Goal: Task Accomplishment & Management: Use online tool/utility

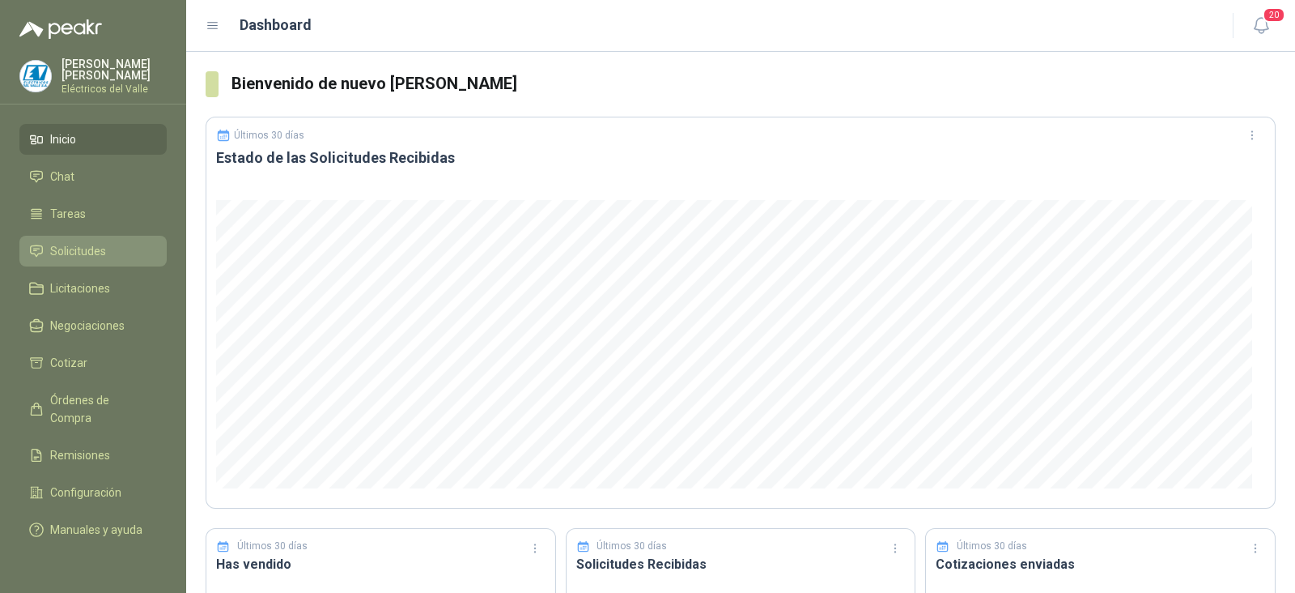
click at [88, 257] on span "Solicitudes" at bounding box center [78, 251] width 56 height 18
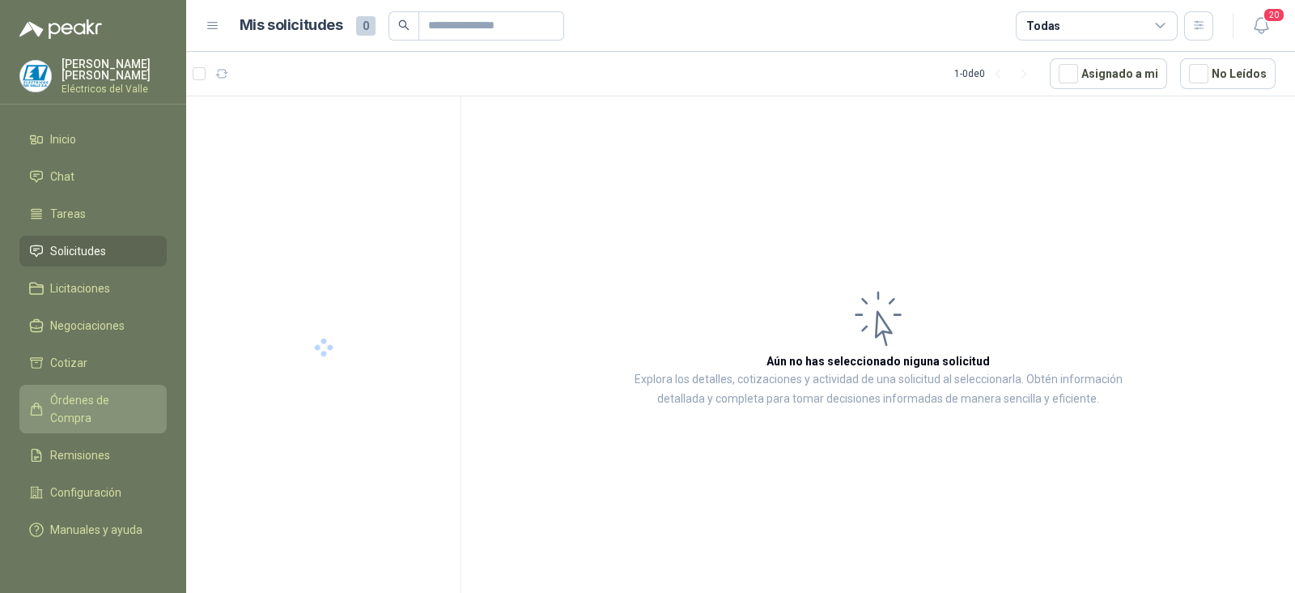
click at [131, 396] on span "Órdenes de Compra" at bounding box center [100, 409] width 101 height 36
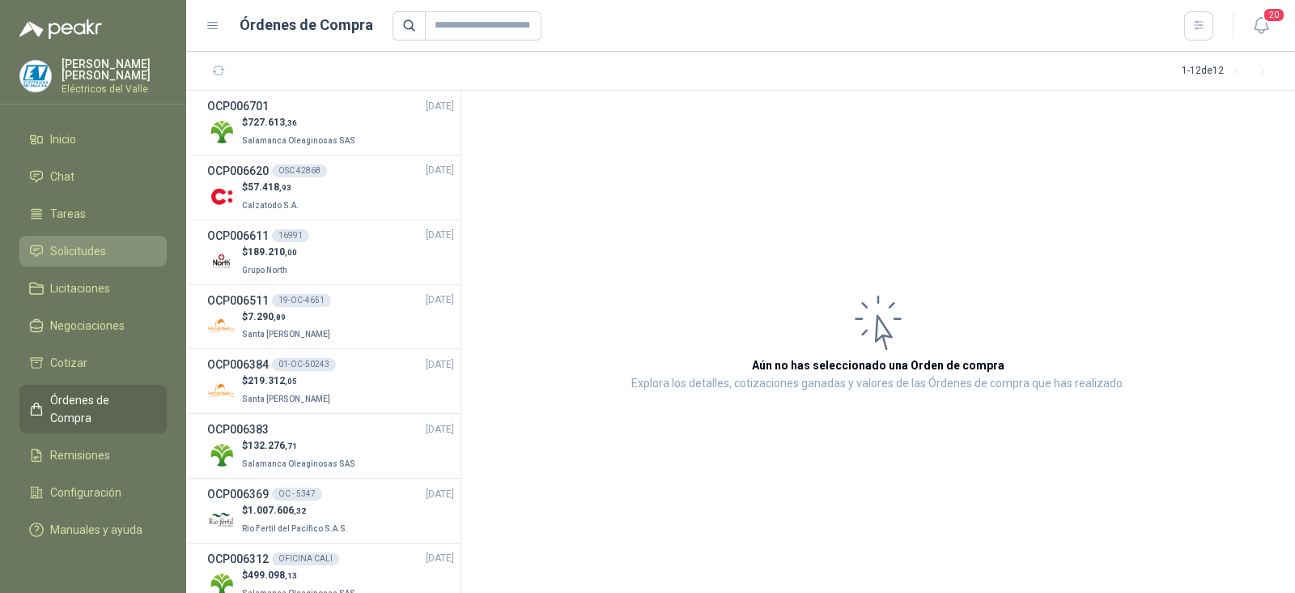
click at [98, 256] on span "Solicitudes" at bounding box center [78, 251] width 56 height 18
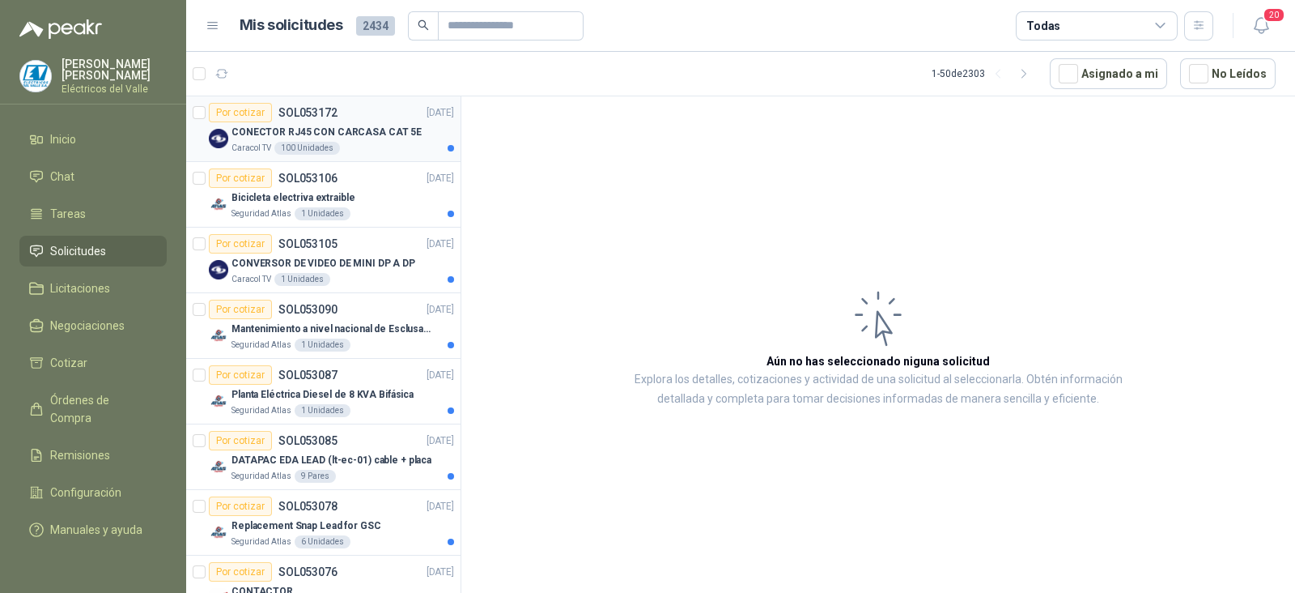
click at [363, 137] on p "CONECTOR RJ45 CON CARCASA CAT 5E" at bounding box center [327, 132] width 190 height 15
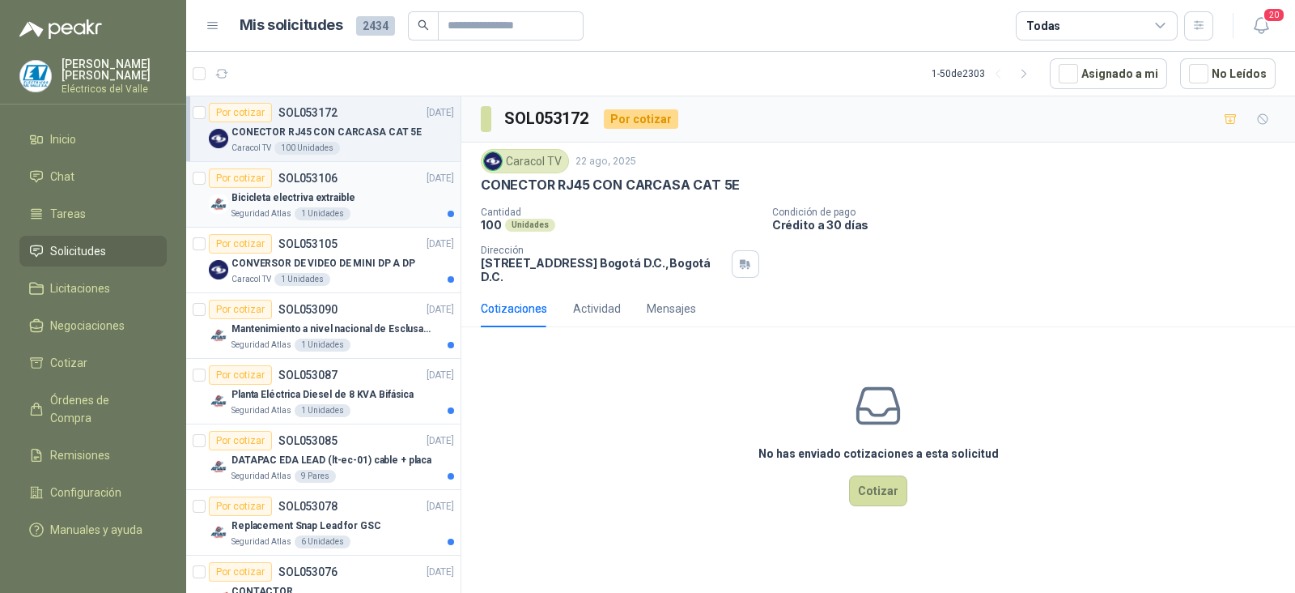
click at [333, 191] on p "Bicicleta electriva extraible" at bounding box center [294, 197] width 124 height 15
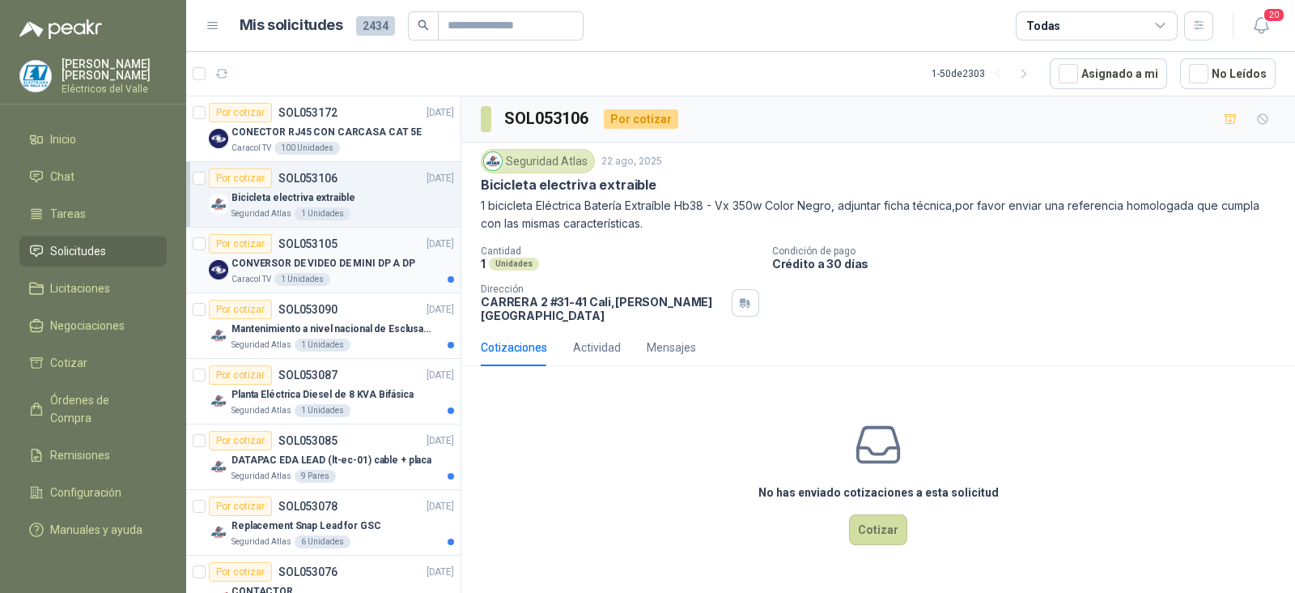
click at [336, 258] on p "CONVERSOR DE VIDEO DE MINI DP A DP" at bounding box center [324, 263] width 184 height 15
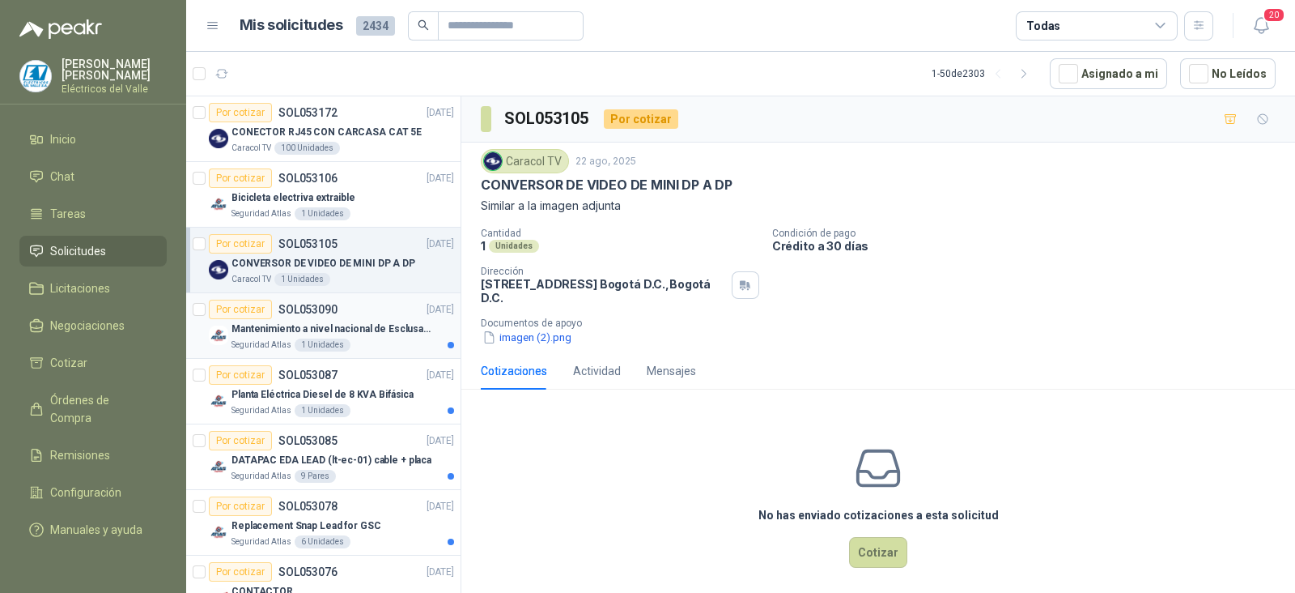
click at [345, 329] on p "Mantenimiento a nivel nacional de Esclusas de Seguridad" at bounding box center [333, 328] width 202 height 15
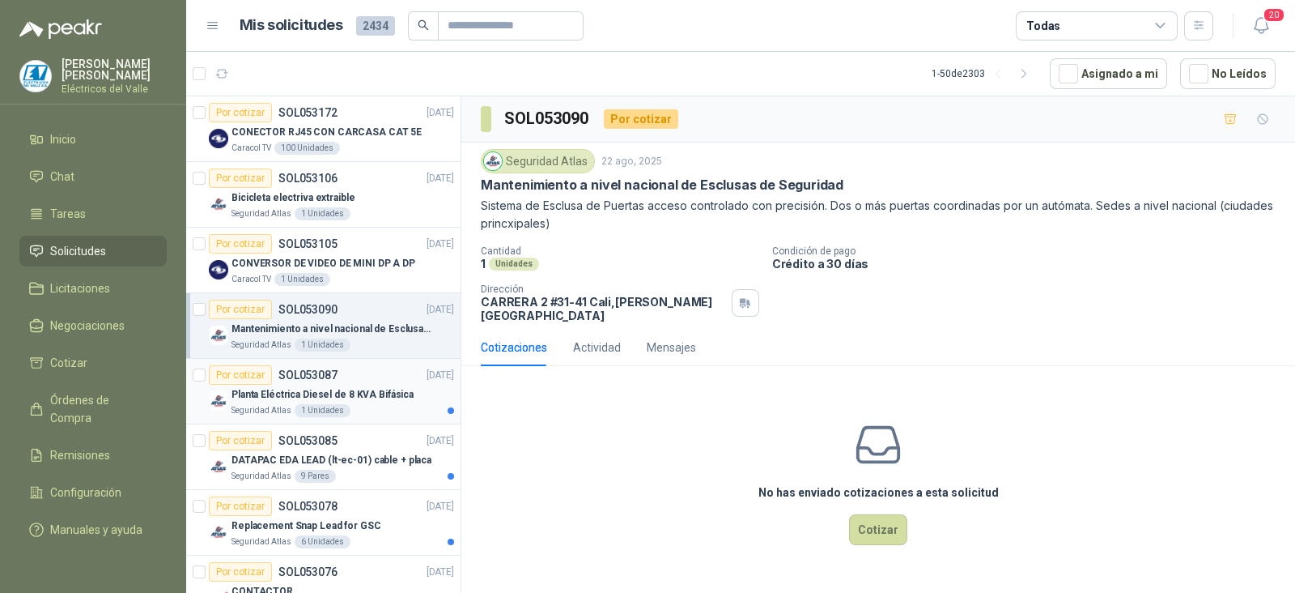
click at [349, 394] on p "Planta Eléctrica Diesel de 8 KVA Bifásica" at bounding box center [323, 394] width 182 height 15
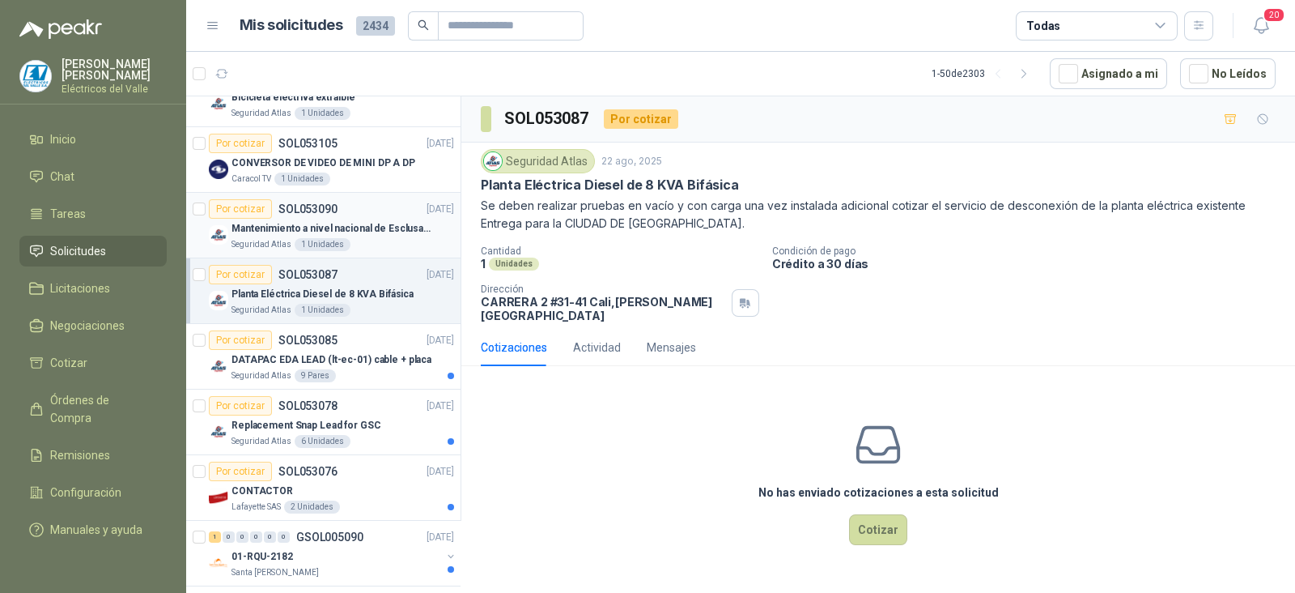
scroll to position [202, 0]
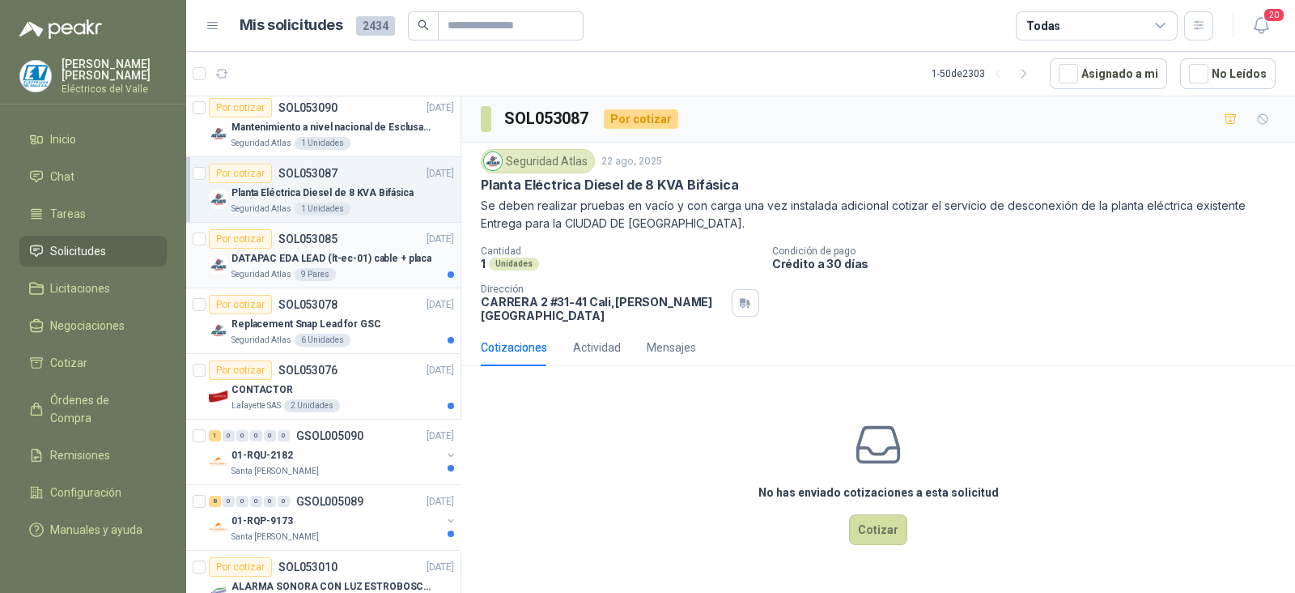
click at [363, 268] on div "Seguridad Atlas 9 Pares" at bounding box center [343, 274] width 223 height 13
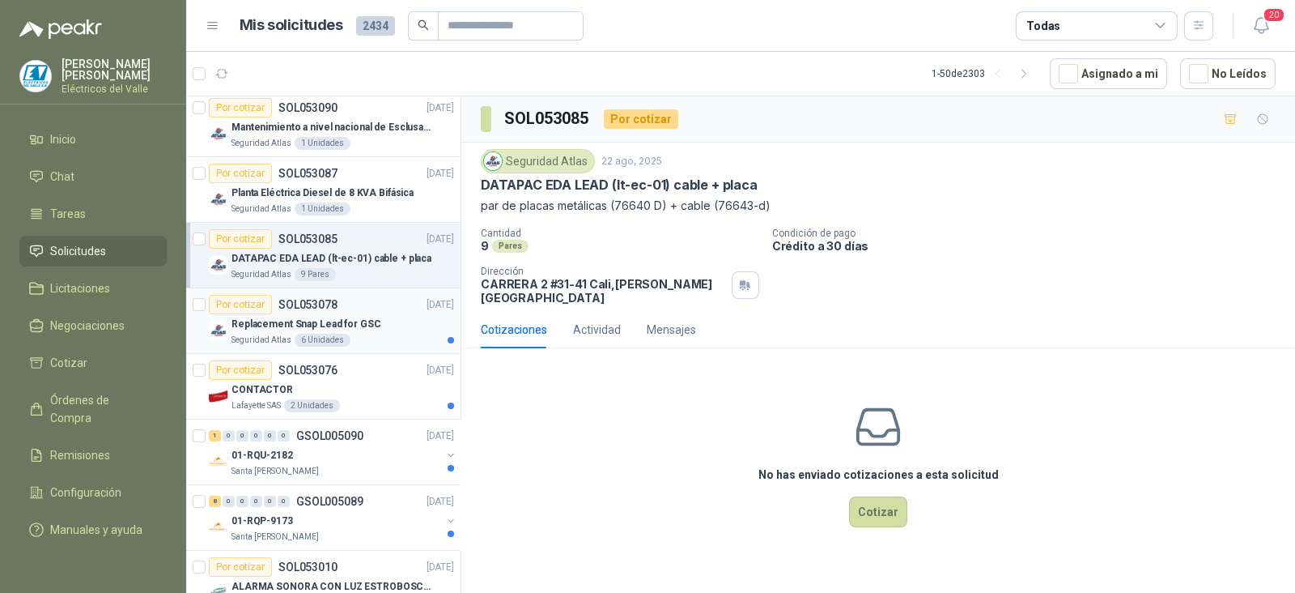
click at [338, 329] on p "Replacement Snap Lead for GSC" at bounding box center [307, 323] width 150 height 15
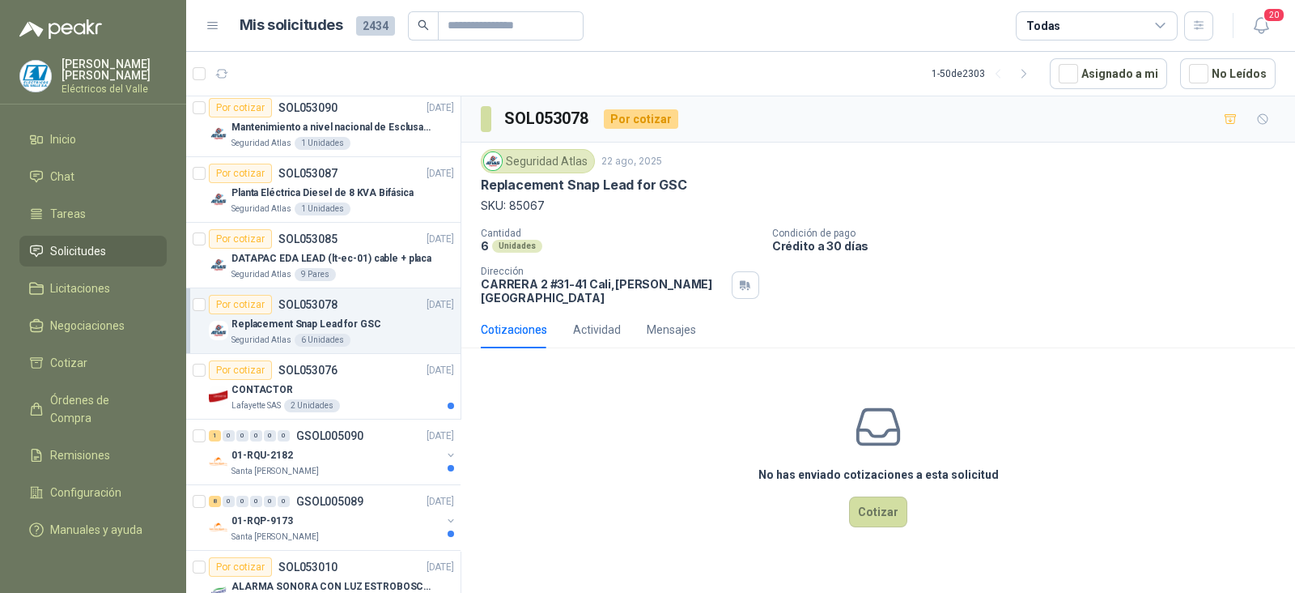
scroll to position [304, 0]
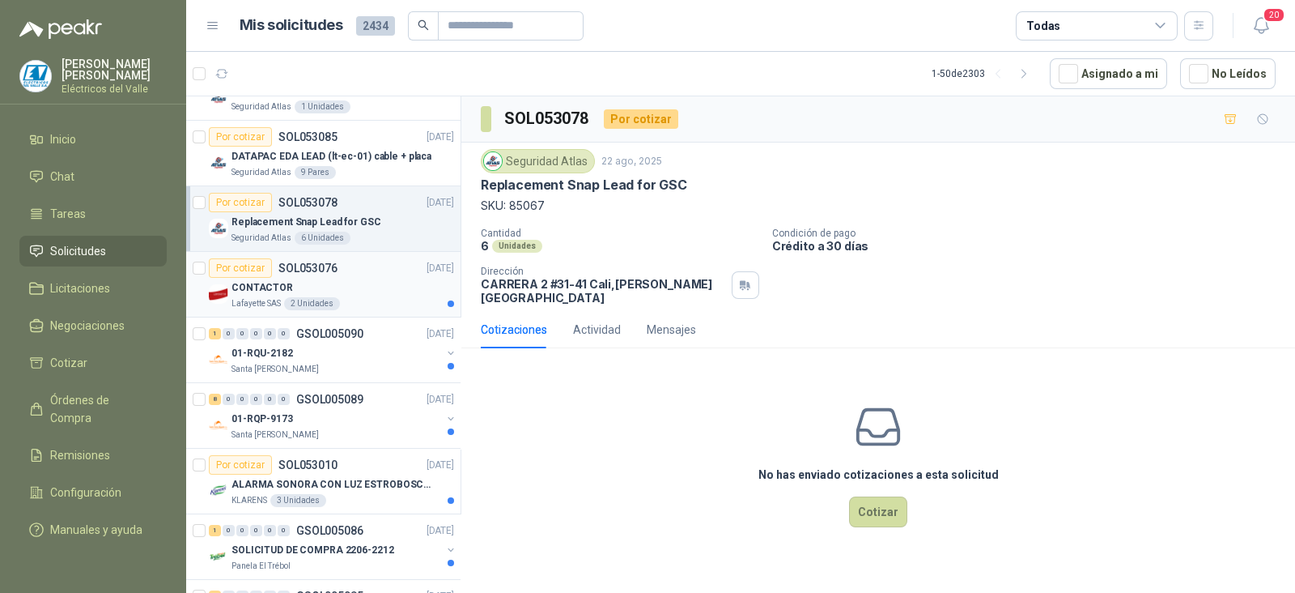
click at [340, 285] on div "CONTACTOR" at bounding box center [343, 287] width 223 height 19
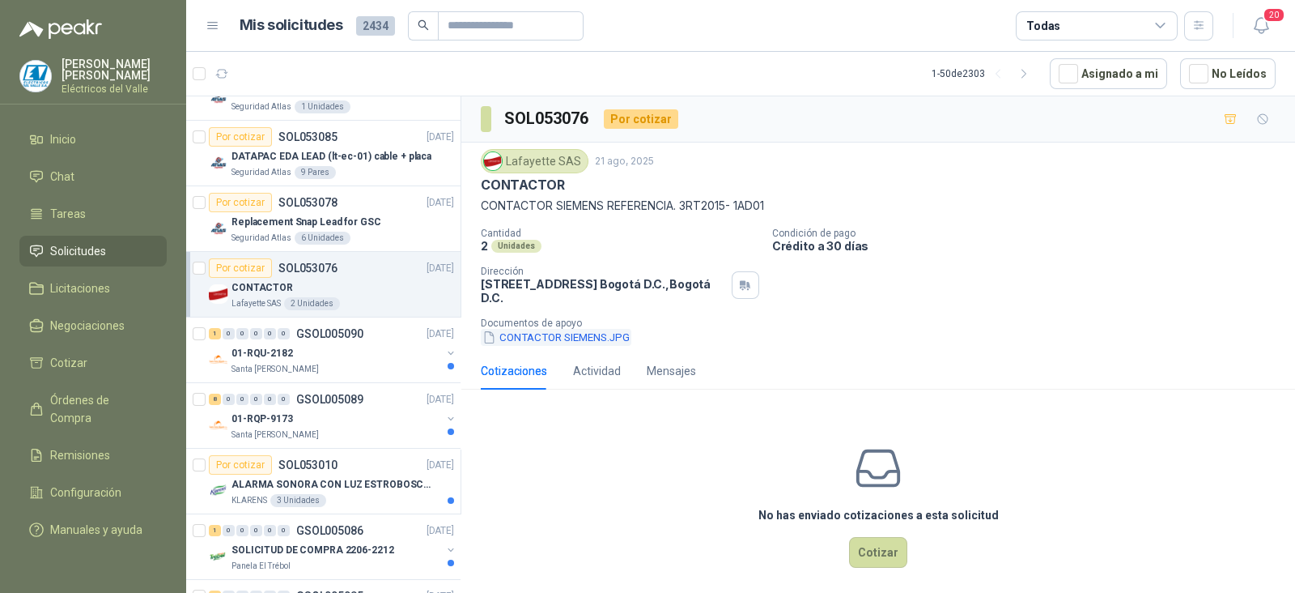
click at [600, 329] on button "CONTACTOR SIEMENS.JPG" at bounding box center [556, 337] width 151 height 17
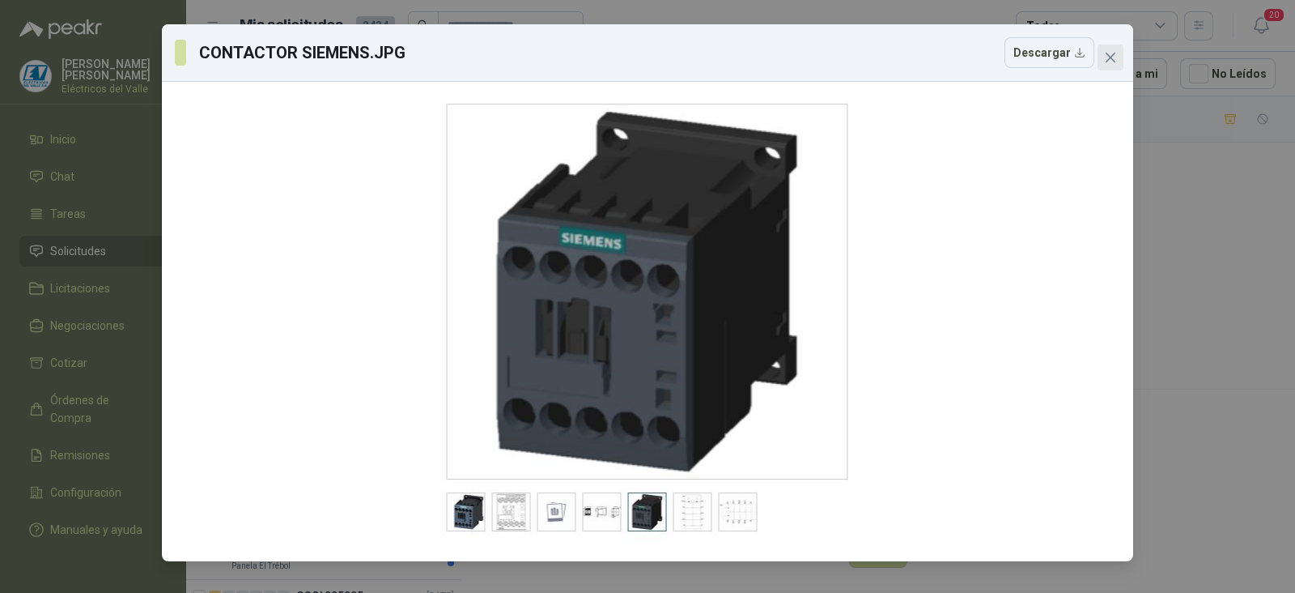
click at [1109, 54] on icon "close" at bounding box center [1110, 57] width 13 height 13
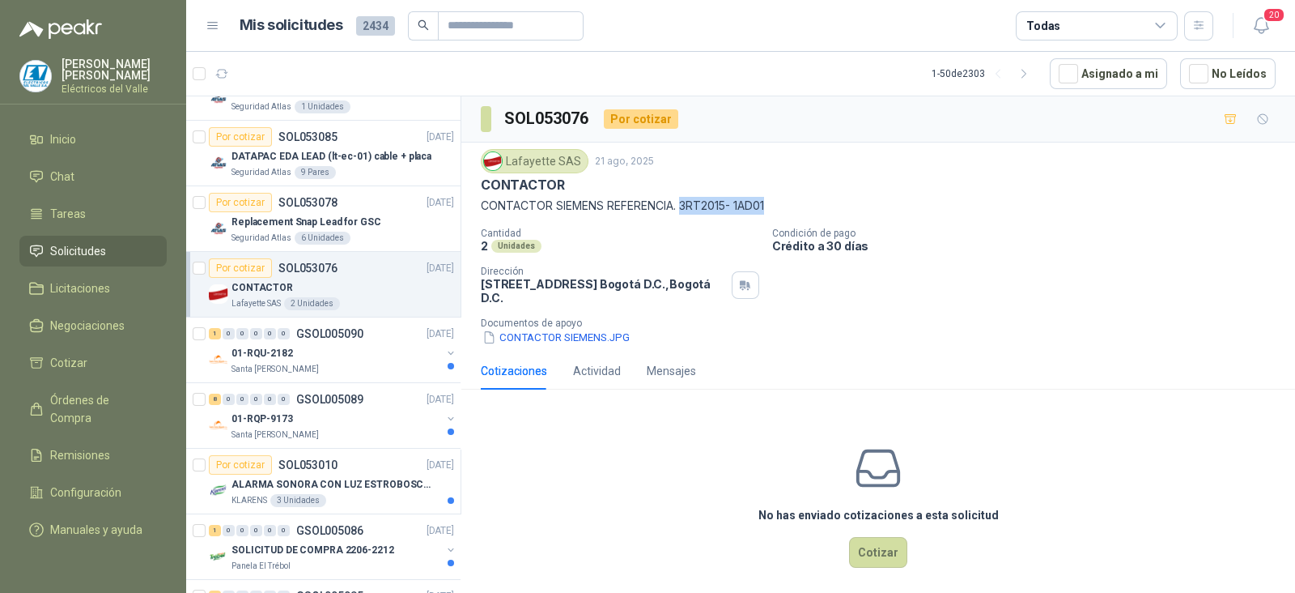
drag, startPoint x: 684, startPoint y: 205, endPoint x: 771, endPoint y: 208, distance: 86.7
click at [771, 208] on p "CONTACTOR SIEMENS REFERENCIA. 3RT2015- 1AD01" at bounding box center [878, 206] width 795 height 18
copy p "3RT2015- 1AD01"
click at [344, 352] on div "01-RQU-2182" at bounding box center [337, 352] width 210 height 19
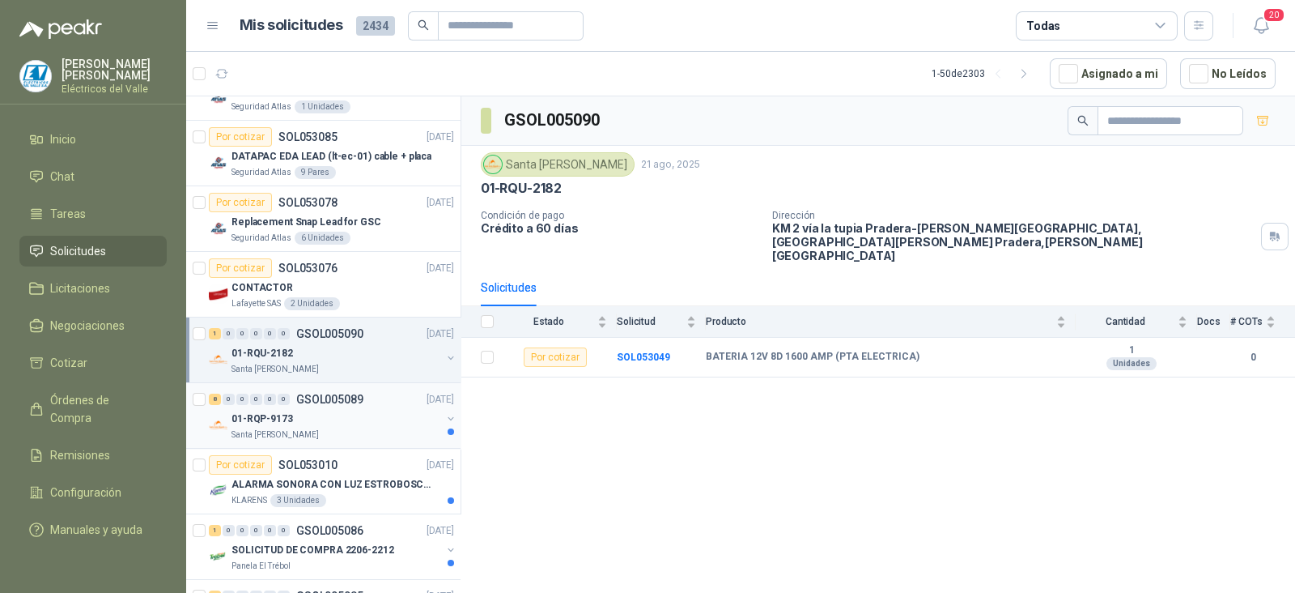
scroll to position [404, 0]
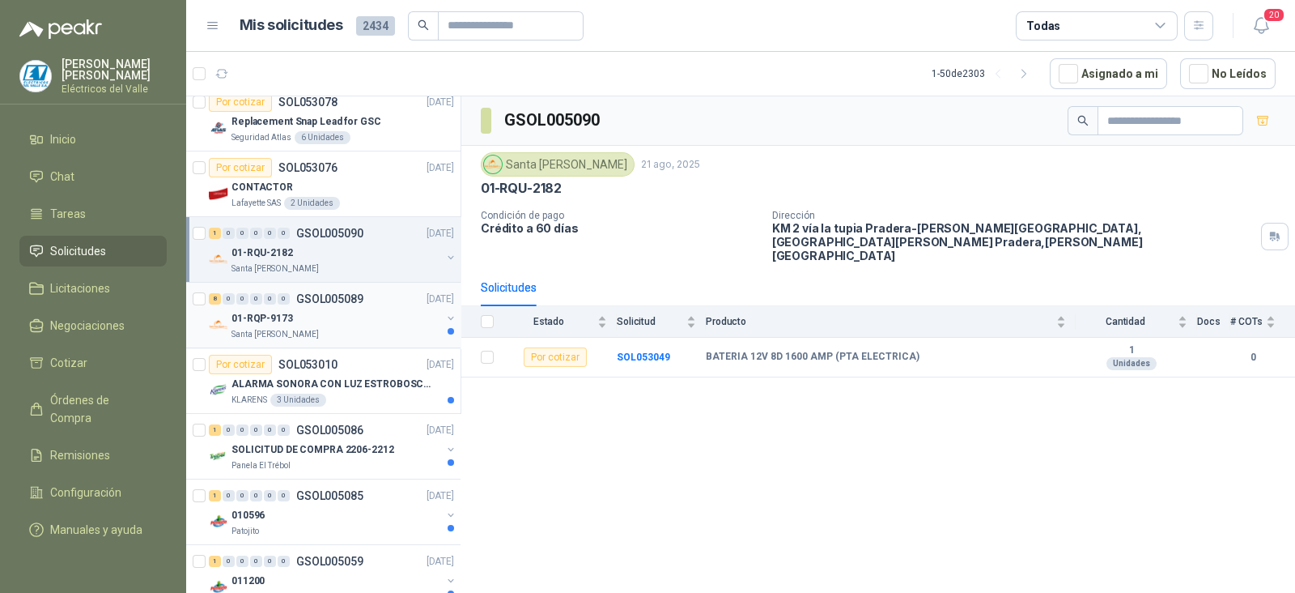
click at [349, 308] on div "01-RQP-9173" at bounding box center [337, 317] width 210 height 19
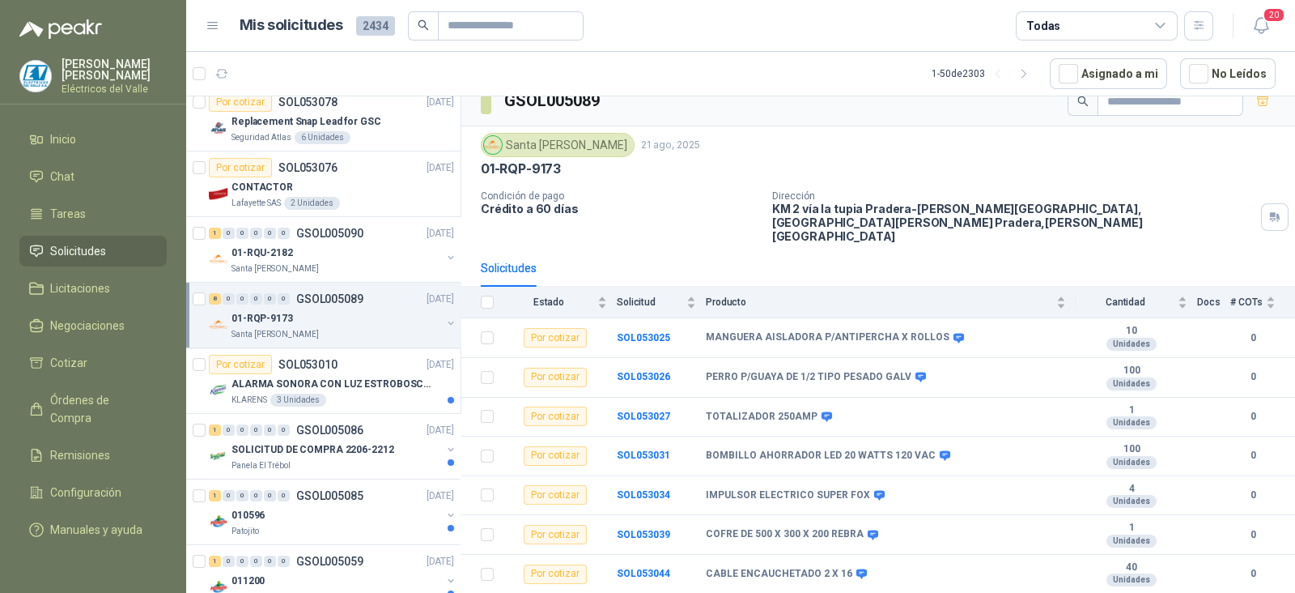
scroll to position [28, 0]
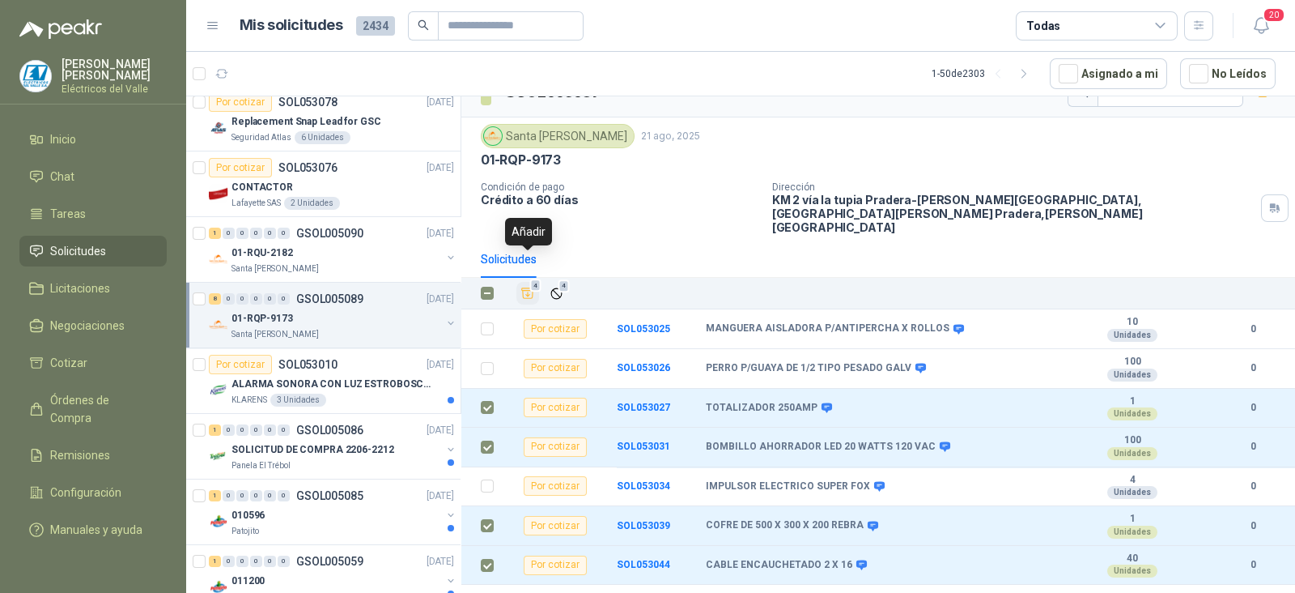
click at [525, 286] on icon "Añadir" at bounding box center [527, 293] width 15 height 15
click at [530, 286] on icon "Añadir" at bounding box center [527, 293] width 15 height 15
click at [526, 286] on icon "Añadir" at bounding box center [527, 293] width 15 height 15
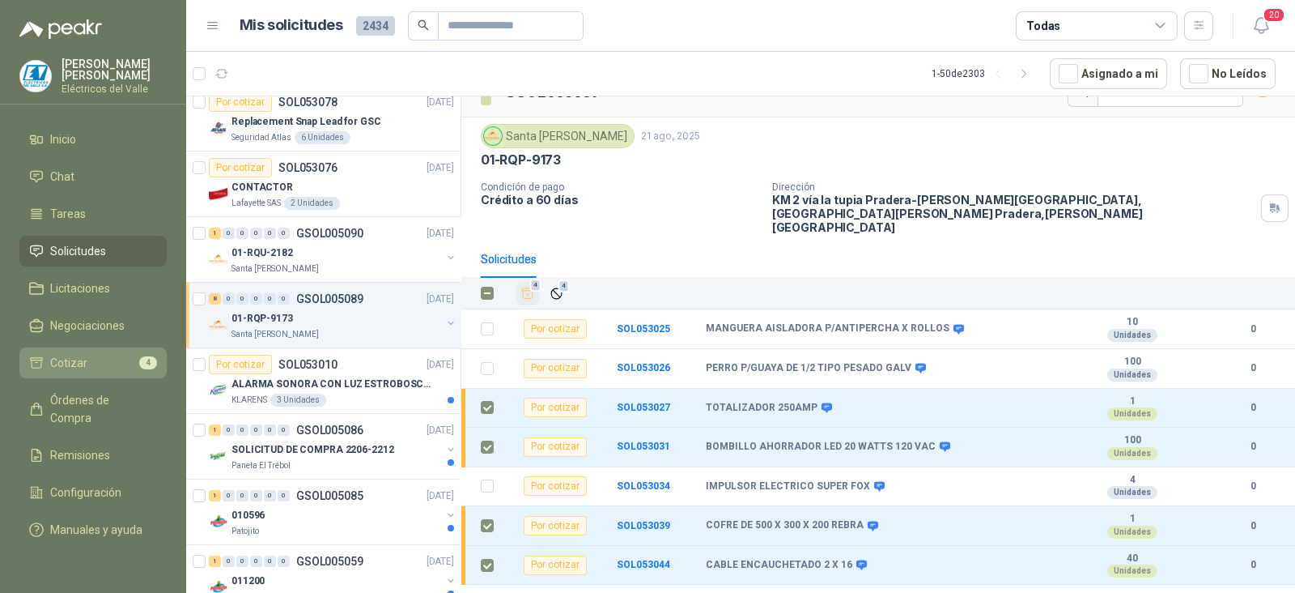
click at [124, 356] on li "Cotizar 4" at bounding box center [93, 363] width 128 height 18
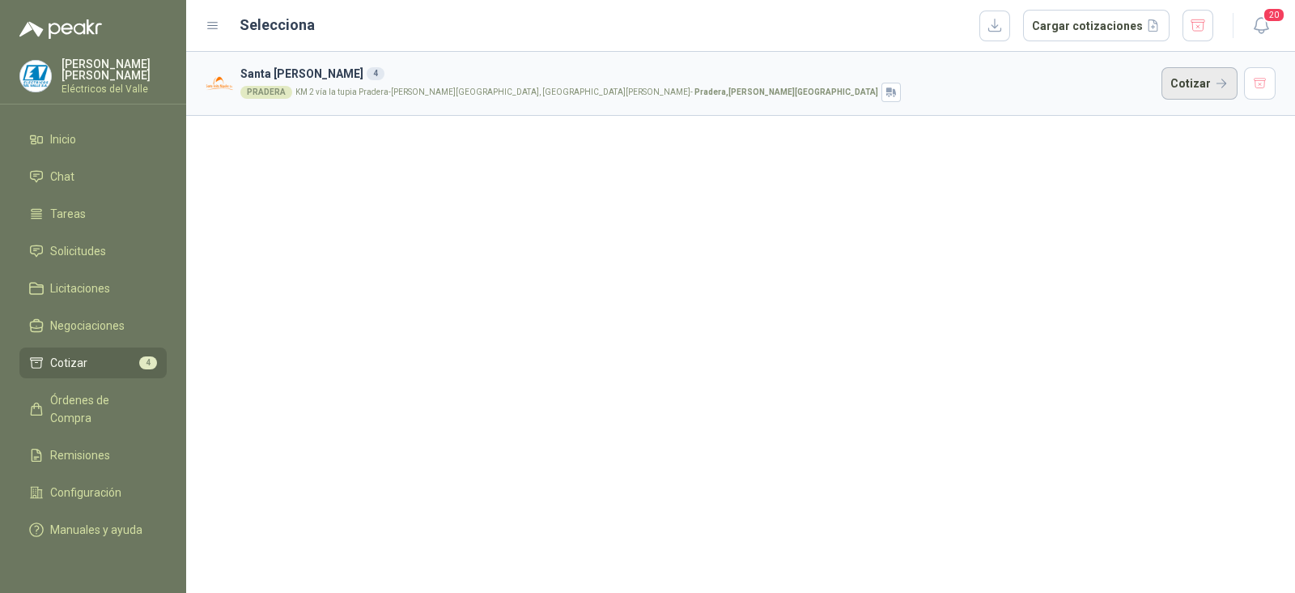
click at [1182, 86] on button "Cotizar" at bounding box center [1200, 83] width 76 height 32
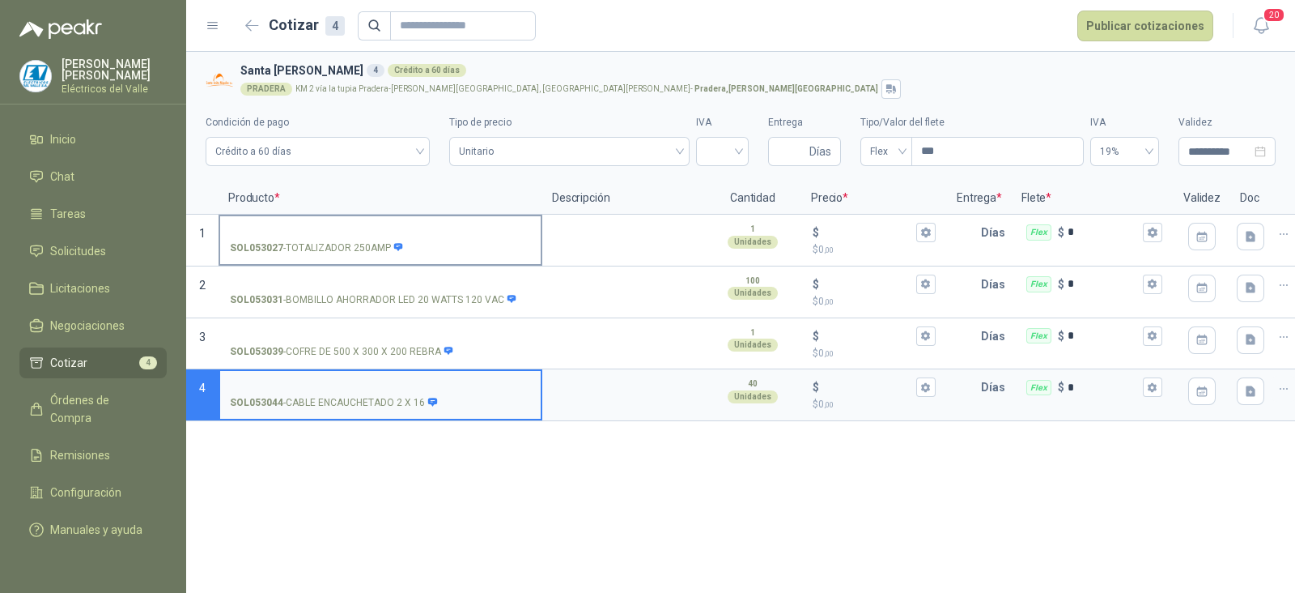
click at [390, 227] on input "SOL053027 - TOTALIZADOR 250AMP" at bounding box center [380, 233] width 301 height 12
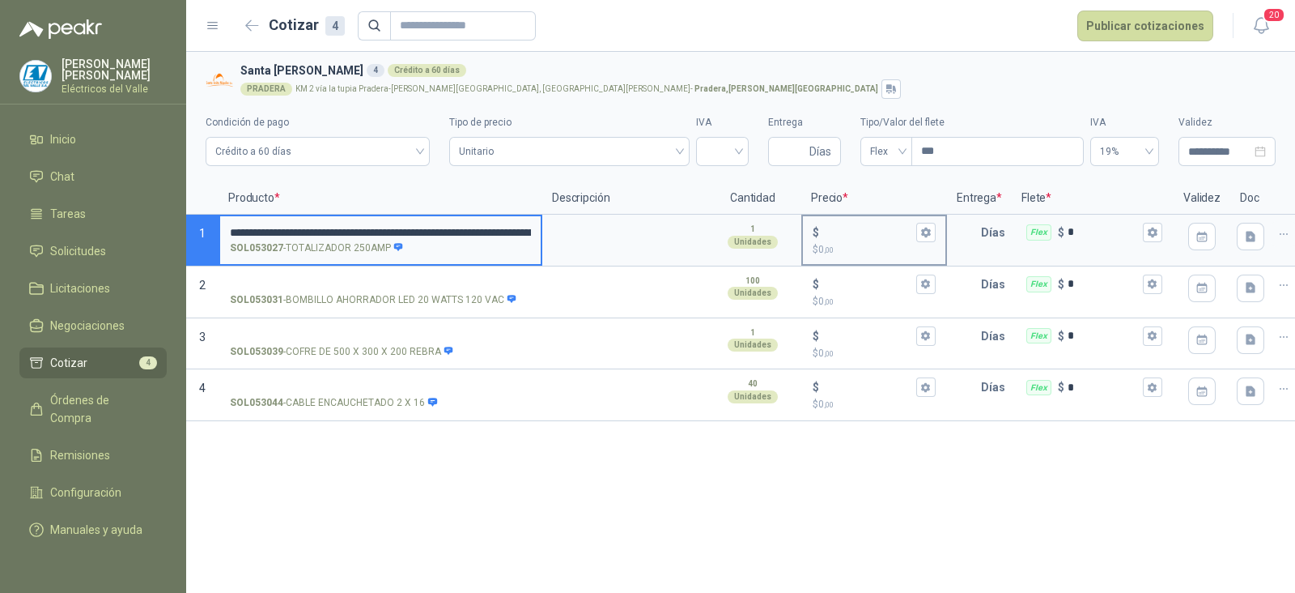
click at [848, 228] on input "$ $ 0 ,00" at bounding box center [867, 232] width 91 height 12
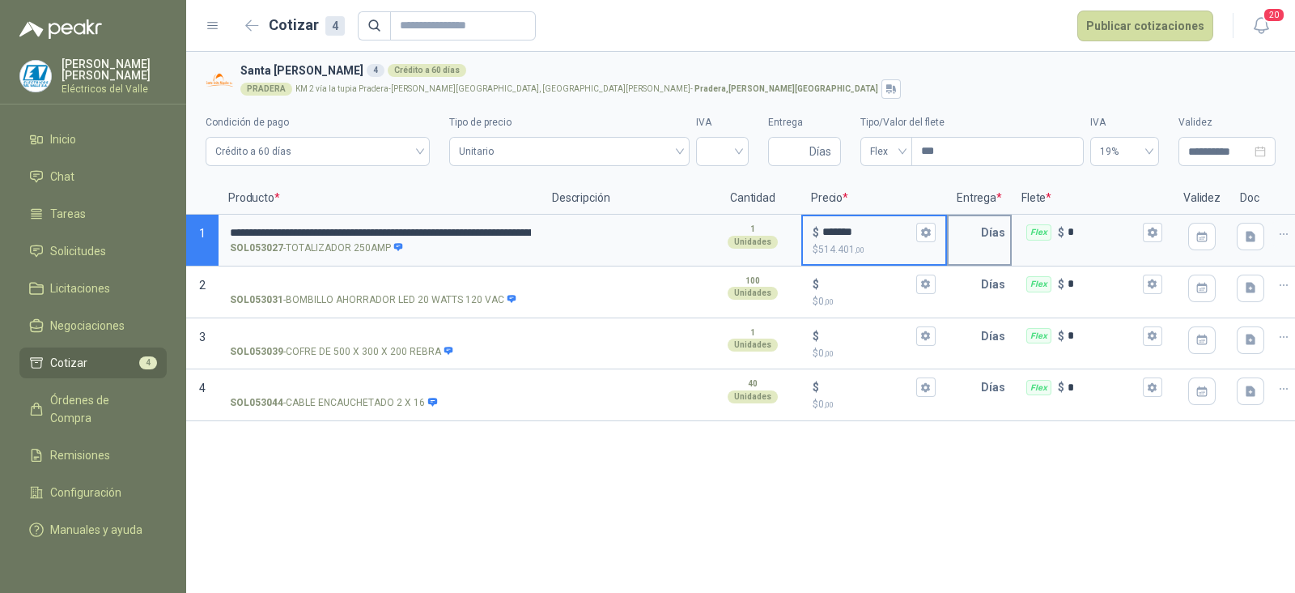
type input "*******"
click at [954, 234] on input "text" at bounding box center [965, 232] width 32 height 32
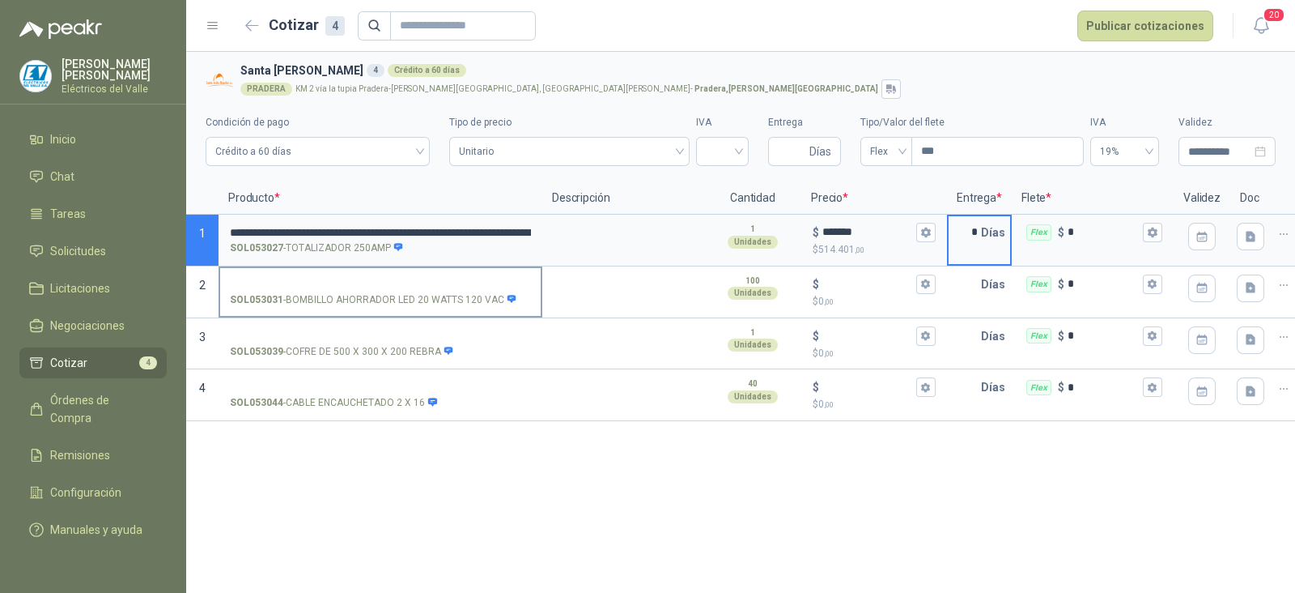
type input "*"
click at [440, 278] on input "SOL053031 - BOMBILLO AHORRADOR LED 20 WATTS 120 VAC" at bounding box center [380, 284] width 301 height 12
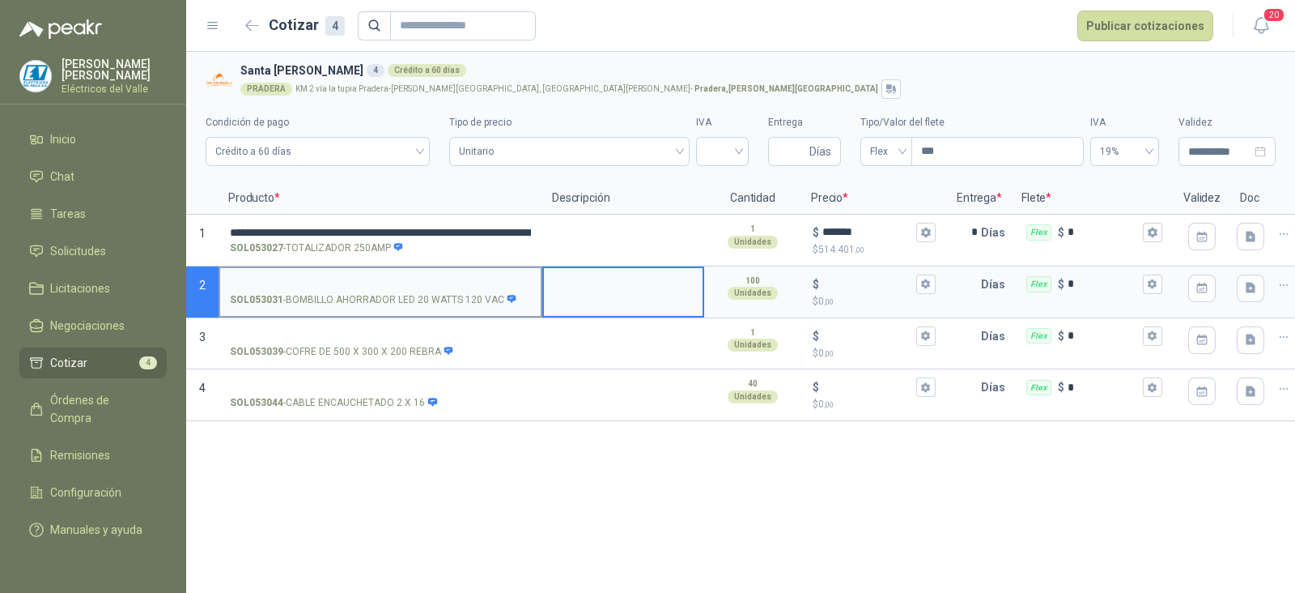
click at [416, 283] on input "SOL053031 - BOMBILLO AHORRADOR LED 20 WATTS 120 VAC" at bounding box center [380, 284] width 301 height 12
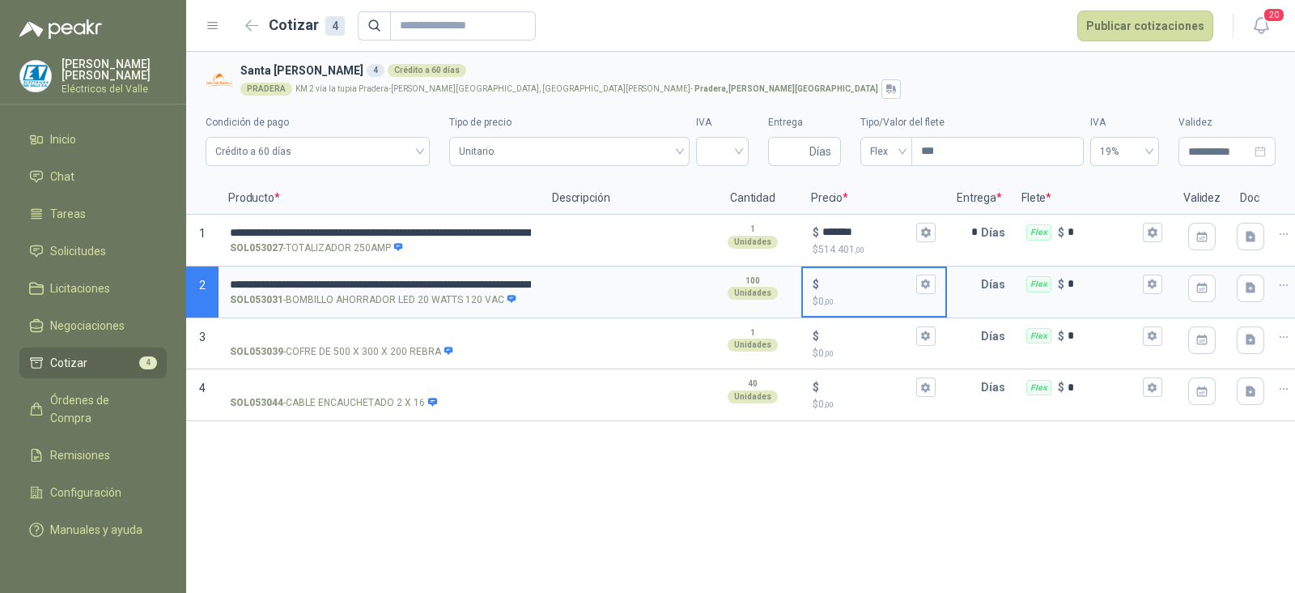
click at [830, 278] on input "$ $ 0 ,00" at bounding box center [867, 284] width 91 height 12
type input "*****"
click at [967, 291] on input "text" at bounding box center [965, 284] width 32 height 32
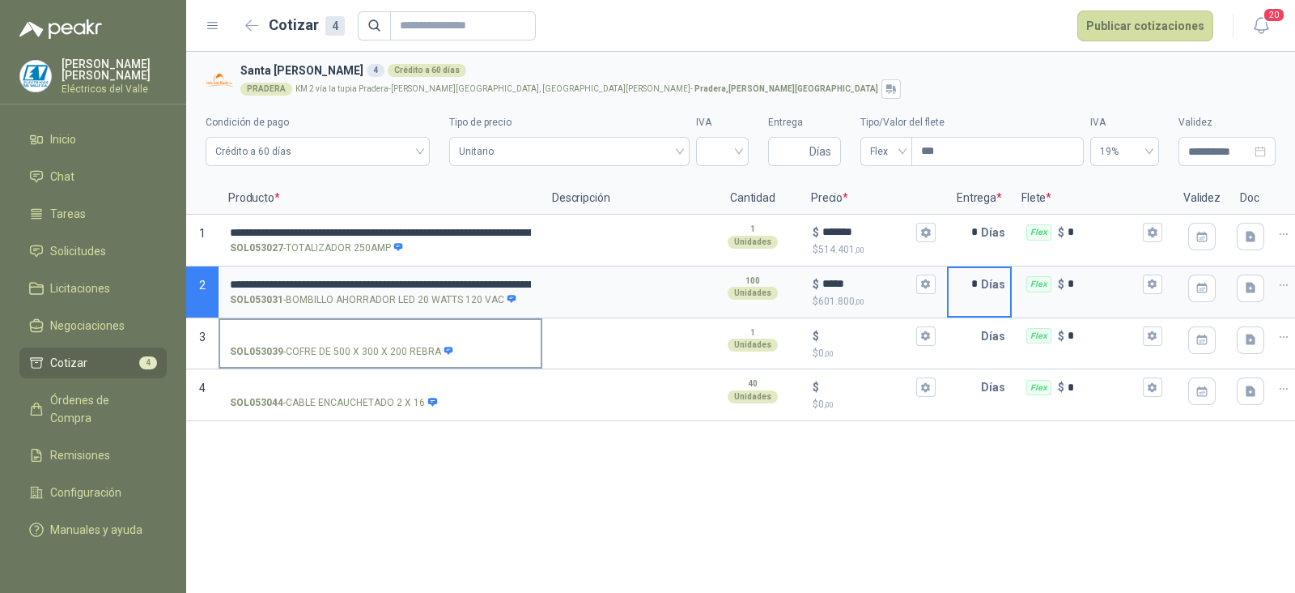
type input "*"
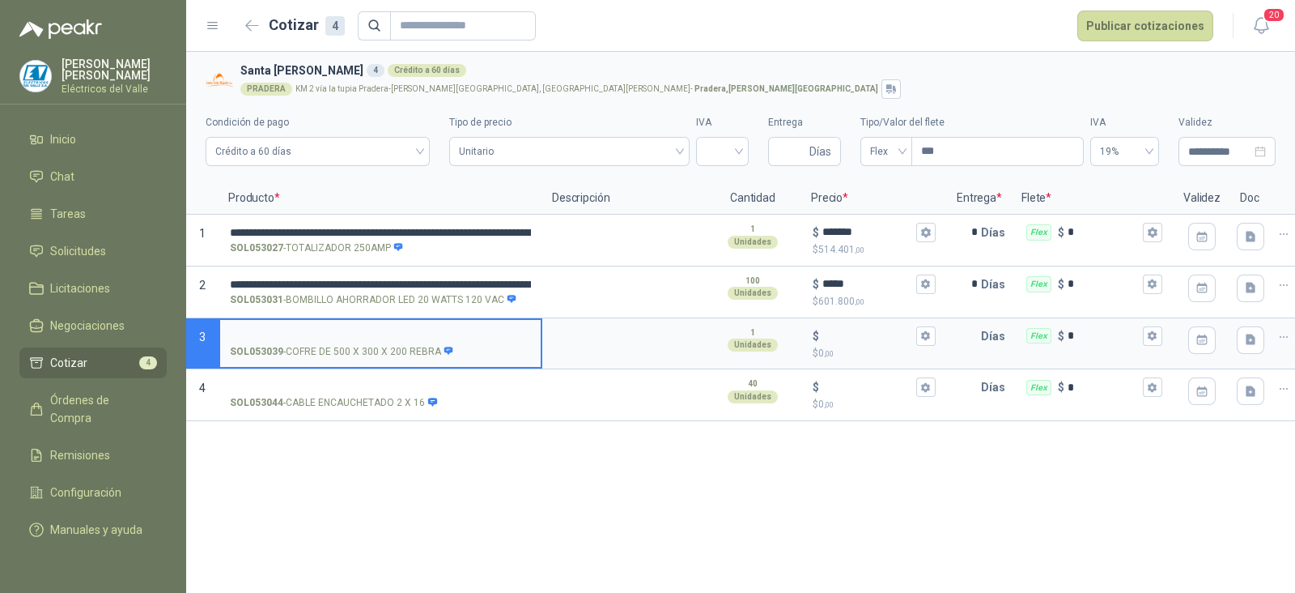
click at [360, 330] on input "SOL053039 - COFRE DE 500 X 300 X 200 REBRA" at bounding box center [380, 336] width 301 height 12
click at [859, 323] on div "$ $ 0 ,00" at bounding box center [874, 344] width 142 height 48
click at [859, 329] on input "$ $ 0 ,00" at bounding box center [867, 335] width 91 height 12
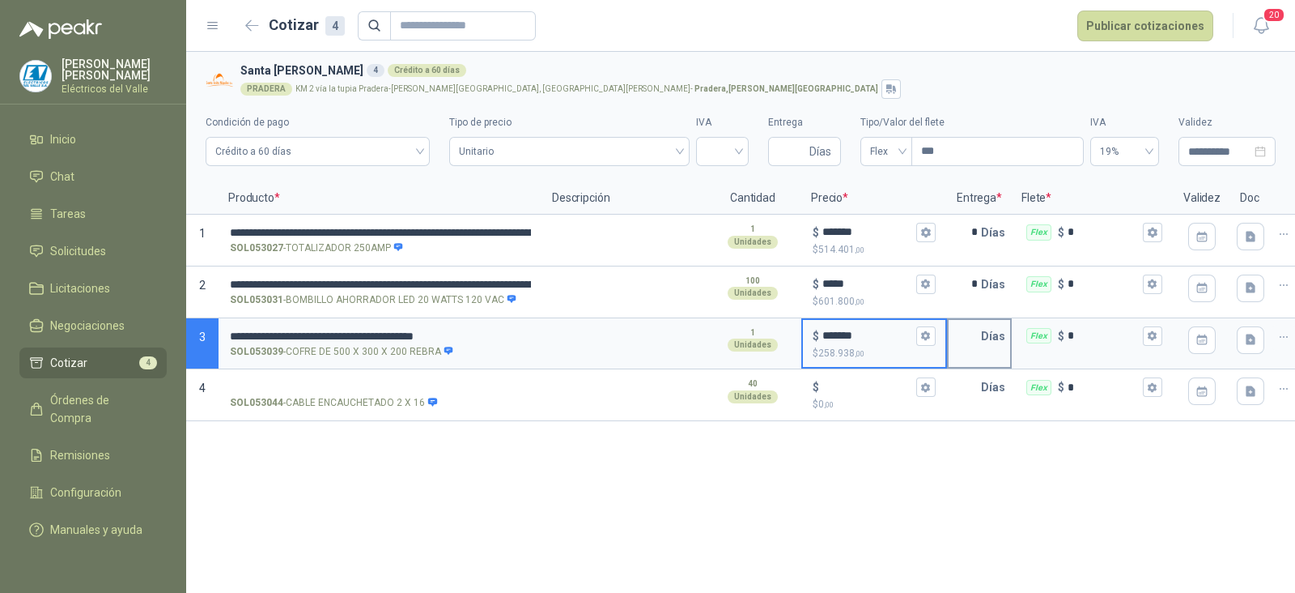
type input "*******"
click at [955, 340] on input "text" at bounding box center [965, 336] width 32 height 32
type input "*"
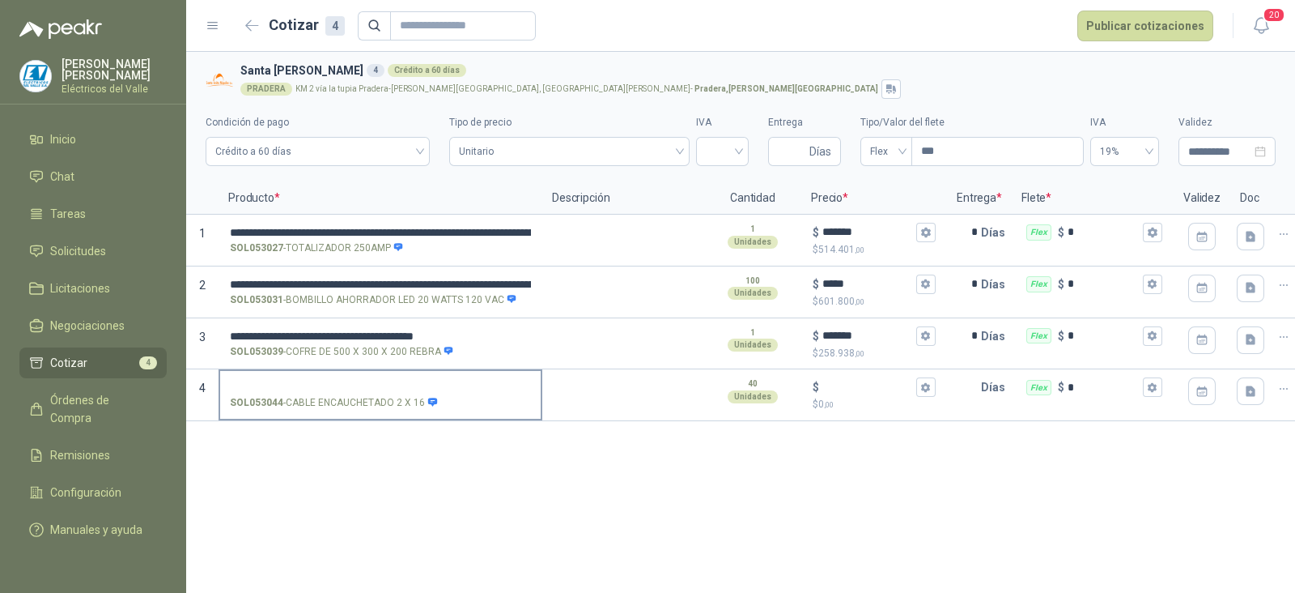
click at [371, 371] on label "SOL053044 - CABLE ENCAUCHETADO 2 X 16" at bounding box center [380, 394] width 321 height 46
click at [371, 381] on input "SOL053044 - CABLE ENCAUCHETADO 2 X 16" at bounding box center [380, 387] width 301 height 12
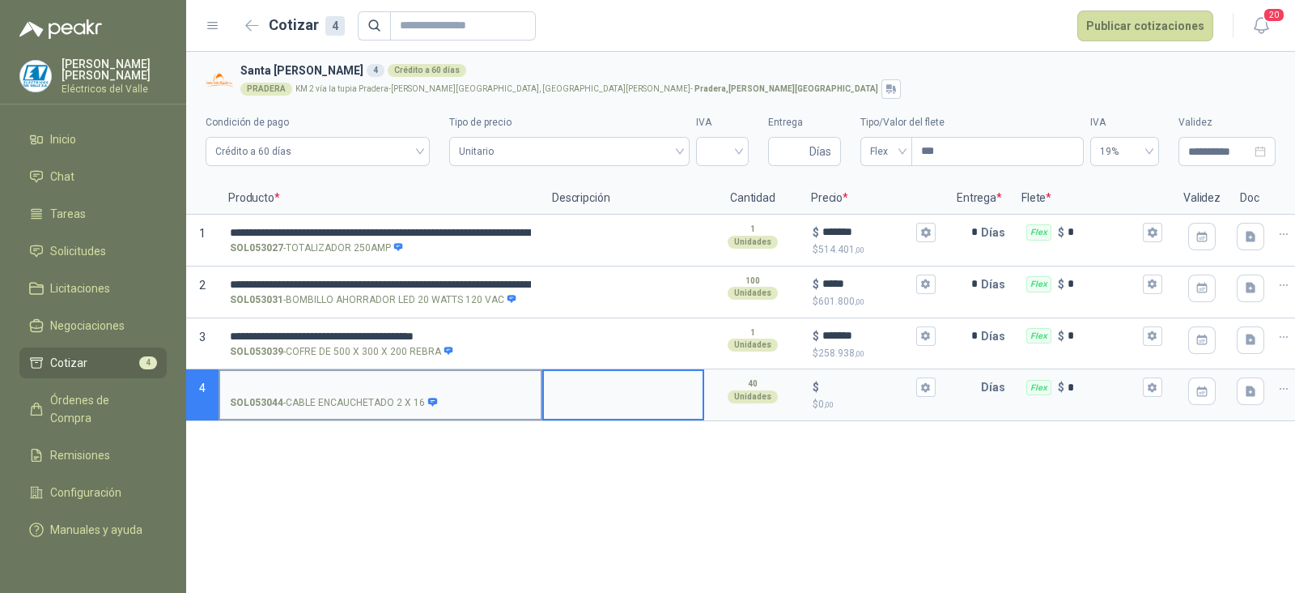
click at [373, 384] on input "SOL053044 - CABLE ENCAUCHETADO 2 X 16" at bounding box center [380, 387] width 301 height 12
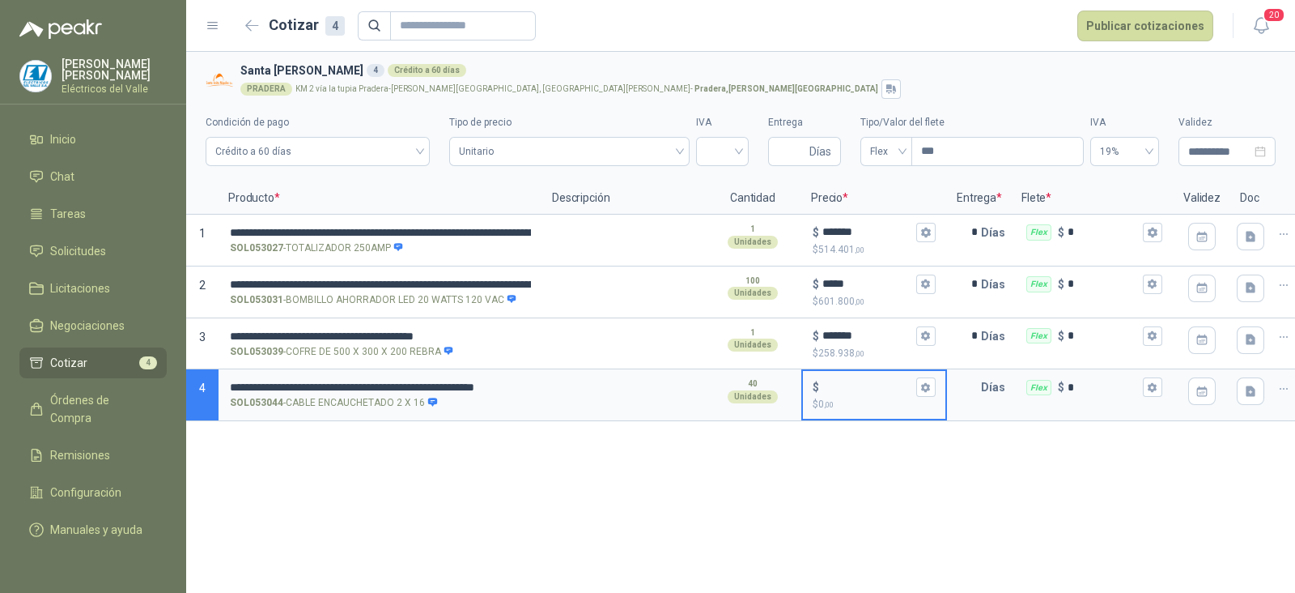
click at [839, 384] on input "$ $ 0 ,00" at bounding box center [867, 387] width 91 height 12
type input "*****"
click at [971, 386] on input "text" at bounding box center [965, 387] width 32 height 32
type input "*"
click at [723, 149] on input "search" at bounding box center [722, 150] width 33 height 24
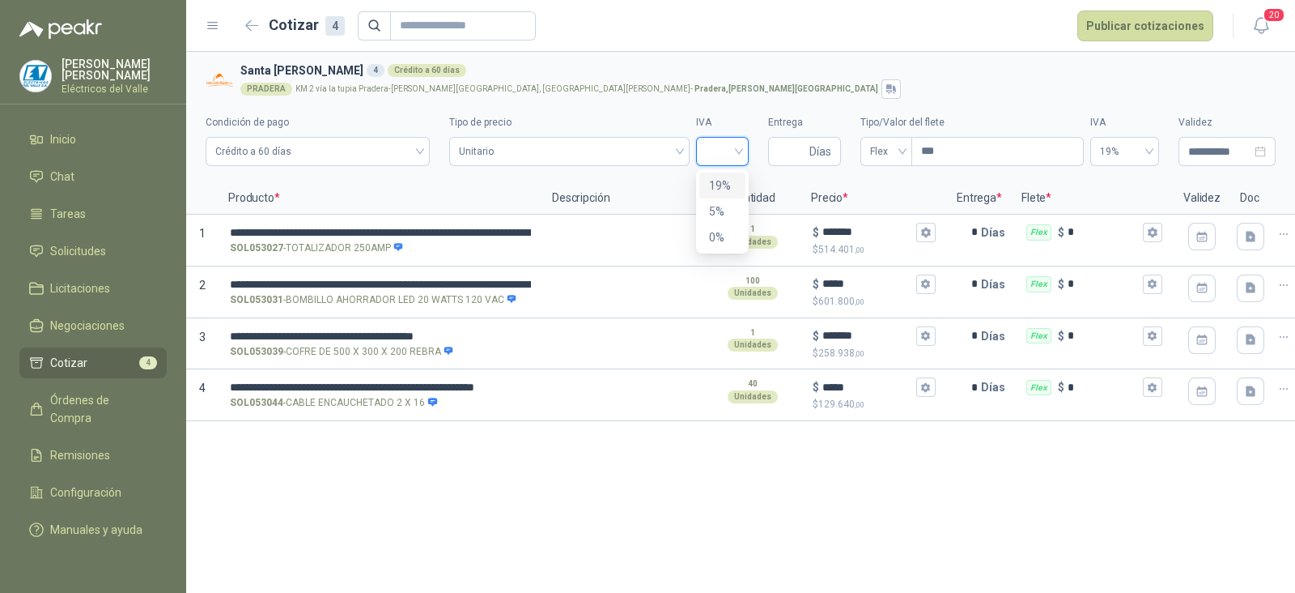
click at [716, 183] on div "19%" at bounding box center [722, 185] width 27 height 18
click at [1166, 23] on button "Publicar cotizaciones" at bounding box center [1145, 26] width 136 height 31
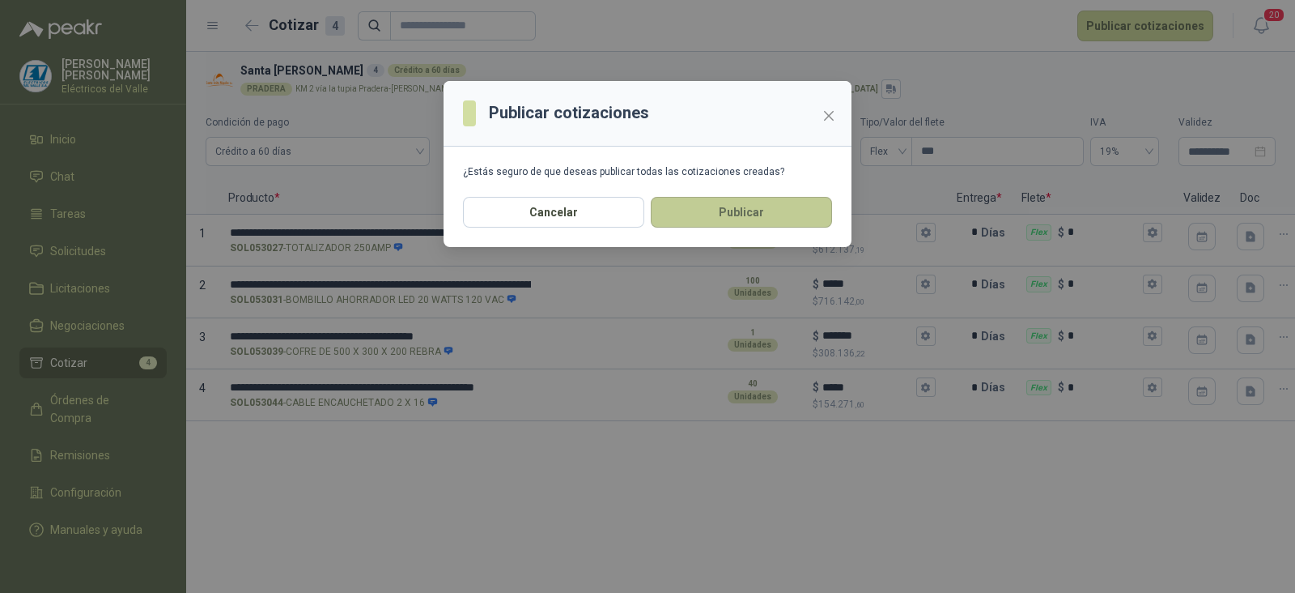
click at [773, 217] on button "Publicar" at bounding box center [741, 212] width 181 height 31
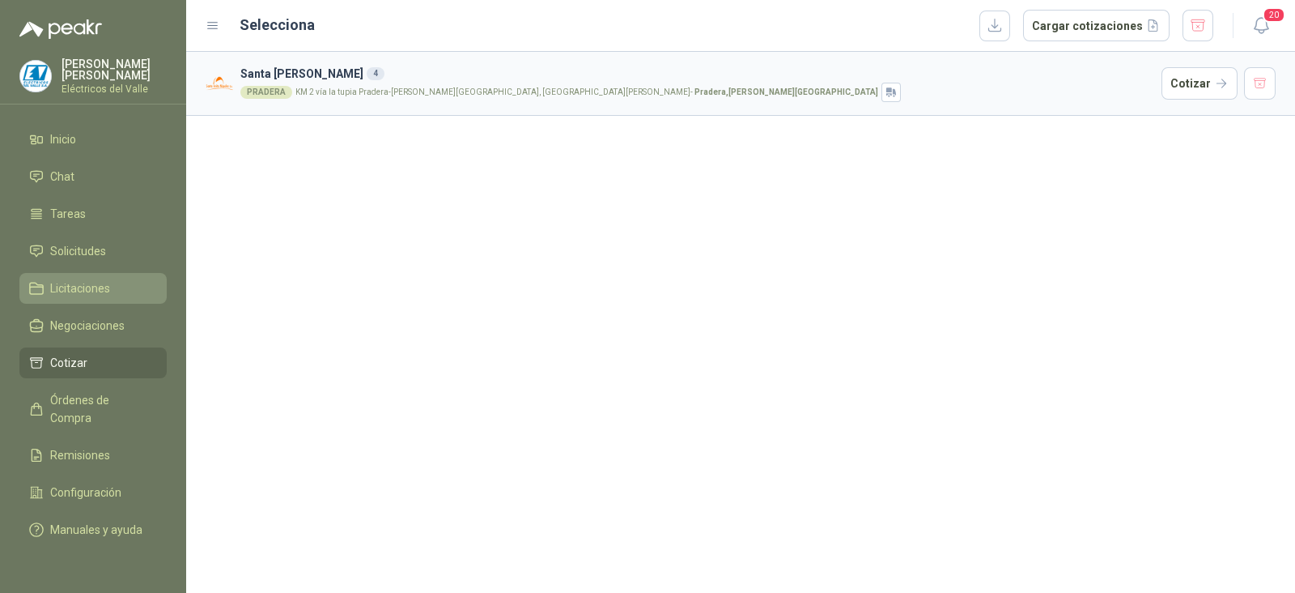
click at [109, 287] on span "Licitaciones" at bounding box center [80, 288] width 60 height 18
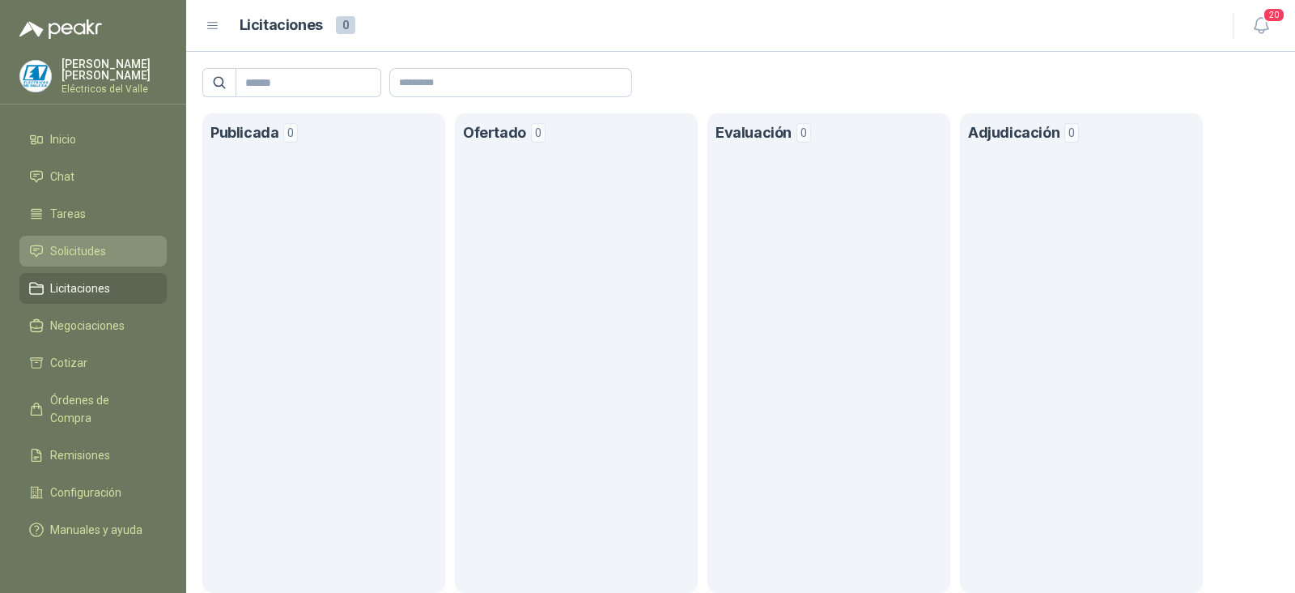
click at [117, 257] on li "Solicitudes" at bounding box center [93, 251] width 128 height 18
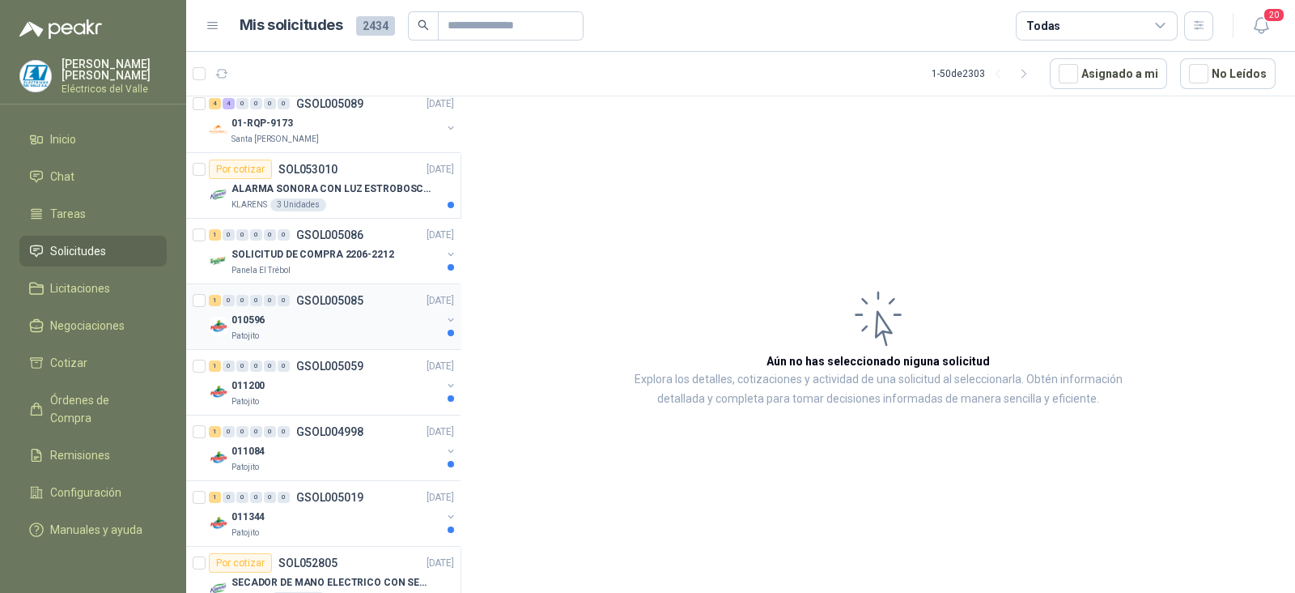
scroll to position [607, 0]
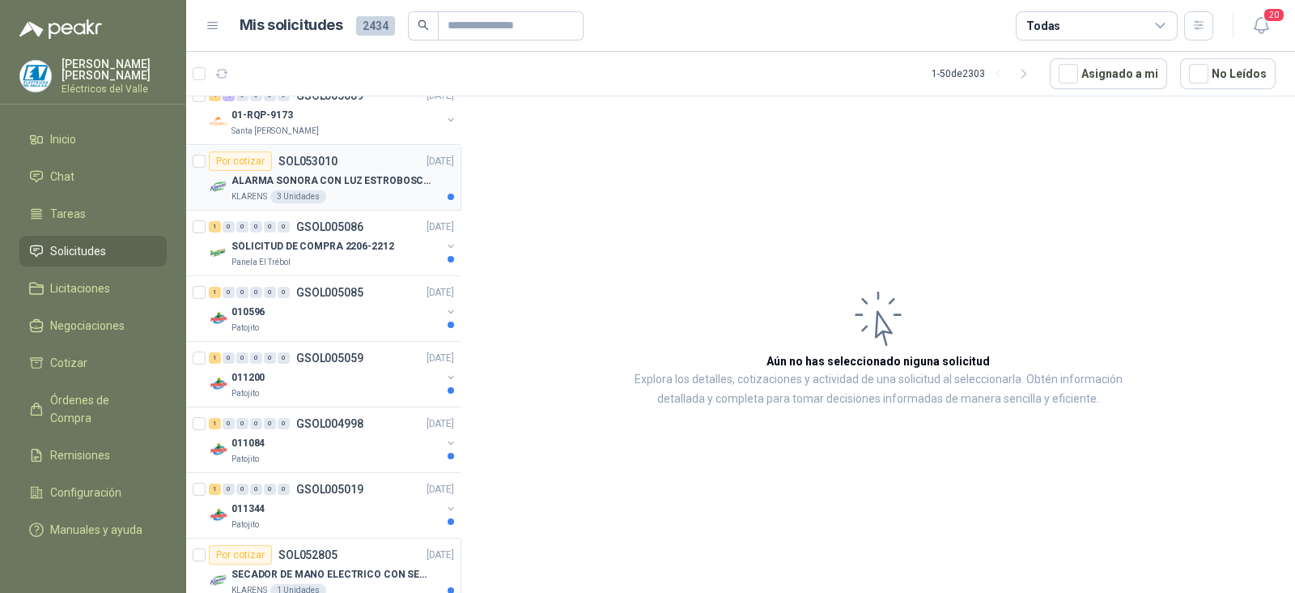
click at [323, 183] on p "ALARMA SONORA CON LUZ ESTROBOSCOPICA" at bounding box center [333, 180] width 202 height 15
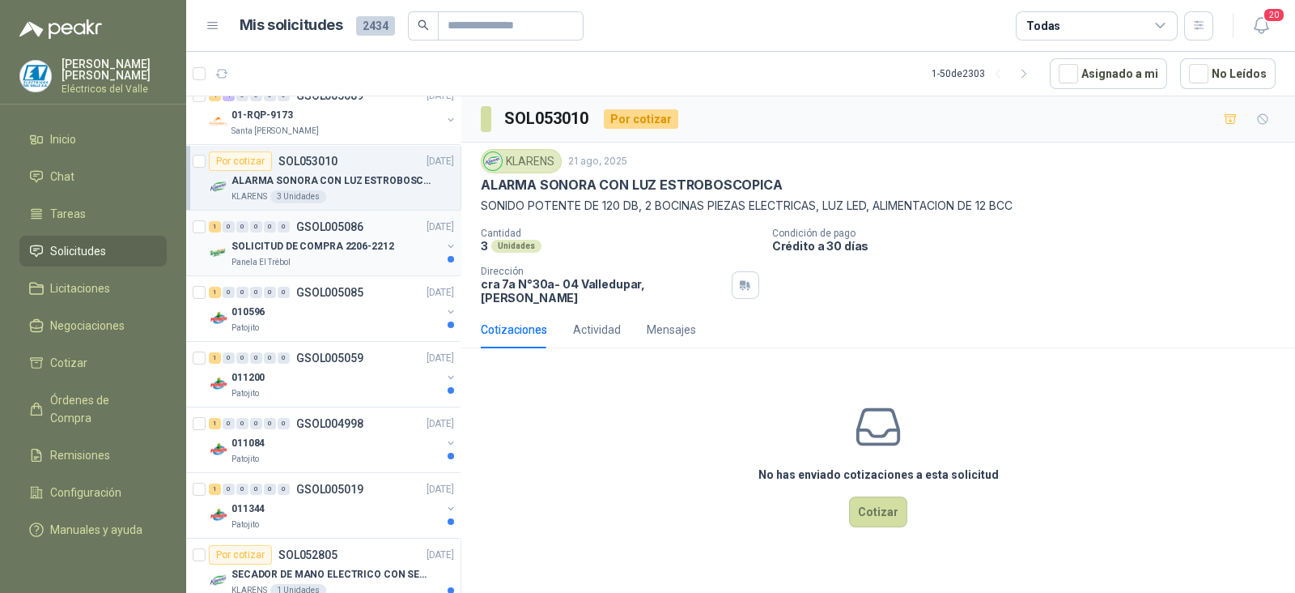
click at [335, 245] on p "SOLICITUD DE COMPRA 2206-2212" at bounding box center [313, 246] width 163 height 15
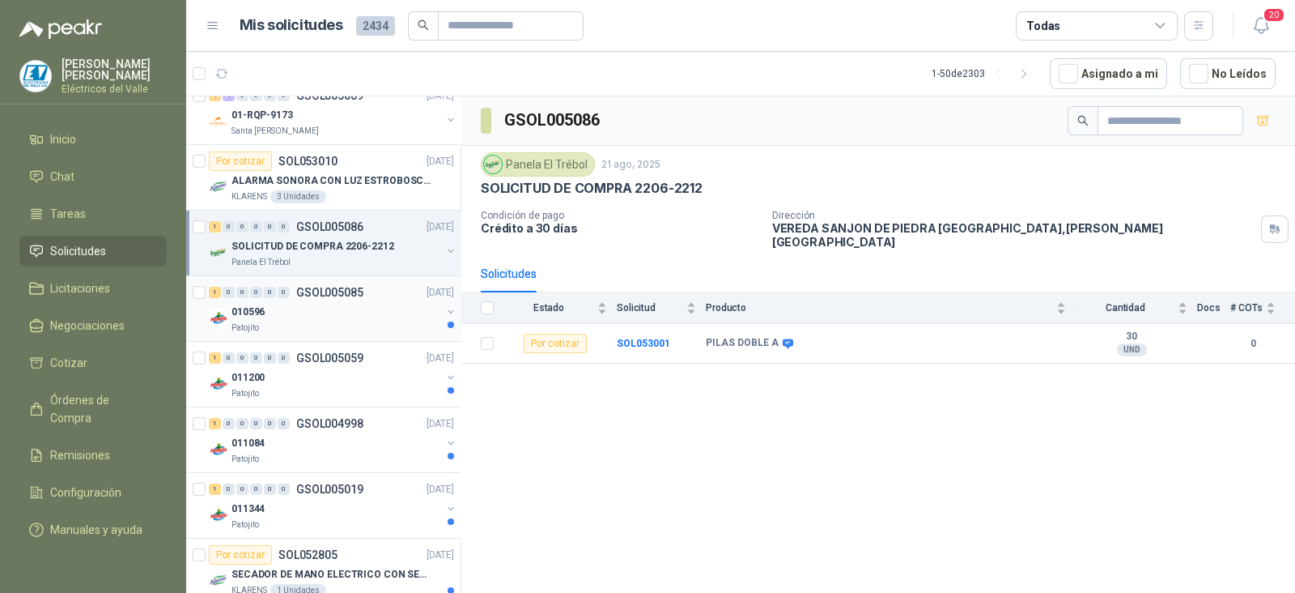
click at [328, 309] on div "010596" at bounding box center [337, 311] width 210 height 19
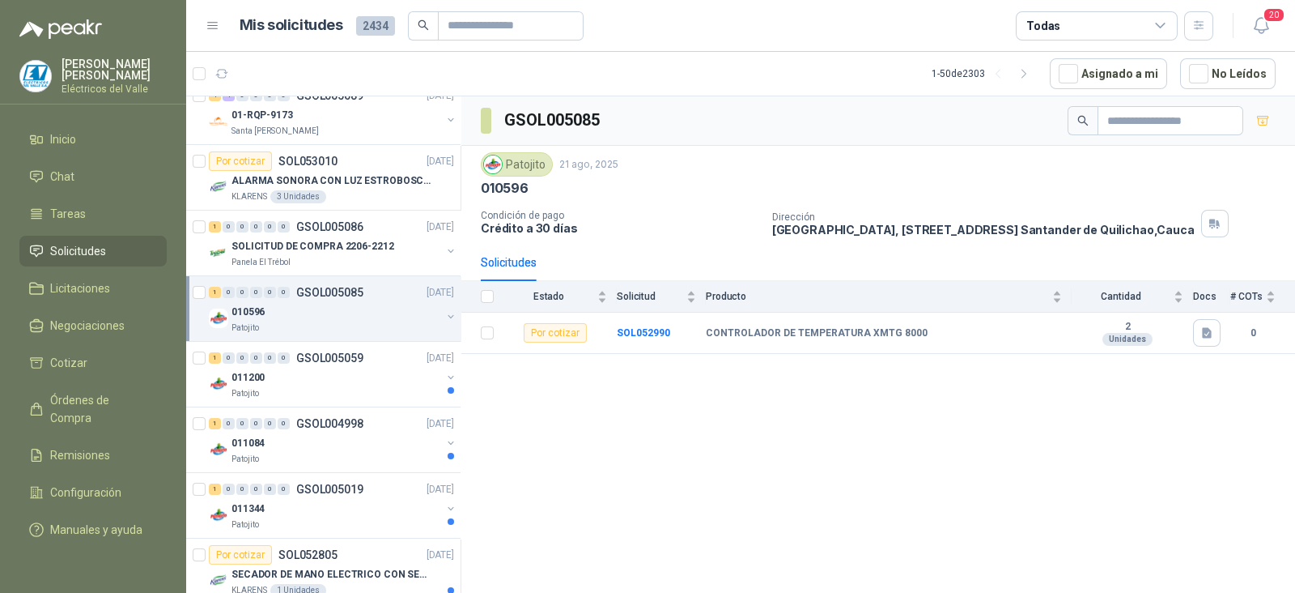
scroll to position [707, 0]
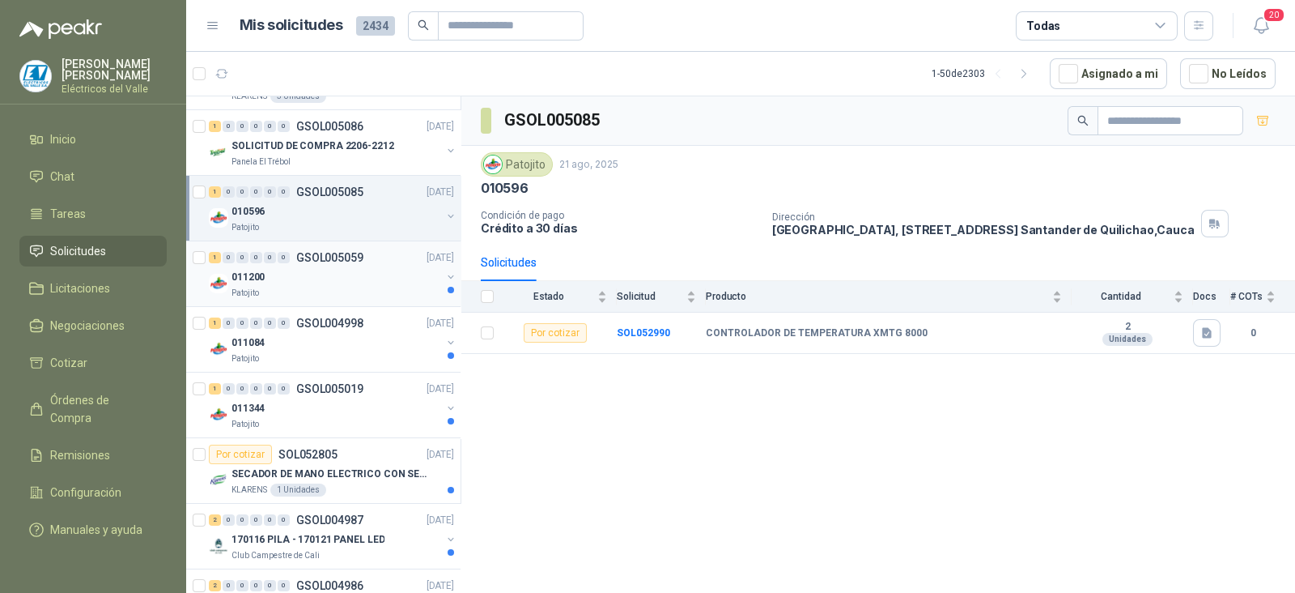
click at [338, 287] on div "Patojito" at bounding box center [337, 293] width 210 height 13
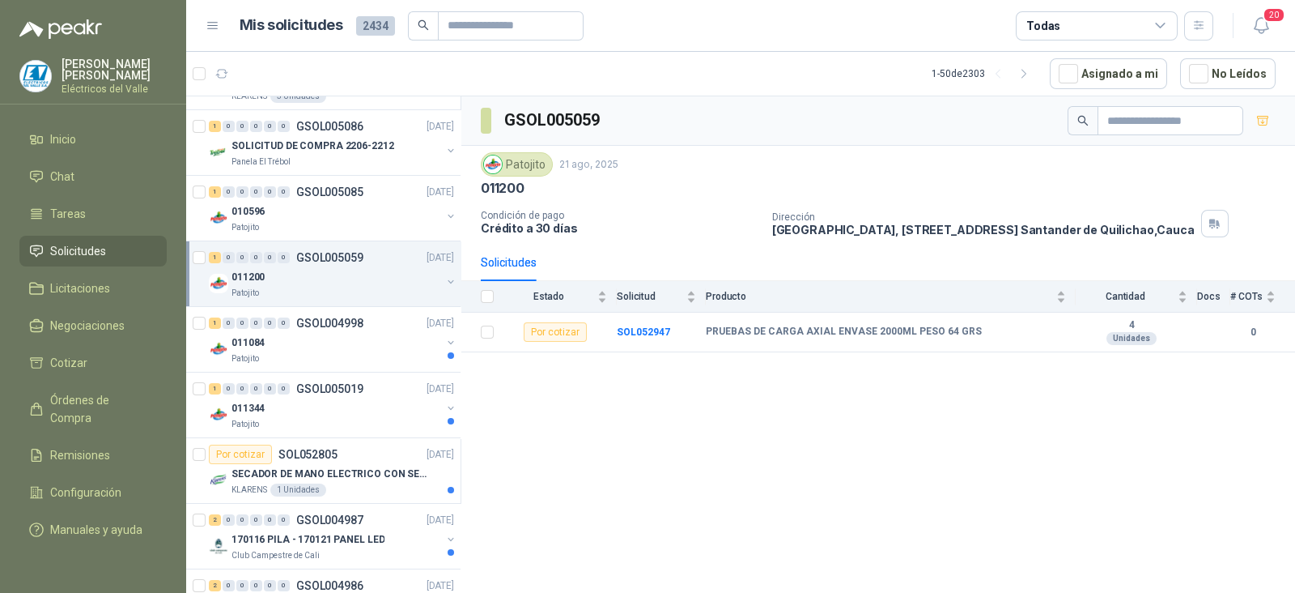
scroll to position [809, 0]
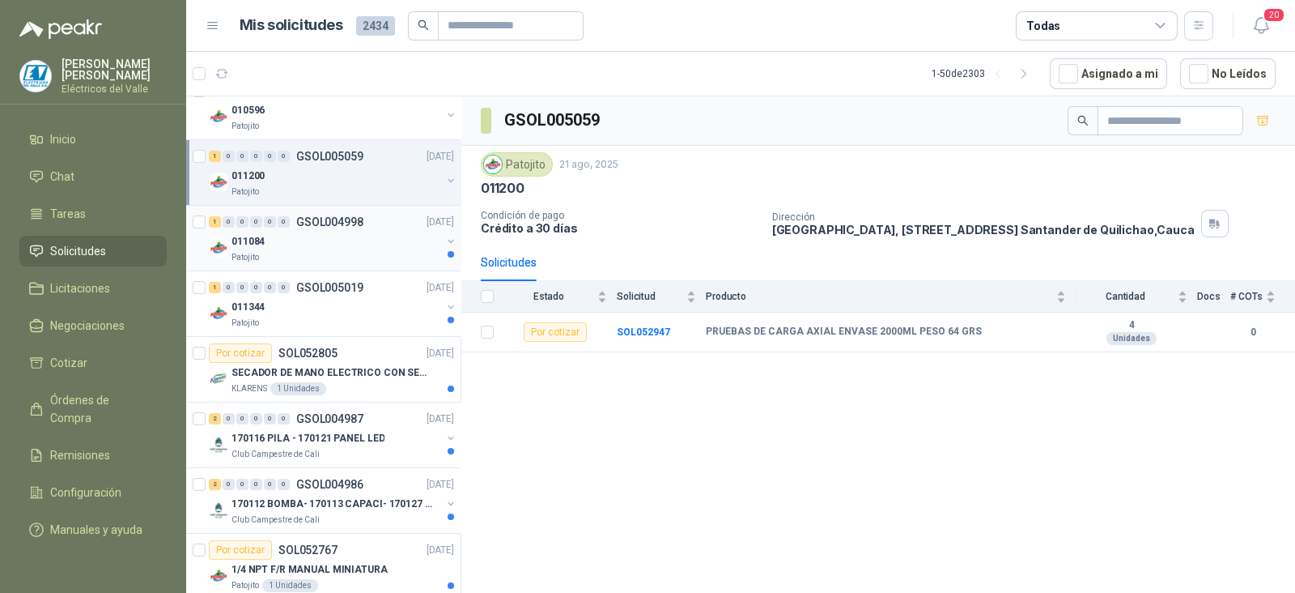
click at [361, 242] on div "011084" at bounding box center [337, 241] width 210 height 19
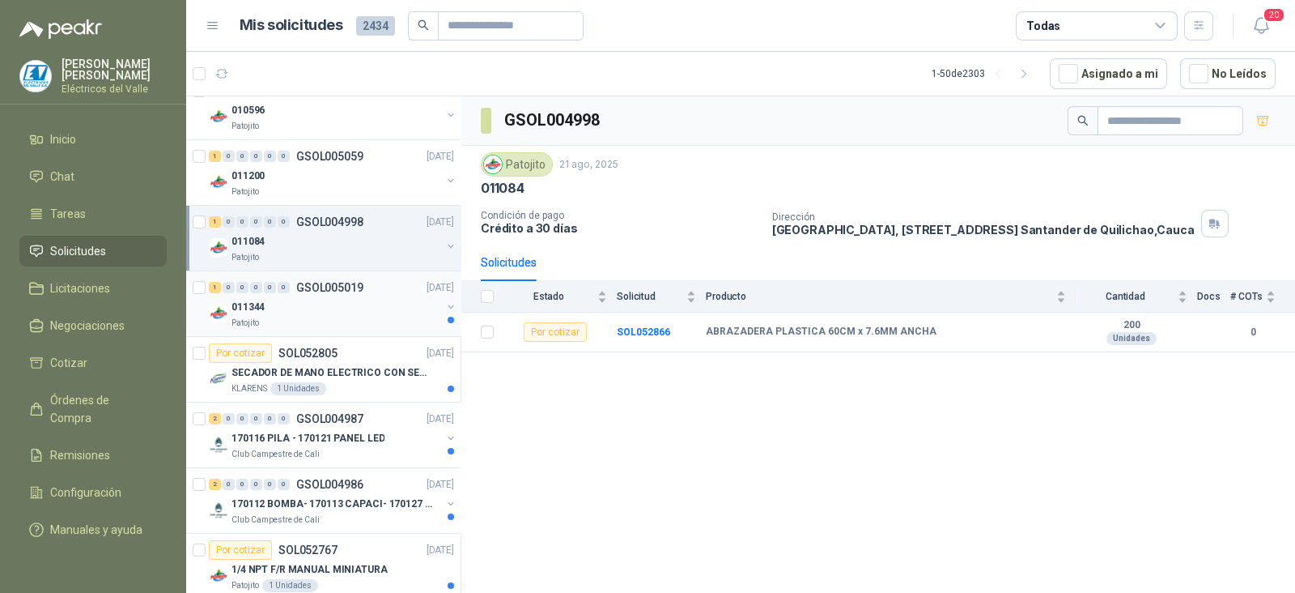
click at [360, 302] on div "011344" at bounding box center [337, 306] width 210 height 19
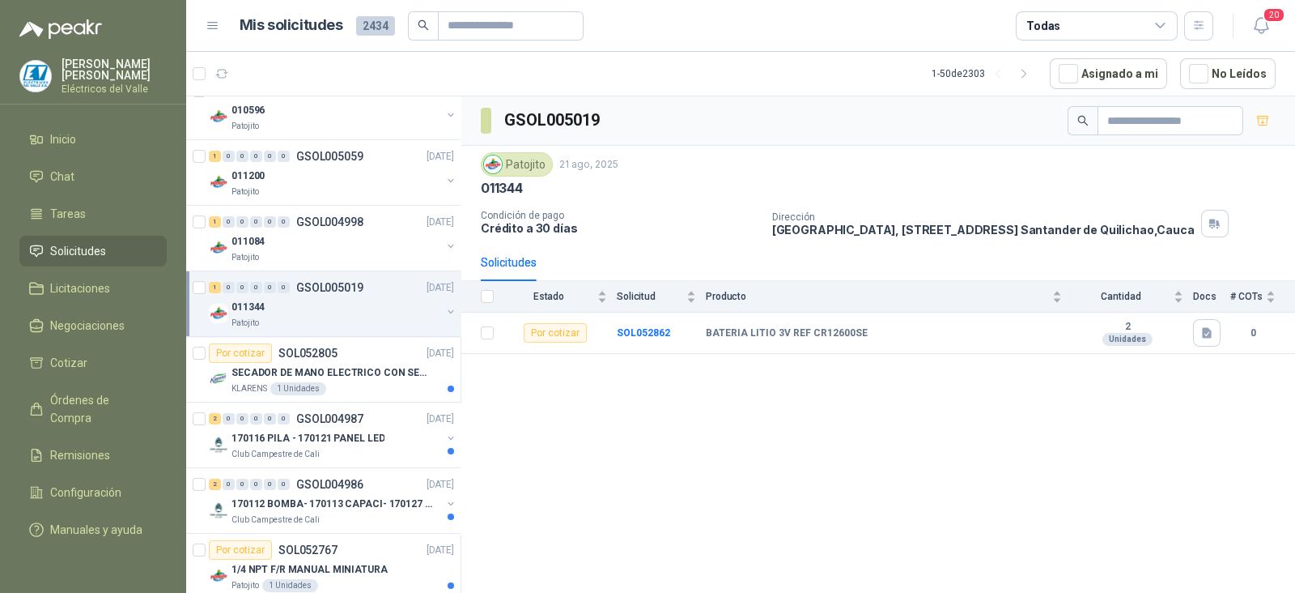
scroll to position [911, 0]
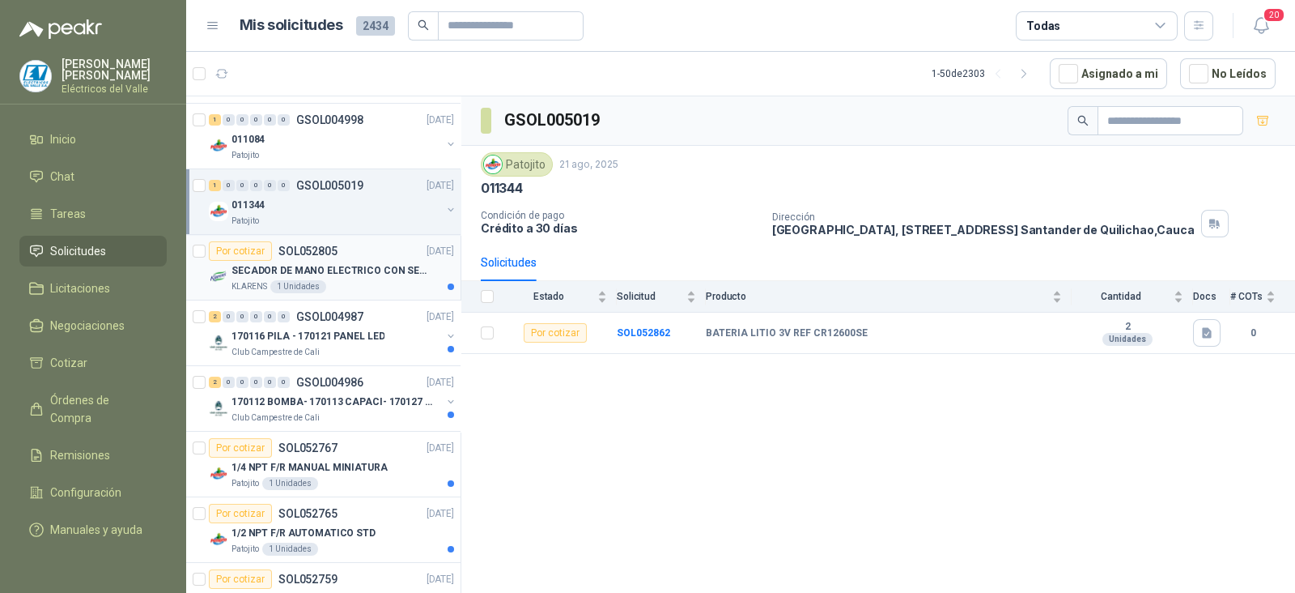
click at [366, 280] on div "KLARENS 1 Unidades" at bounding box center [343, 286] width 223 height 13
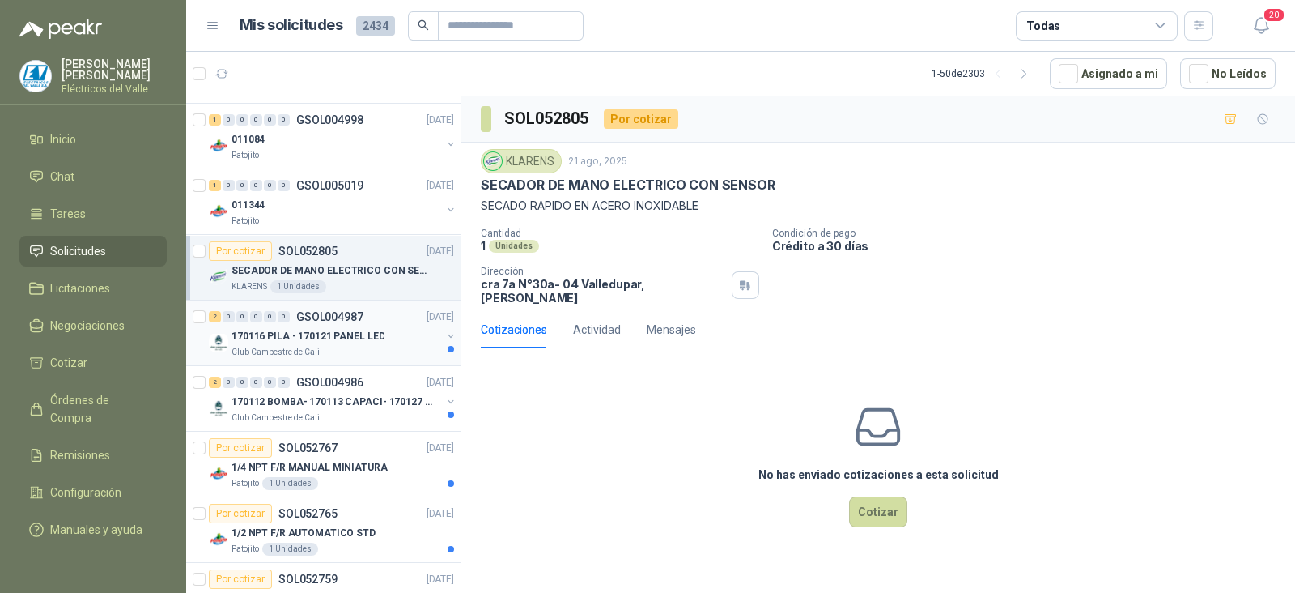
click at [364, 330] on p "170116 PILA - 170121 PANEL LED" at bounding box center [308, 336] width 153 height 15
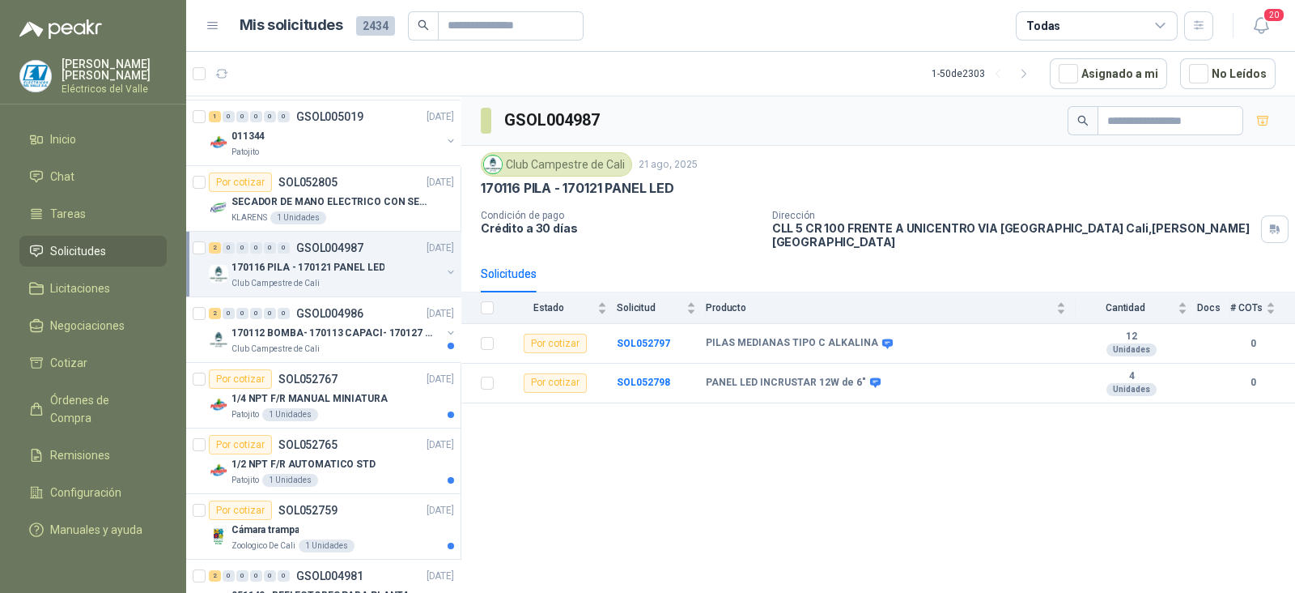
scroll to position [1012, 0]
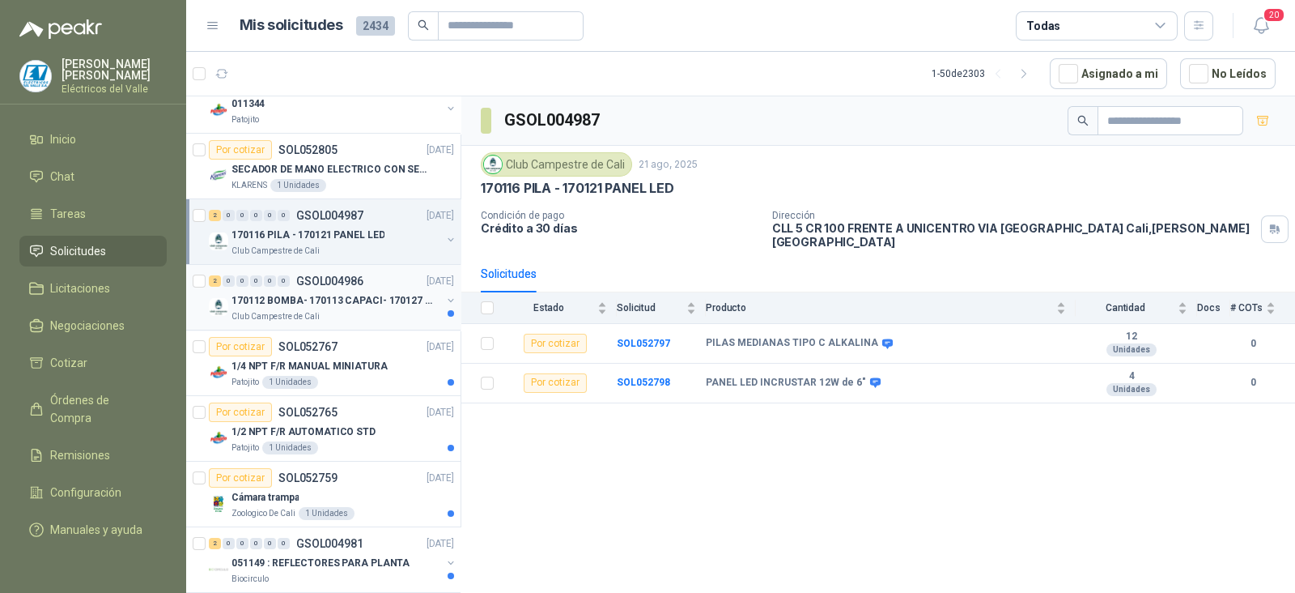
click at [359, 298] on p "170112 BOMBA- 170113 CAPACI- 170127 MOTOR 170119 R" at bounding box center [333, 300] width 202 height 15
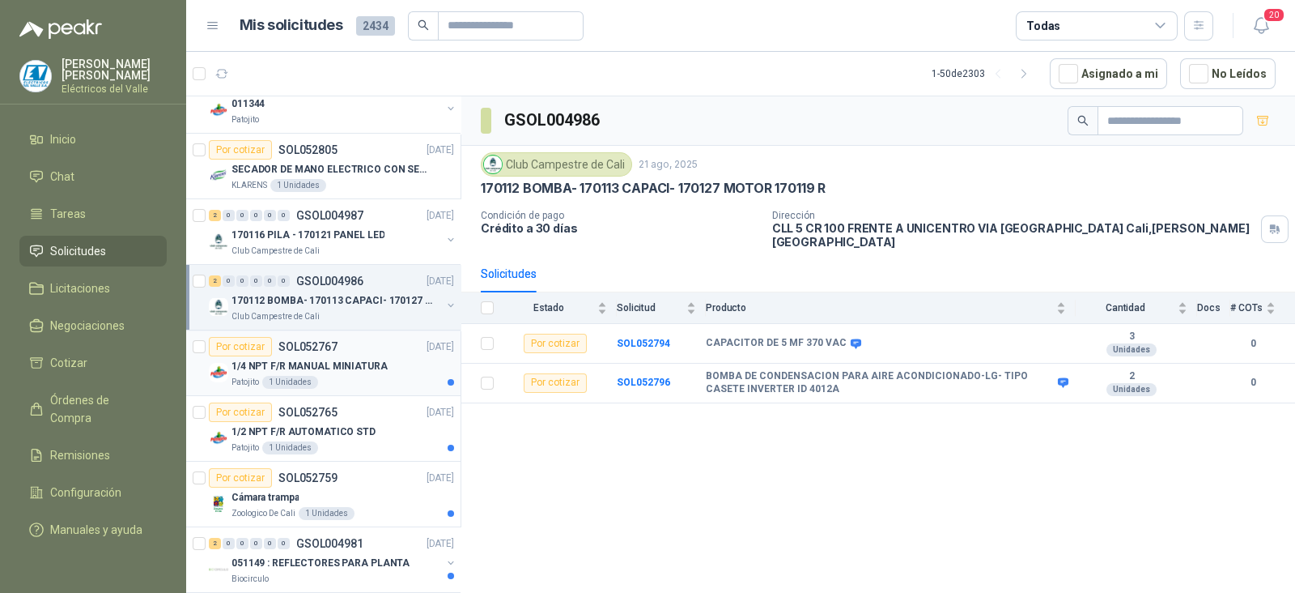
click at [336, 367] on p "1/4 NPT F/R MANUAL MINIATURA" at bounding box center [310, 366] width 156 height 15
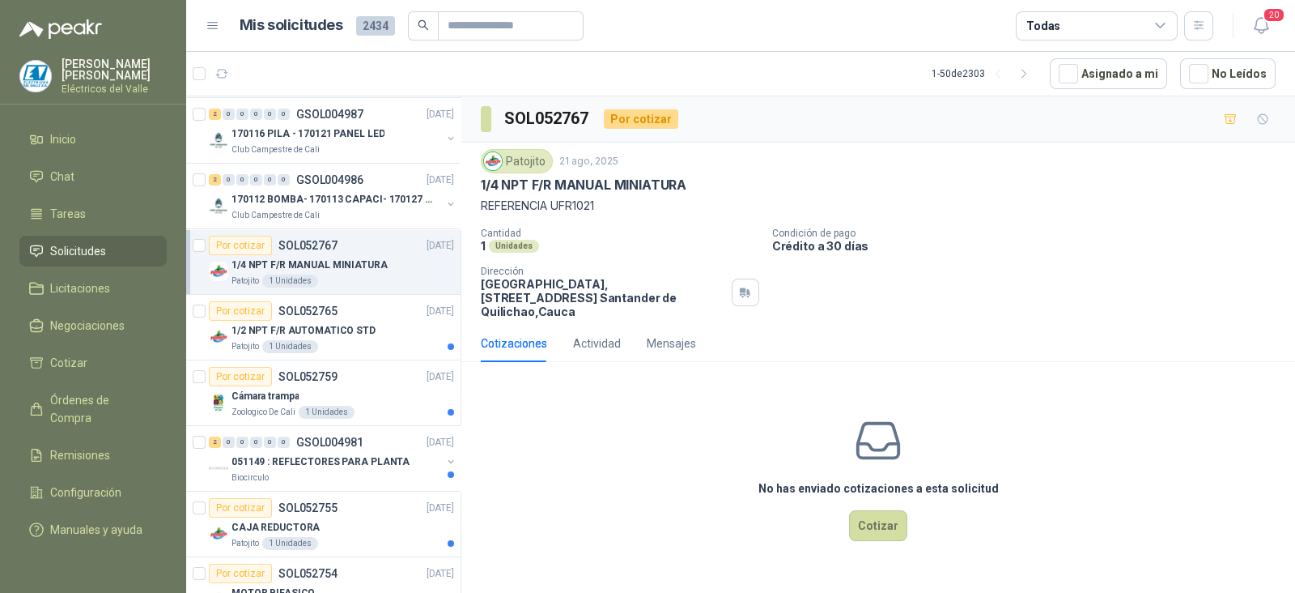
scroll to position [1214, 0]
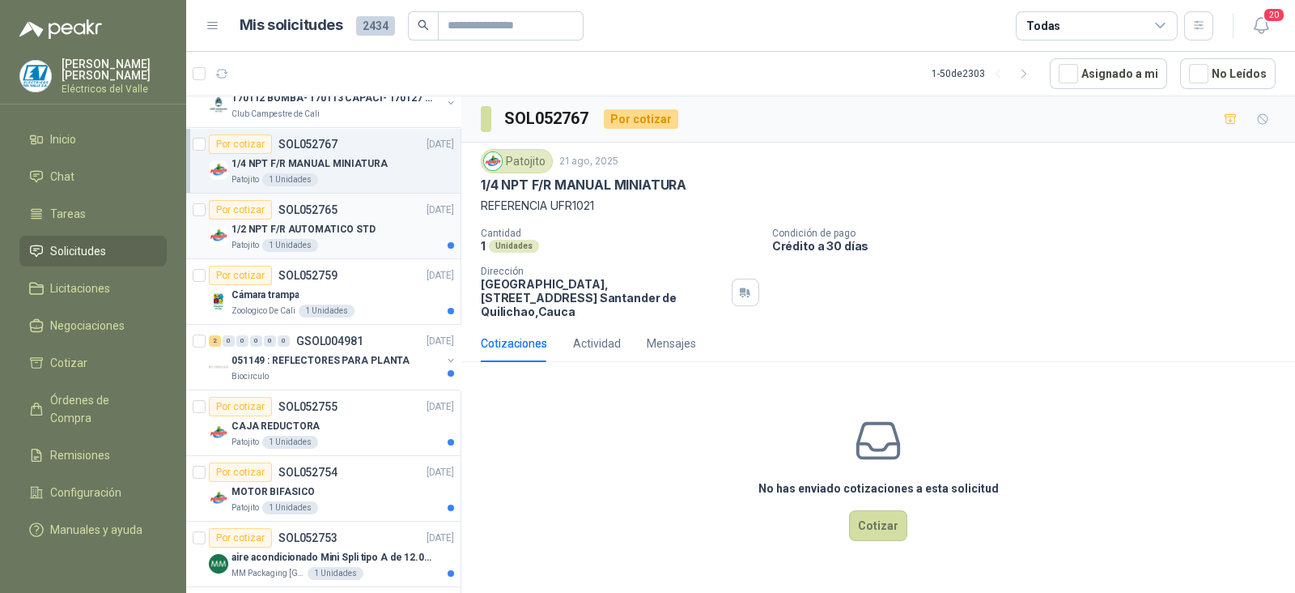
click at [379, 227] on div "1/2 NPT F/R AUTOMATICO STD" at bounding box center [343, 228] width 223 height 19
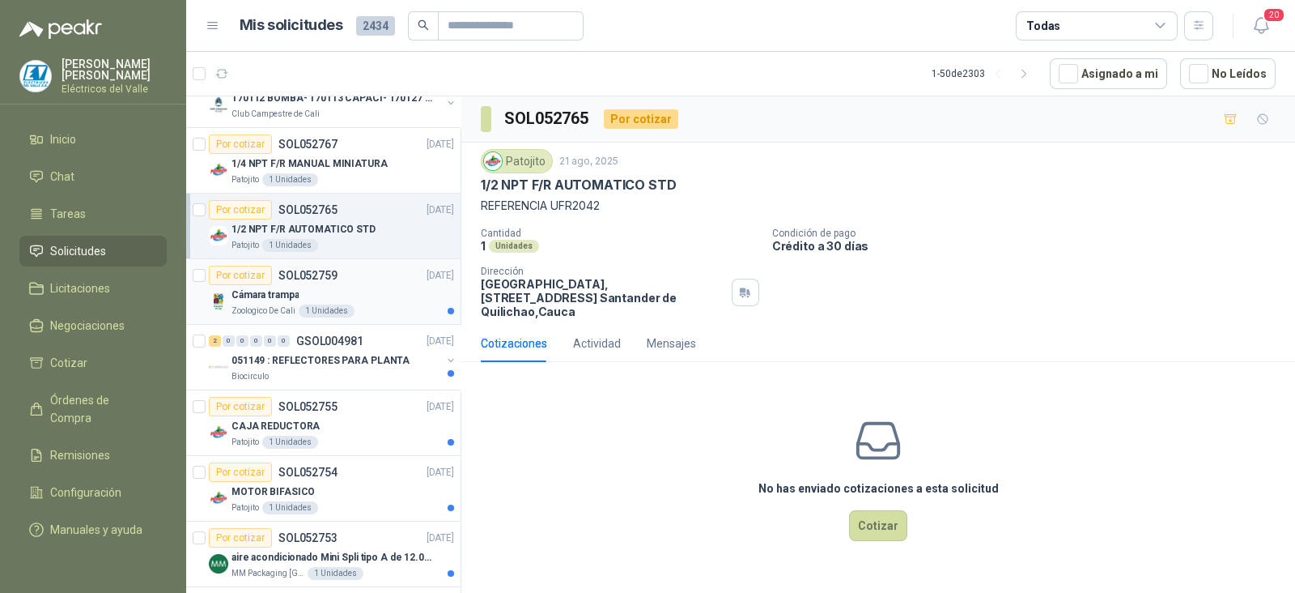
click at [355, 295] on div "Cámara trampa" at bounding box center [343, 294] width 223 height 19
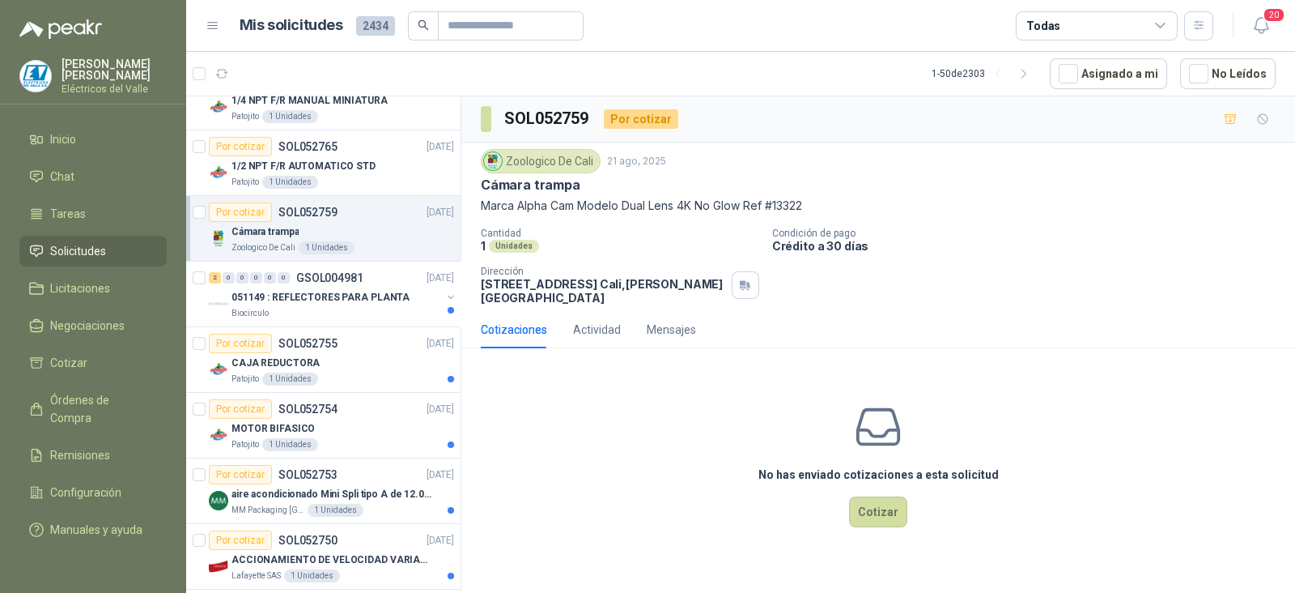
scroll to position [1315, 0]
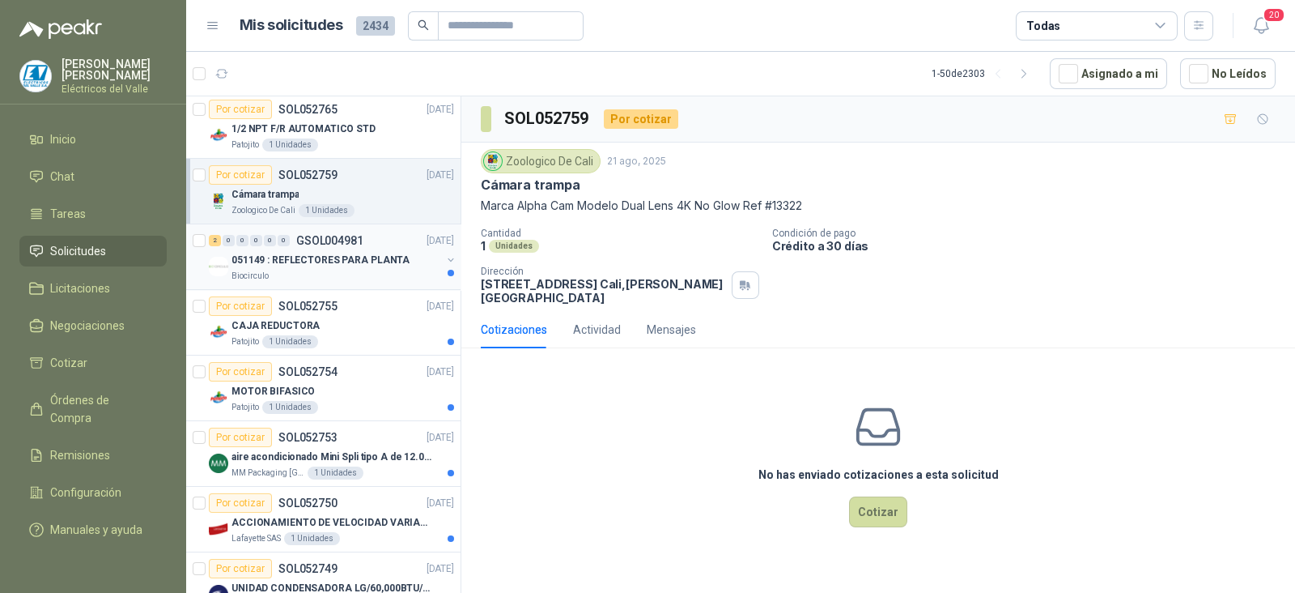
click at [374, 261] on p "051149 : REFLECTORES PARA PLANTA" at bounding box center [321, 260] width 178 height 15
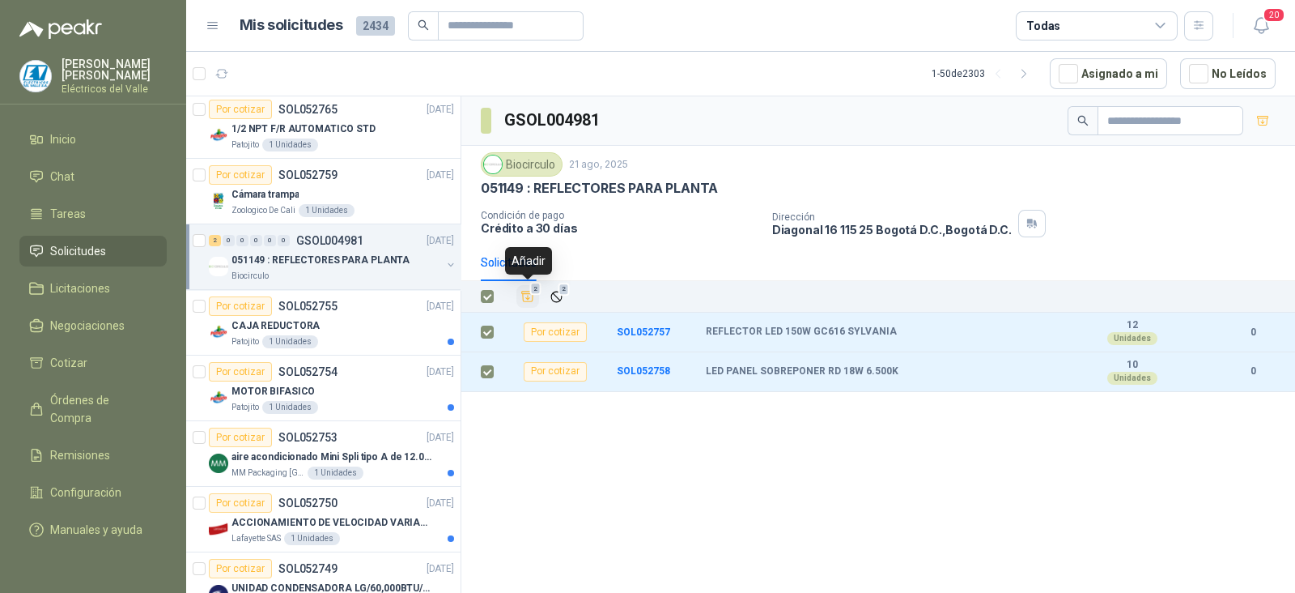
click at [526, 289] on icon "Añadir" at bounding box center [527, 296] width 15 height 15
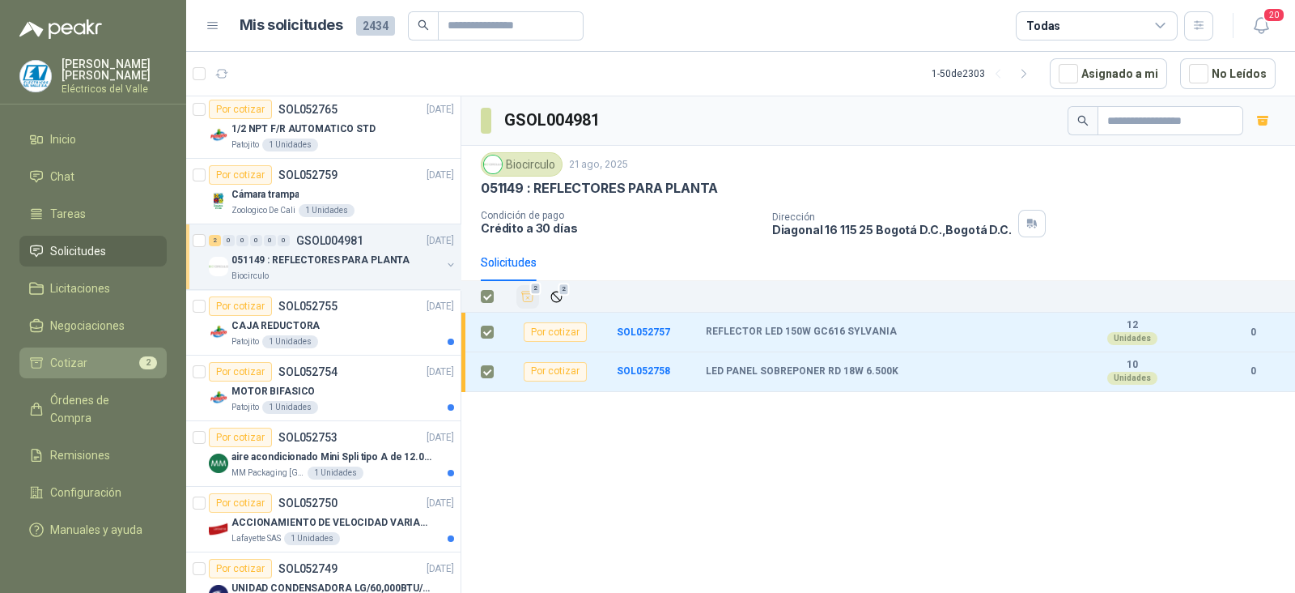
click at [101, 362] on li "Cotizar 2" at bounding box center [93, 363] width 128 height 18
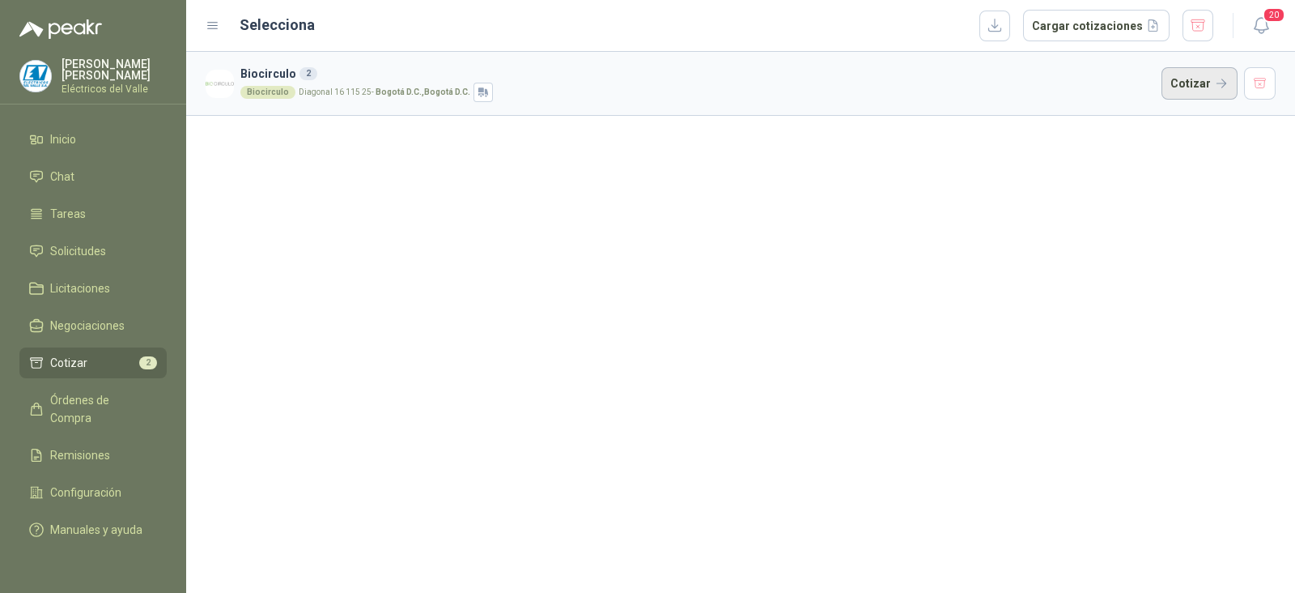
click at [1185, 85] on button "Cotizar" at bounding box center [1200, 83] width 76 height 32
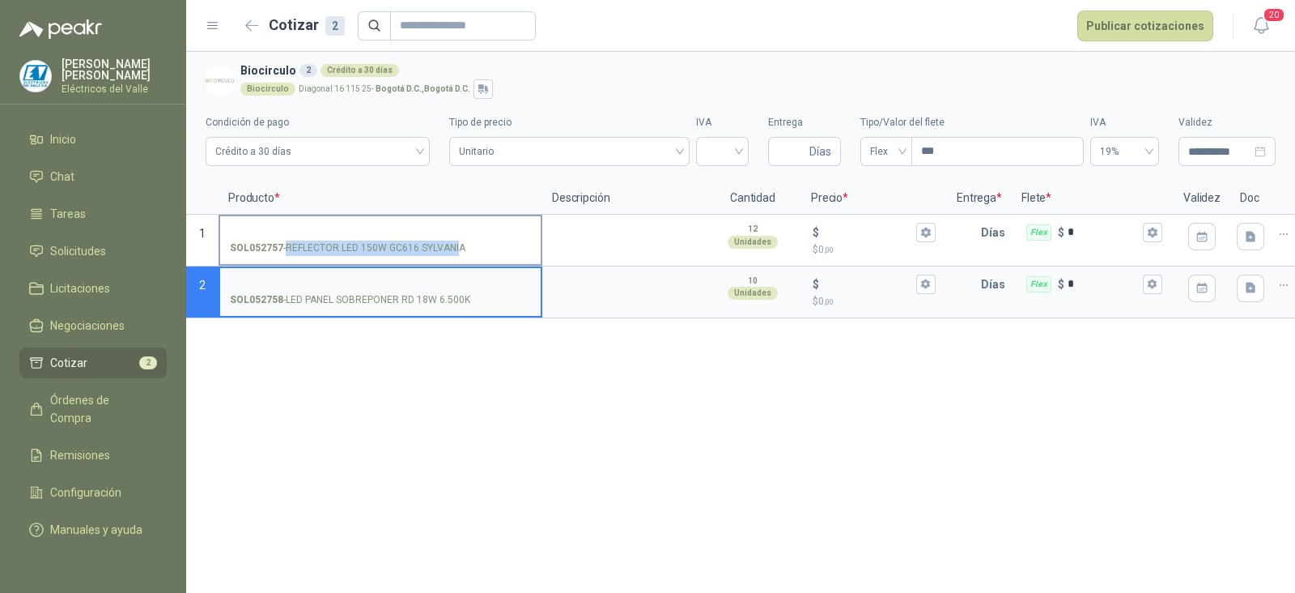
copy p "REFLECTOR LED 150W GC616 SYLVANI"
drag, startPoint x: 287, startPoint y: 244, endPoint x: 424, endPoint y: 105, distance: 195.2
click at [457, 241] on p "SOL052757 - REFLECTOR LED 150W GC616 SYLVANIA" at bounding box center [348, 247] width 236 height 15
click at [370, 210] on p "Producto *" at bounding box center [381, 198] width 324 height 32
click at [1293, 232] on button "button" at bounding box center [1284, 234] width 26 height 26
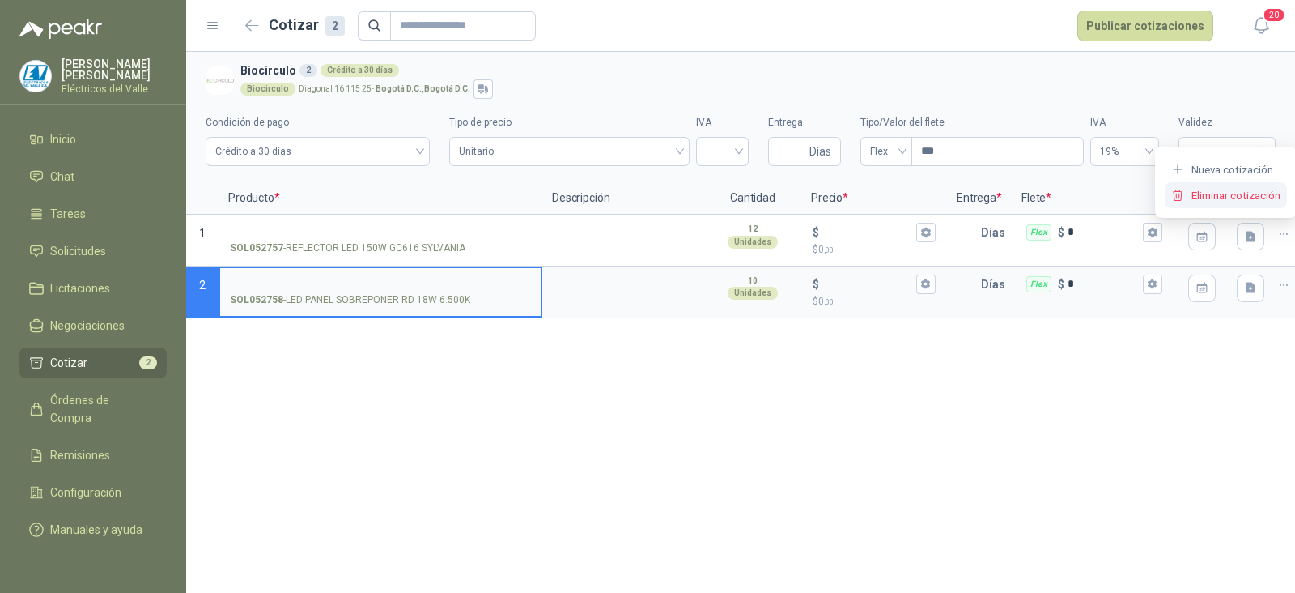
click at [1258, 196] on button "Eliminar cotización" at bounding box center [1226, 195] width 122 height 26
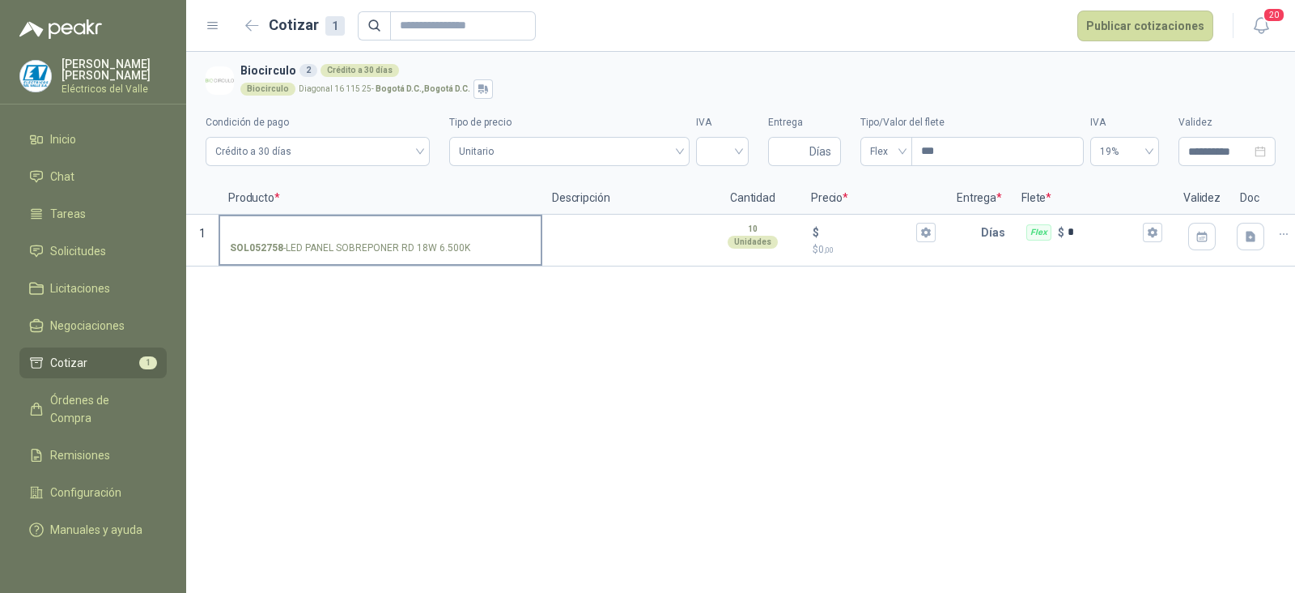
click at [441, 232] on input "SOL052758 - LED PANEL SOBREPONER RD 18W 6.500K" at bounding box center [380, 233] width 301 height 12
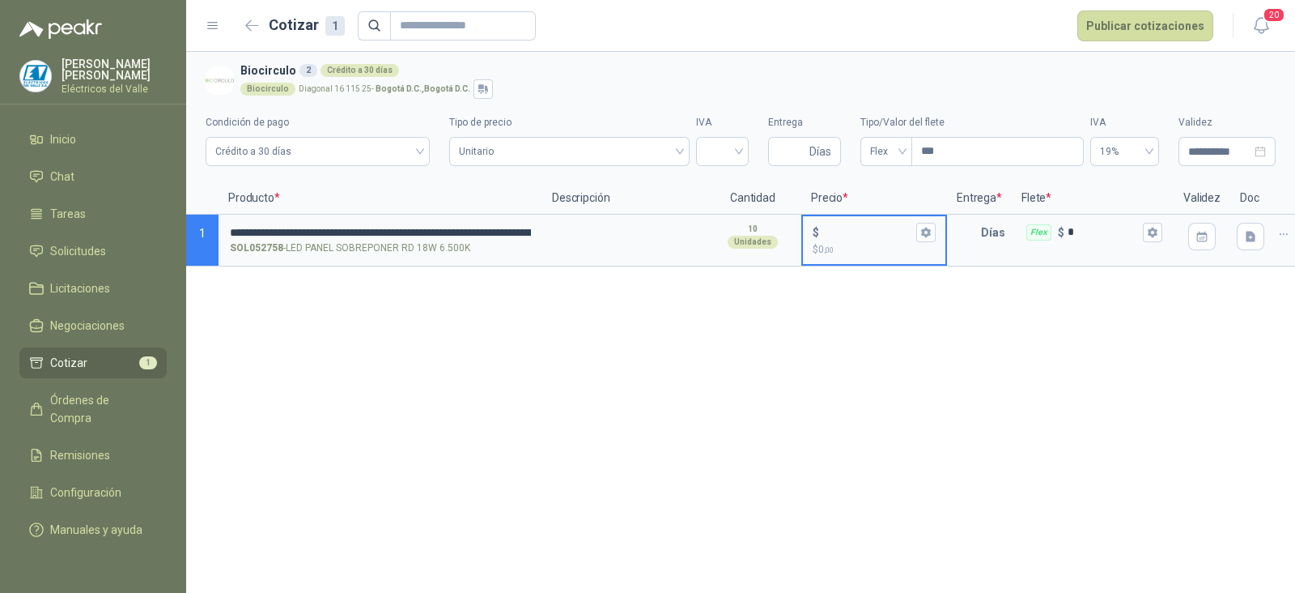
click at [876, 232] on input "$ $ 0 ,00" at bounding box center [867, 232] width 91 height 12
type input "******"
click at [962, 229] on input "text" at bounding box center [965, 232] width 32 height 32
type input "*"
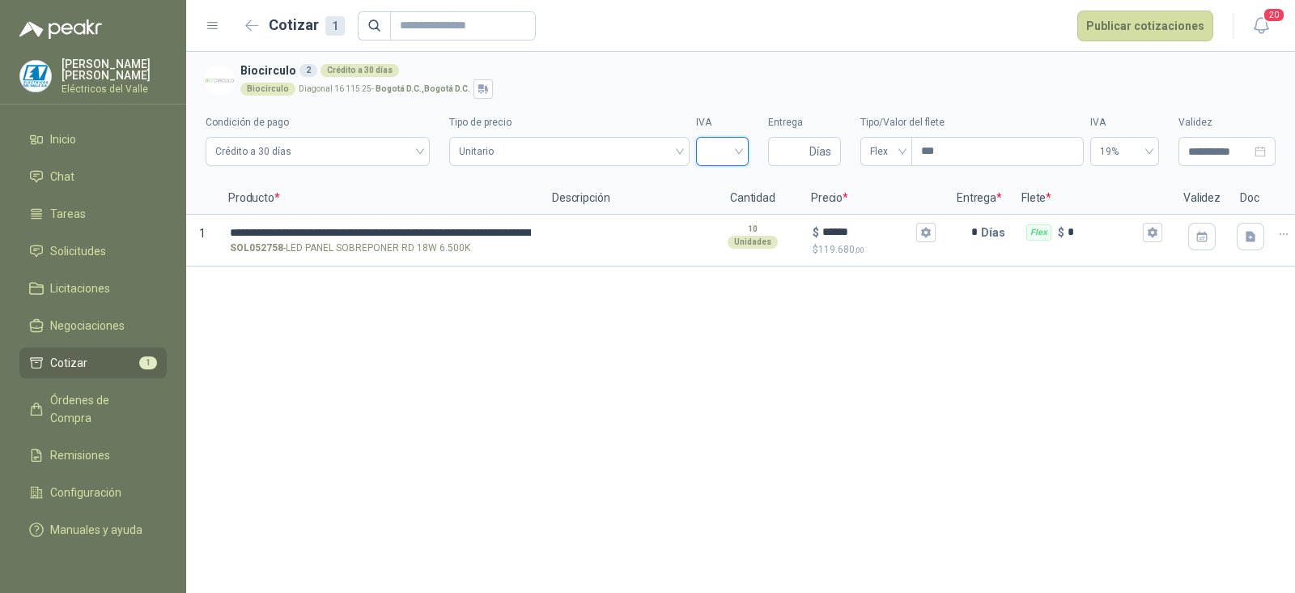
click at [730, 146] on input "search" at bounding box center [722, 150] width 33 height 24
click at [722, 184] on div "19%" at bounding box center [722, 185] width 27 height 18
click at [1160, 31] on button "Publicar cotizaciones" at bounding box center [1145, 26] width 136 height 31
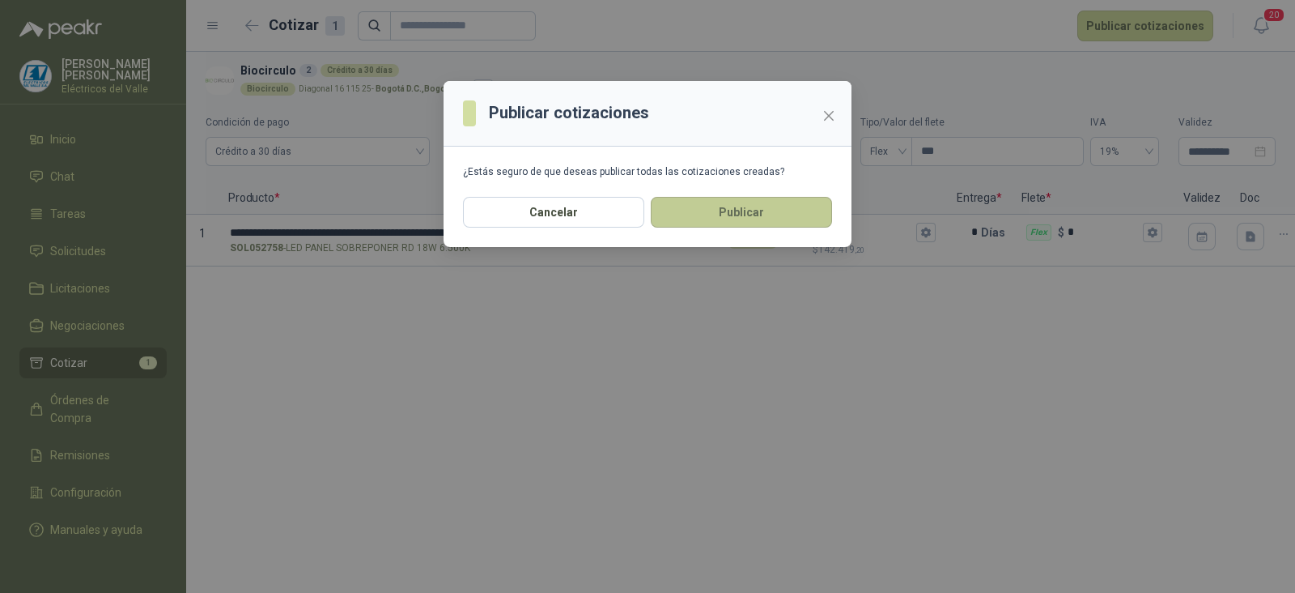
click at [795, 209] on button "Publicar" at bounding box center [741, 212] width 181 height 31
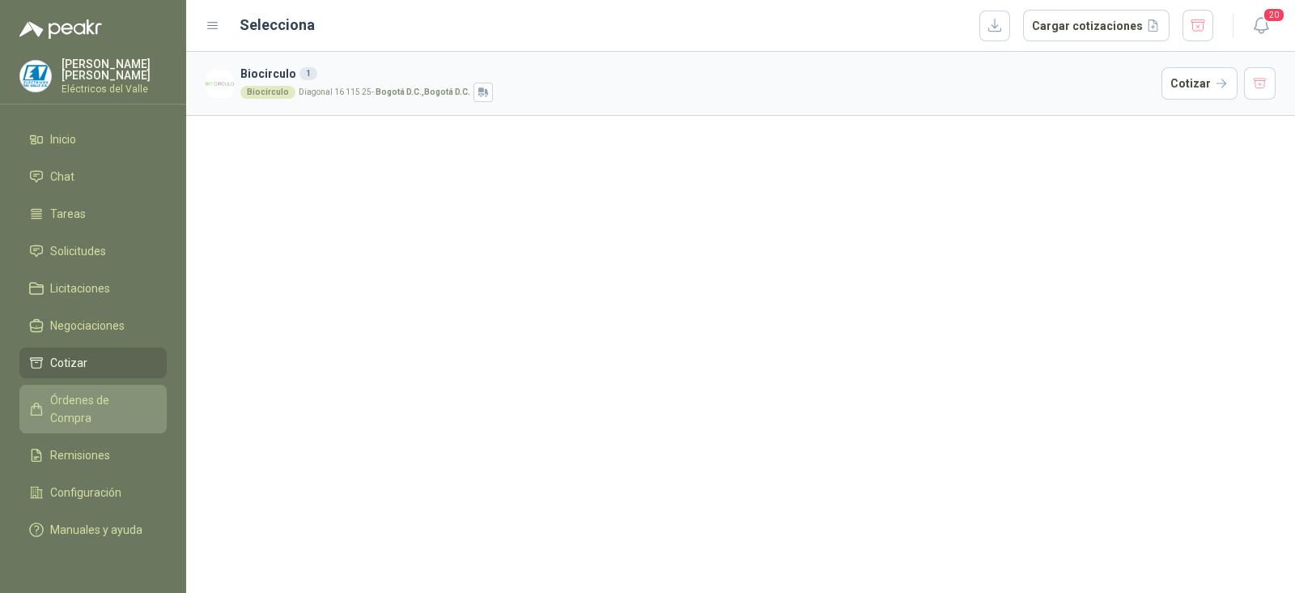
click at [130, 393] on span "Órdenes de Compra" at bounding box center [100, 409] width 101 height 36
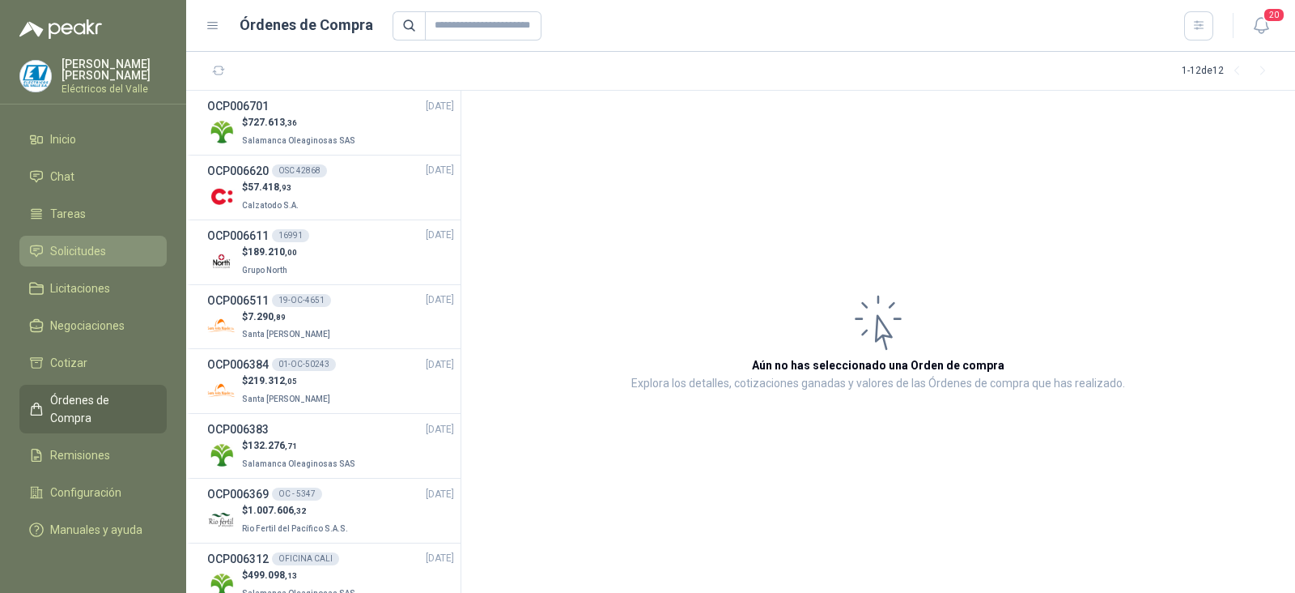
click at [98, 254] on span "Solicitudes" at bounding box center [78, 251] width 56 height 18
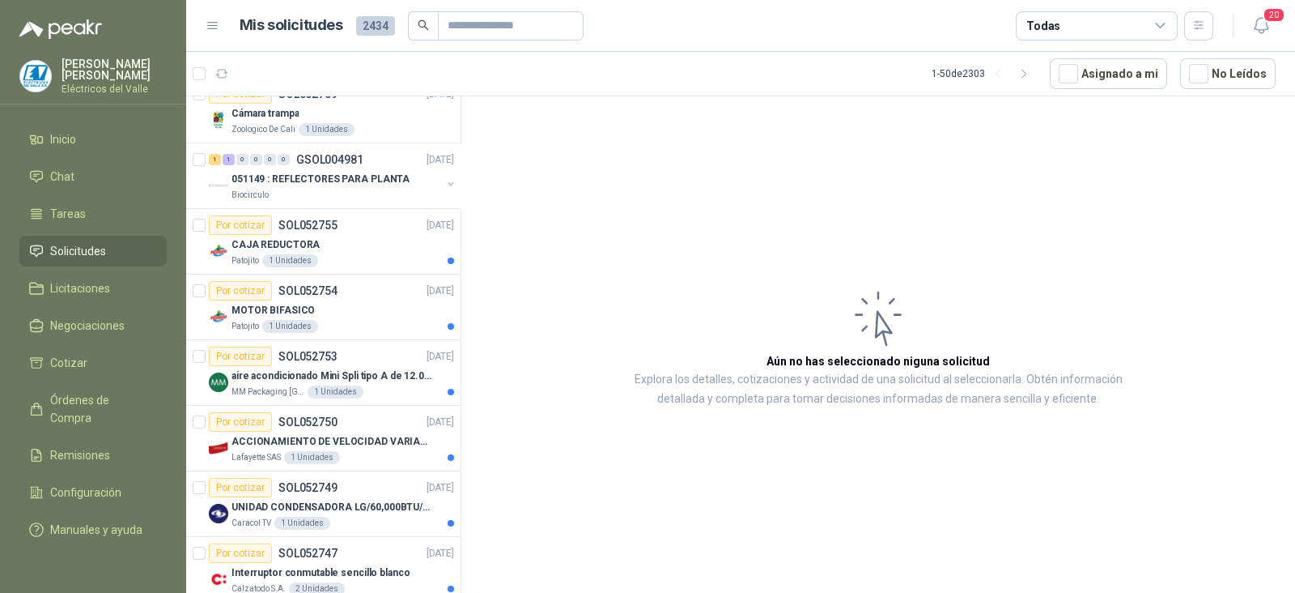
scroll to position [1517, 0]
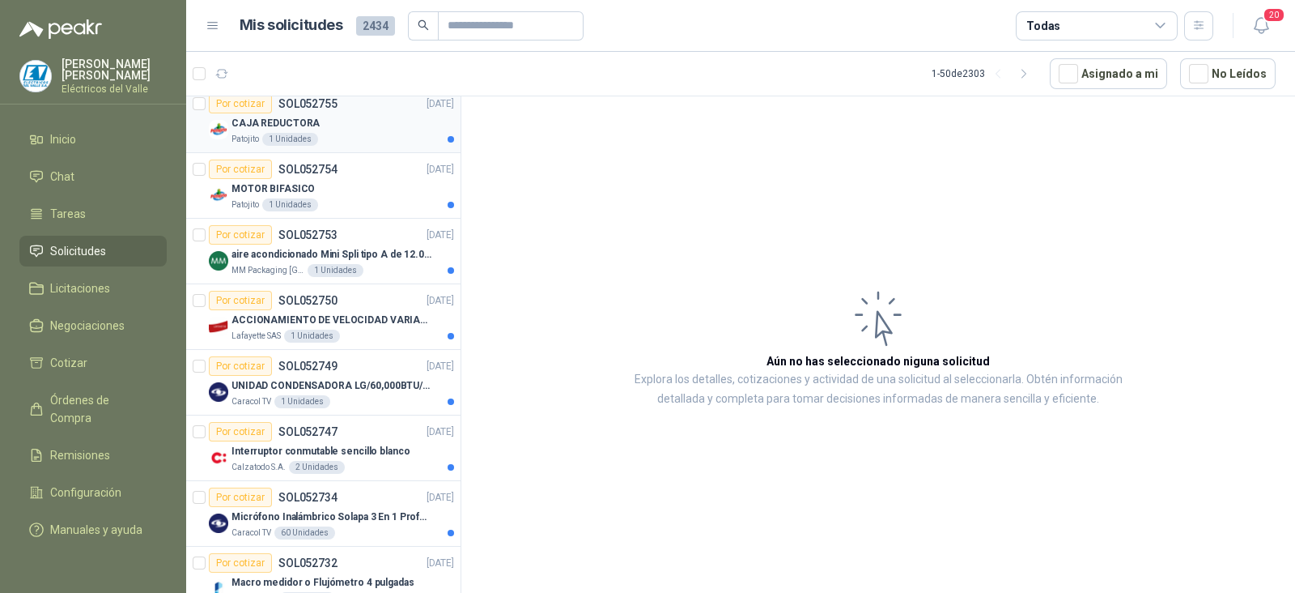
click at [355, 133] on div "Patojito 1 Unidades" at bounding box center [343, 139] width 223 height 13
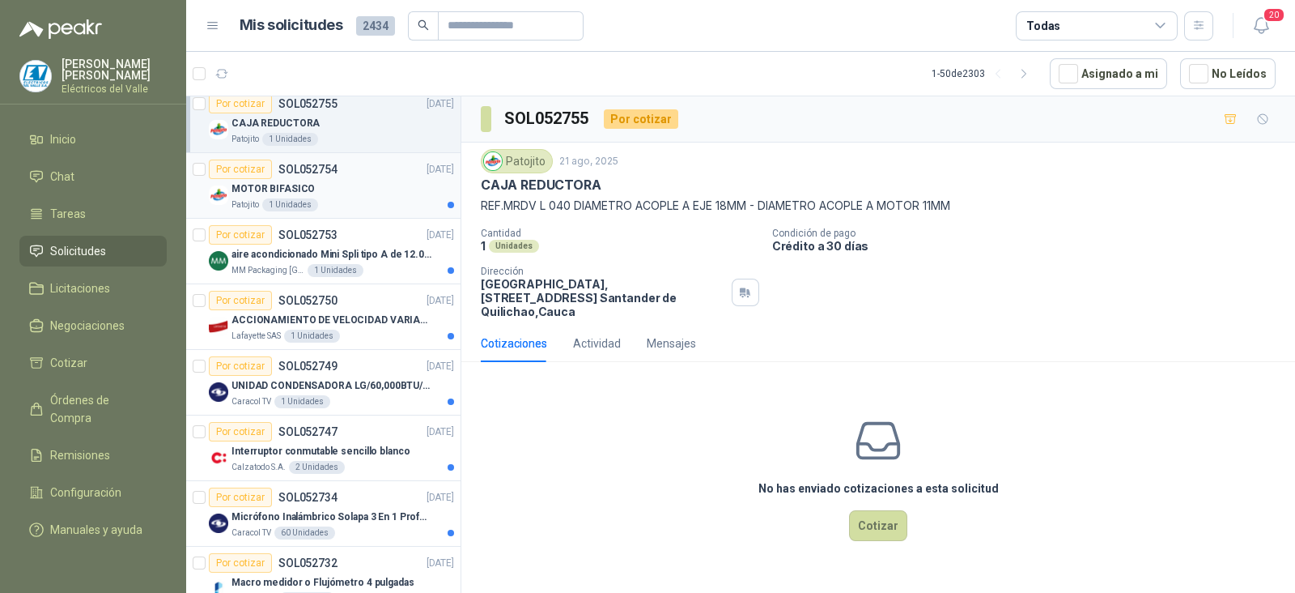
click at [338, 180] on div "MOTOR BIFASICO" at bounding box center [343, 188] width 223 height 19
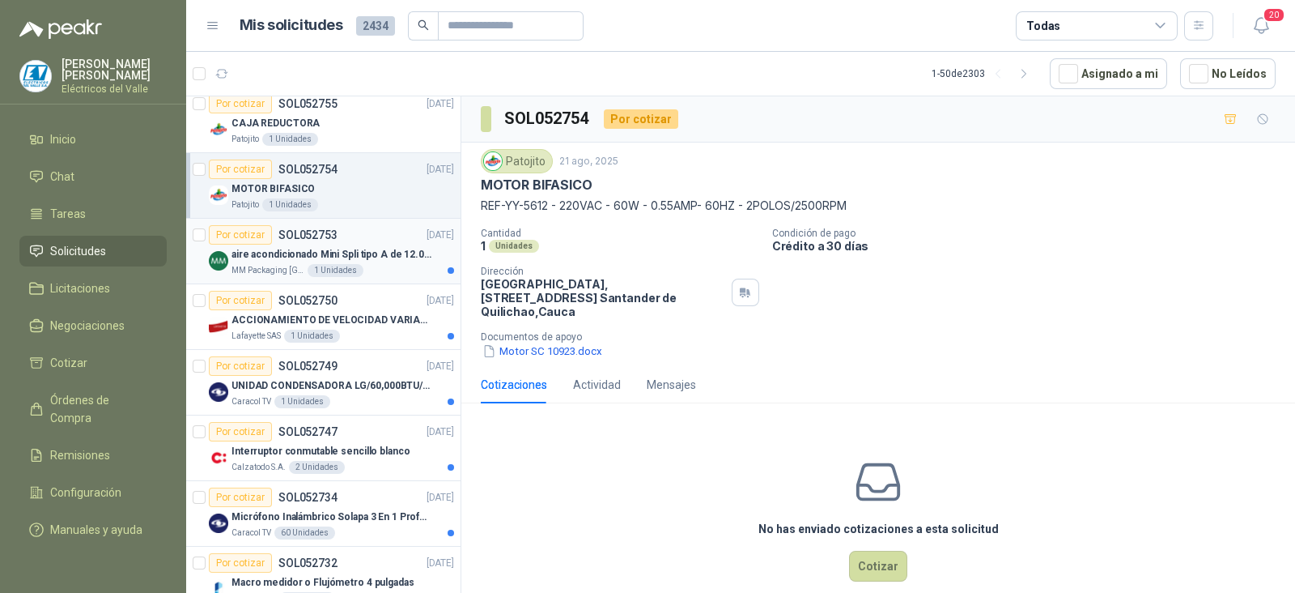
click at [364, 250] on p "aire acondicionado Mini Spli tipo A de 12.000 BTU." at bounding box center [333, 254] width 202 height 15
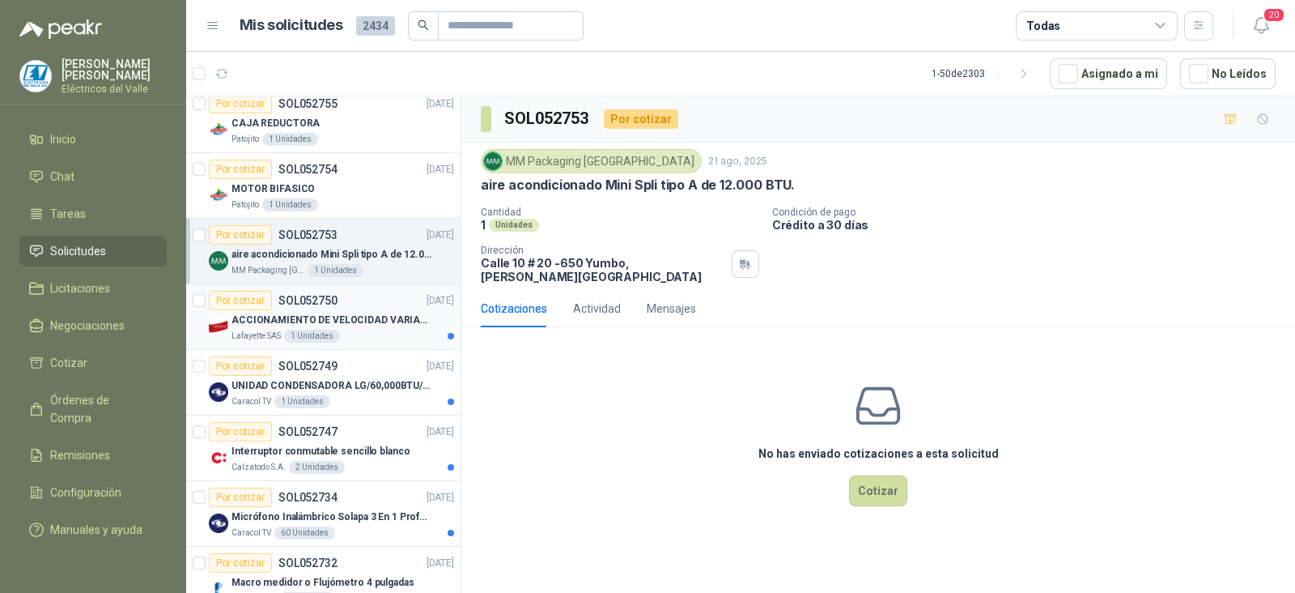
click at [360, 329] on div "Lafayette SAS 1 Unidades" at bounding box center [343, 335] width 223 height 13
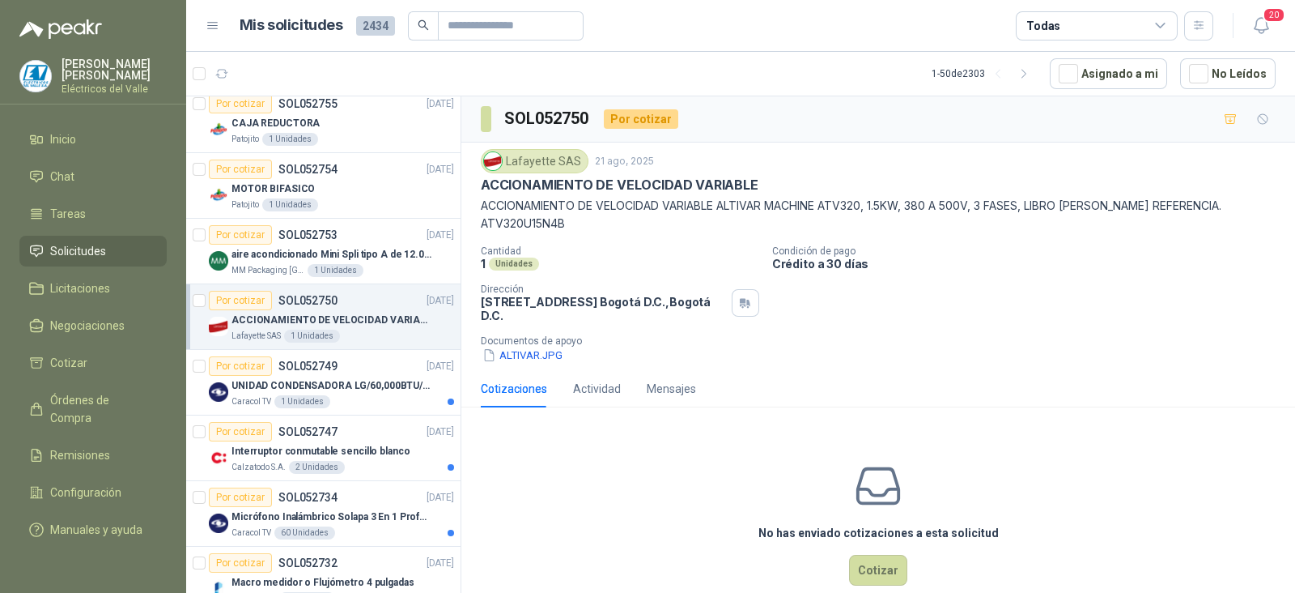
scroll to position [1618, 0]
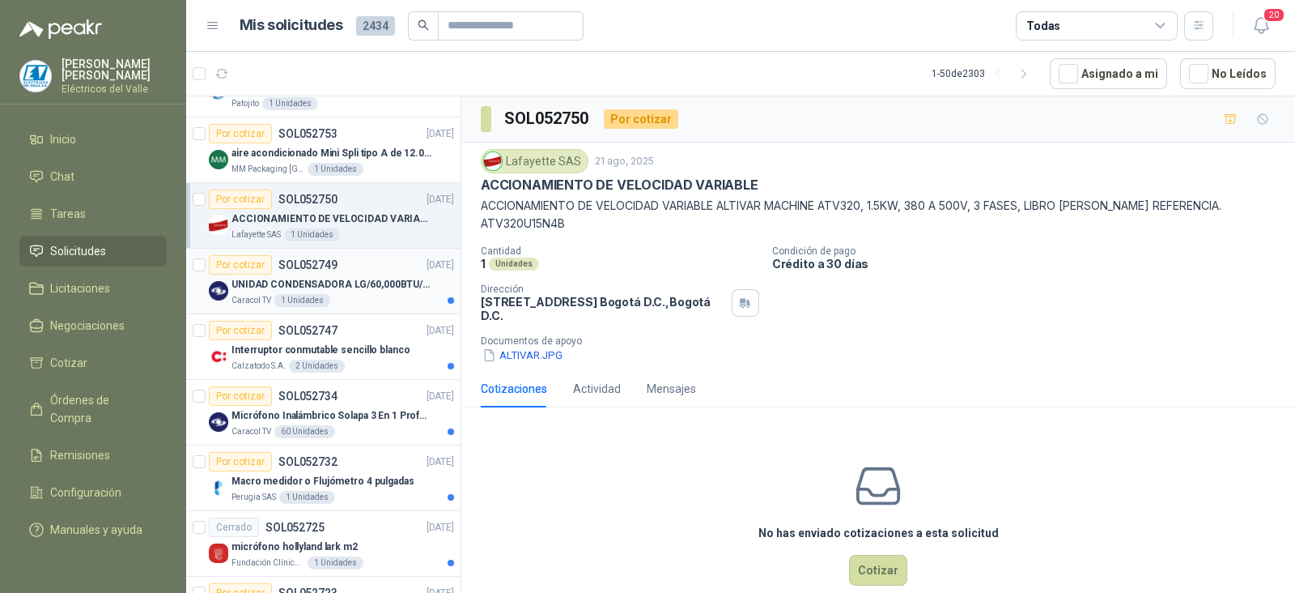
click at [370, 294] on div "Caracol TV 1 Unidades" at bounding box center [343, 300] width 223 height 13
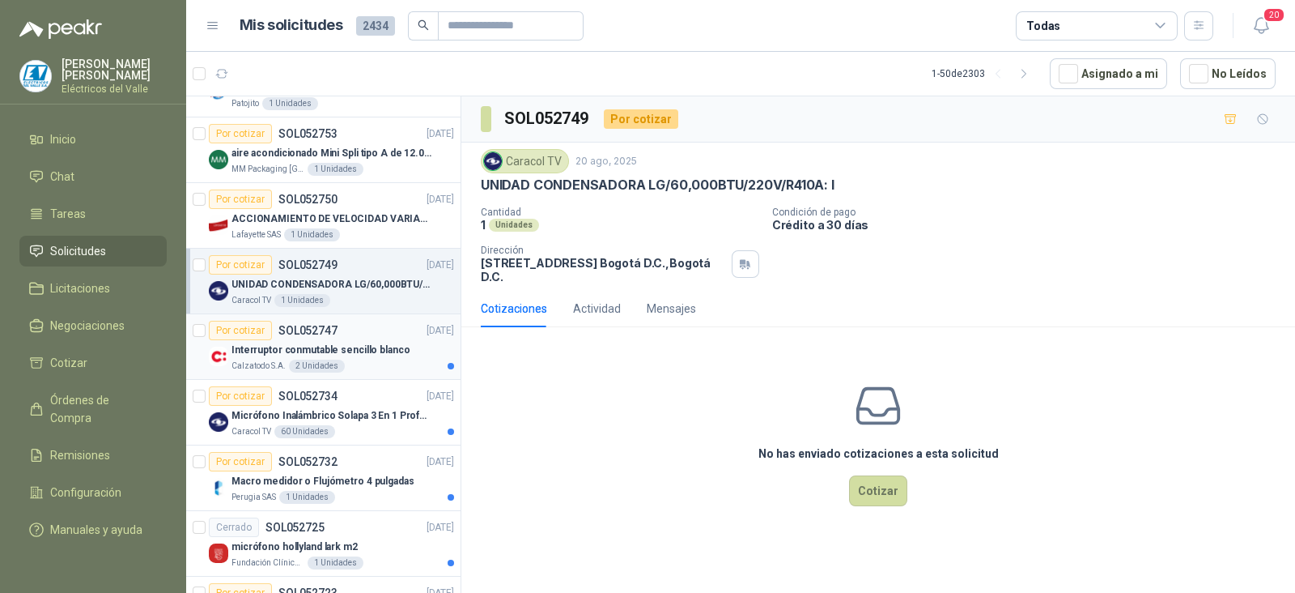
click at [374, 347] on p "Interruptor conmutable sencillo blanco" at bounding box center [321, 349] width 178 height 15
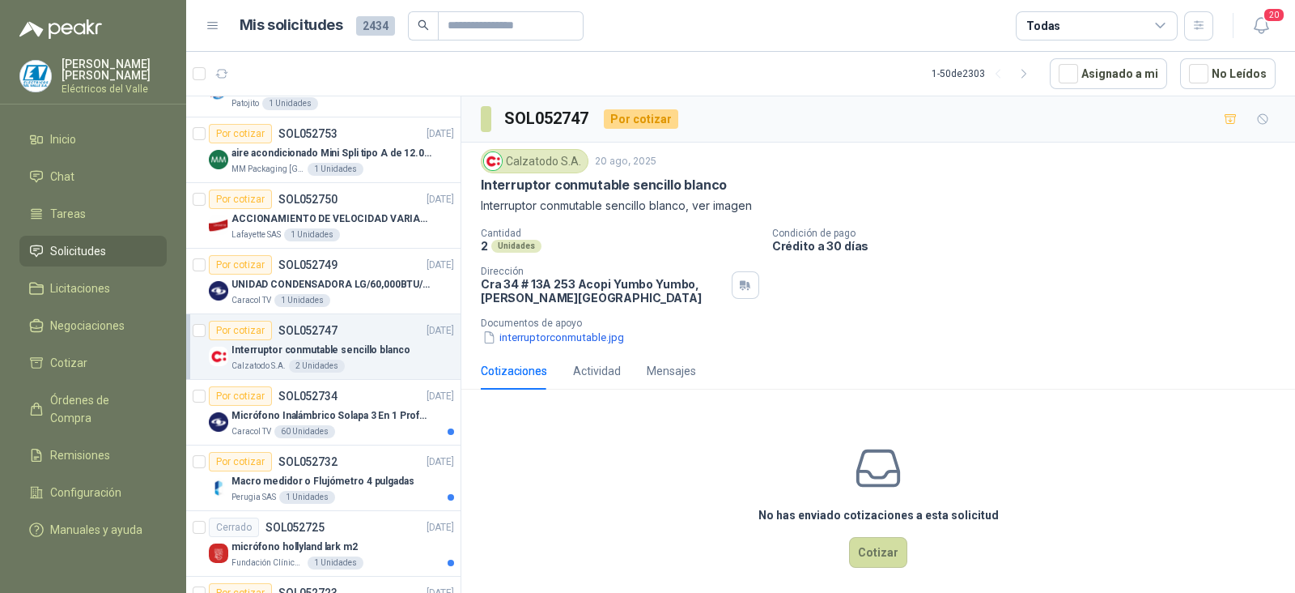
scroll to position [1720, 0]
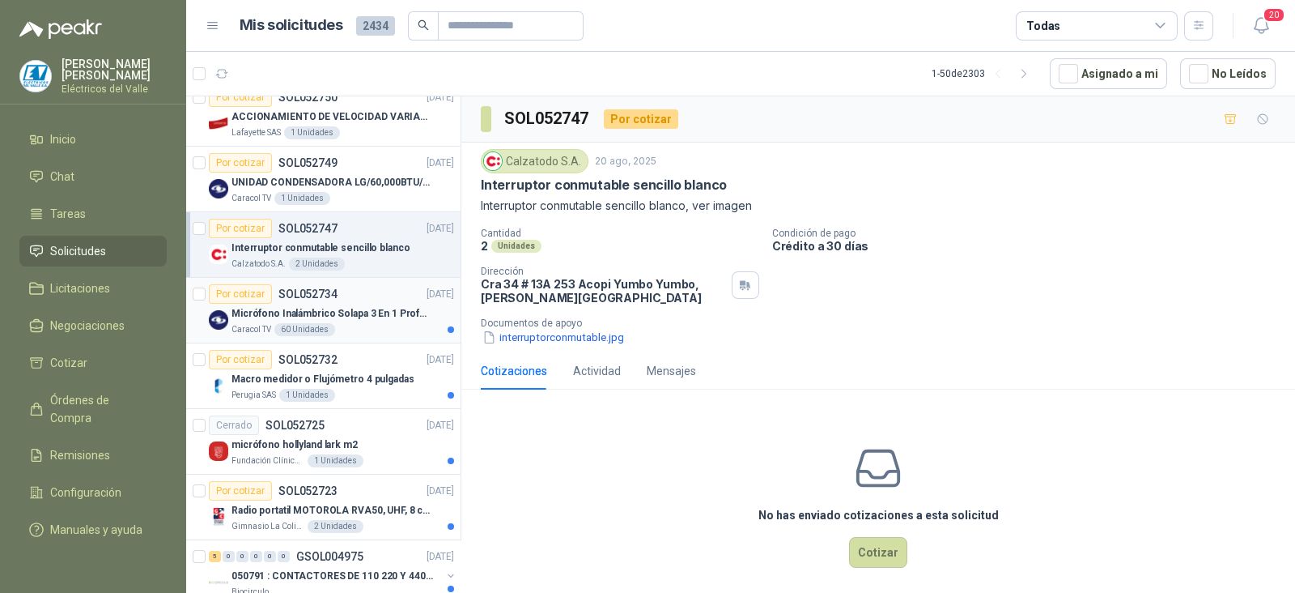
click at [368, 309] on p "Micrófono Inalámbrico Solapa 3 En 1 Profesional F11-2 X2" at bounding box center [333, 313] width 202 height 15
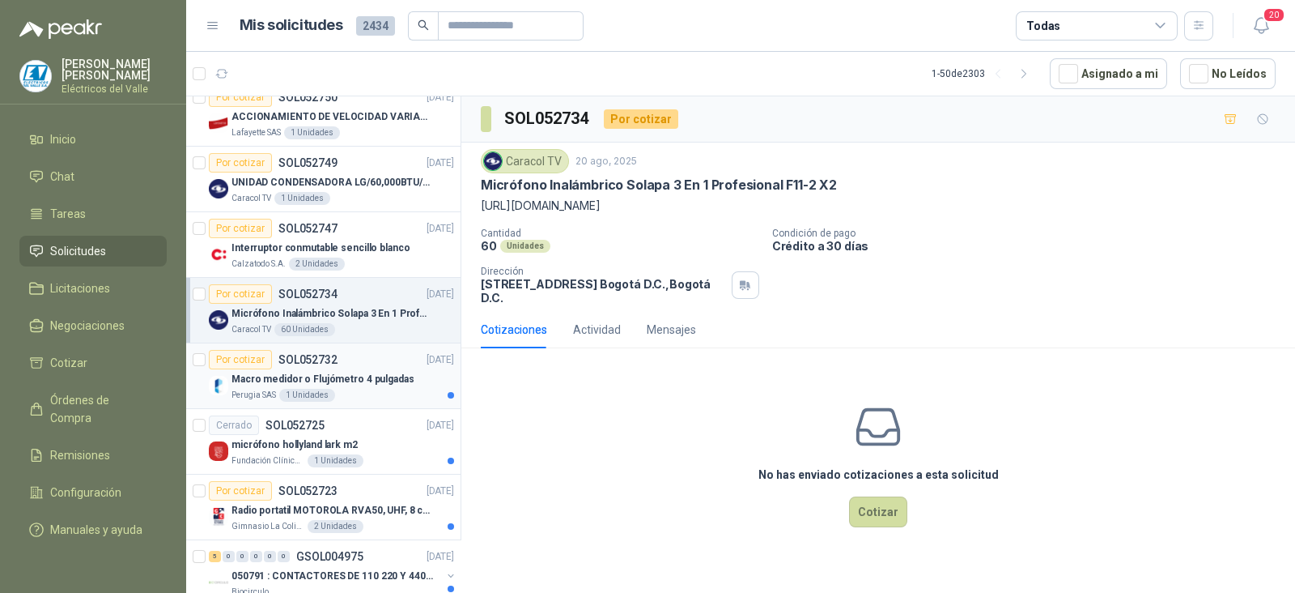
click at [379, 375] on p "Macro medidor o Flujómetro 4 pulgadas" at bounding box center [323, 379] width 183 height 15
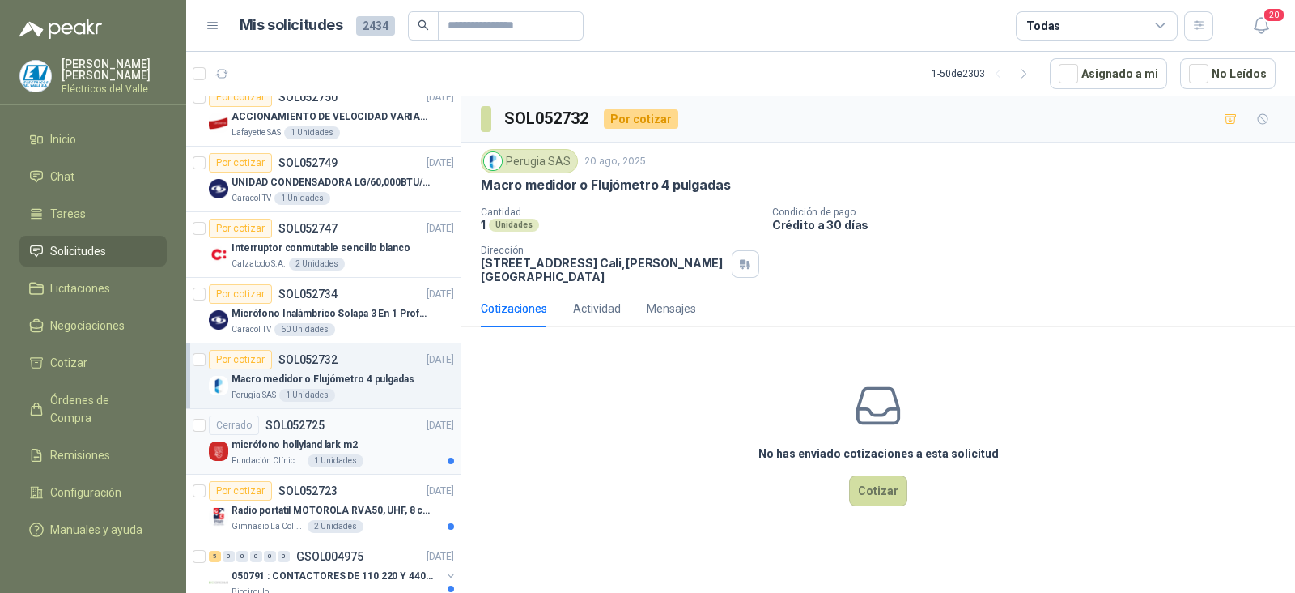
scroll to position [1821, 0]
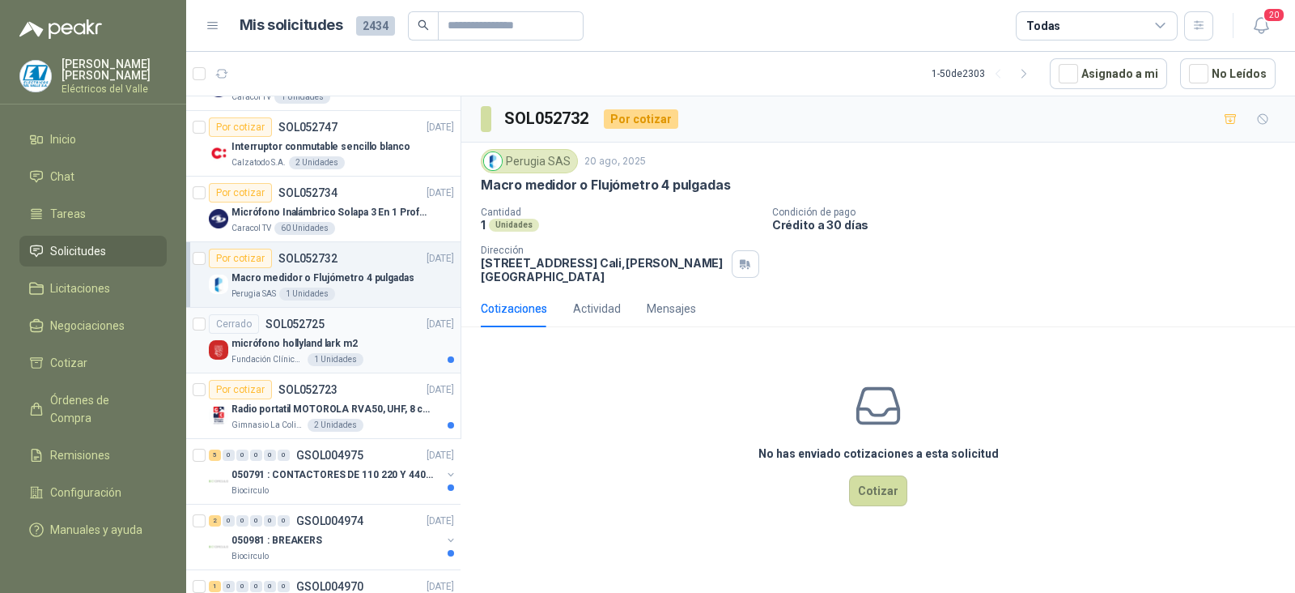
click at [371, 353] on div "Fundación Clínica Shaio 1 Unidades" at bounding box center [343, 359] width 223 height 13
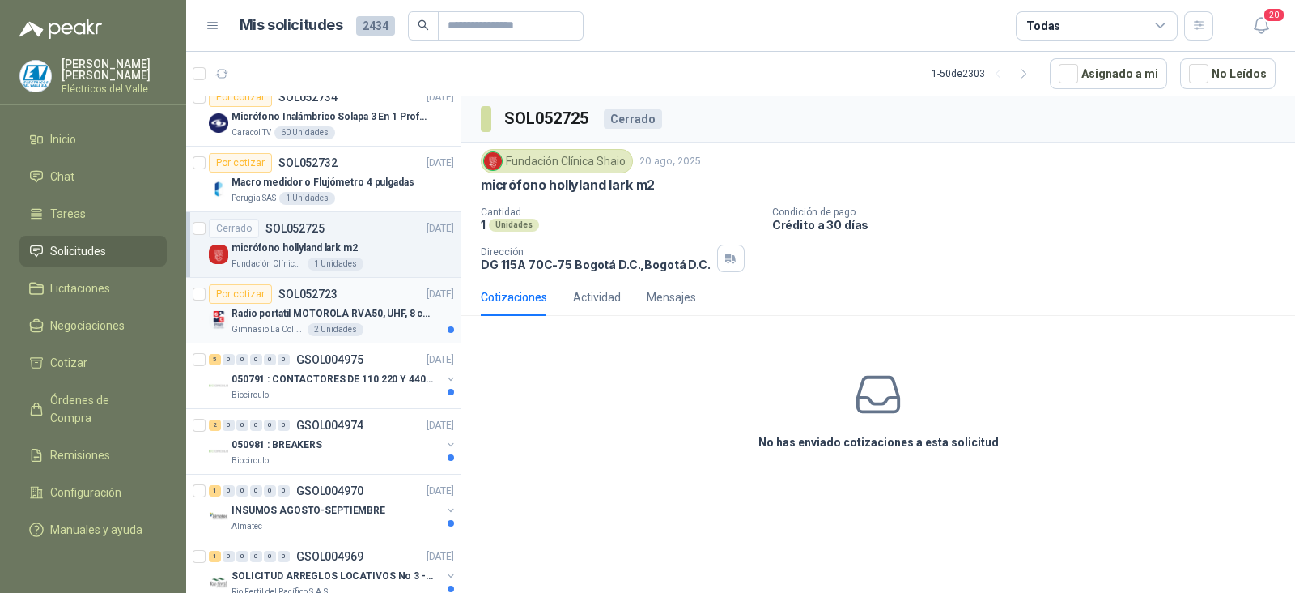
scroll to position [1922, 0]
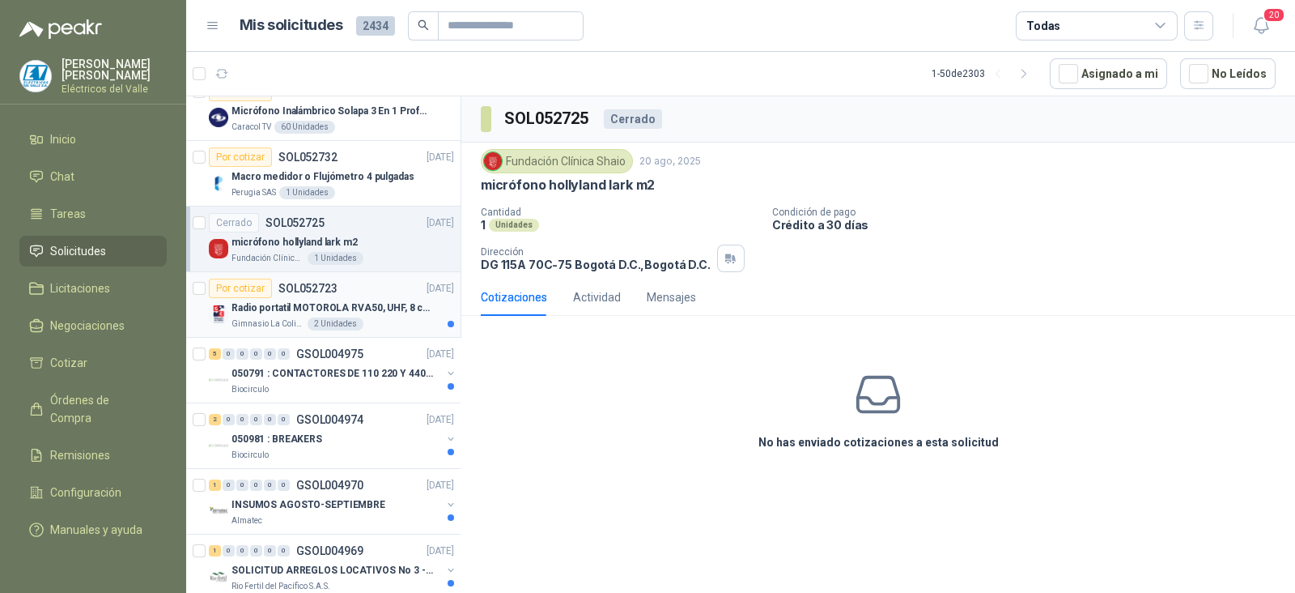
click at [391, 317] on div "Gimnasio La Colina 2 Unidades" at bounding box center [343, 323] width 223 height 13
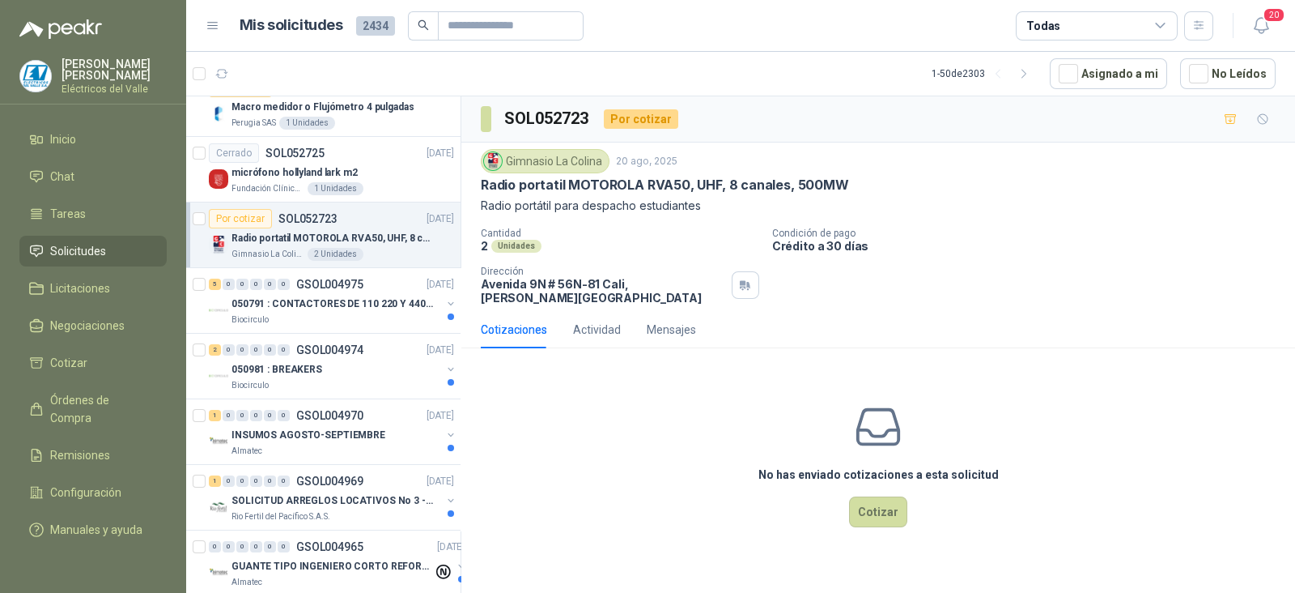
scroll to position [2024, 0]
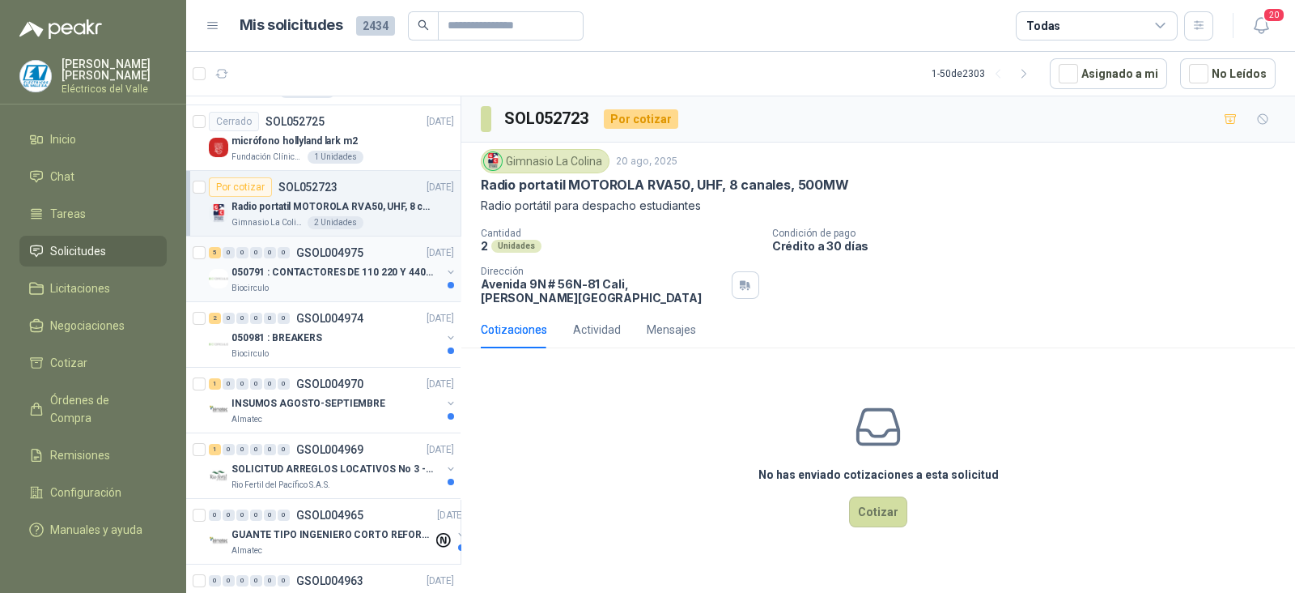
click at [386, 274] on div "050791 : CONTACTORES DE 110 220 Y 440 V" at bounding box center [337, 271] width 210 height 19
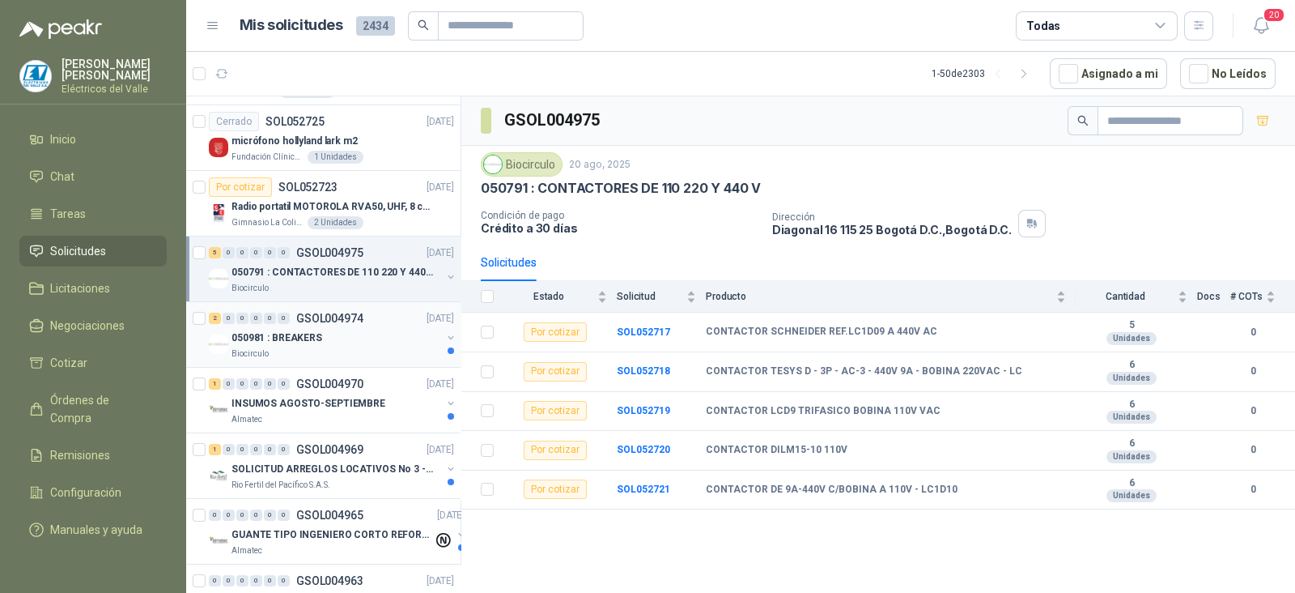
click at [348, 333] on div "050981 : BREAKERS" at bounding box center [337, 337] width 210 height 19
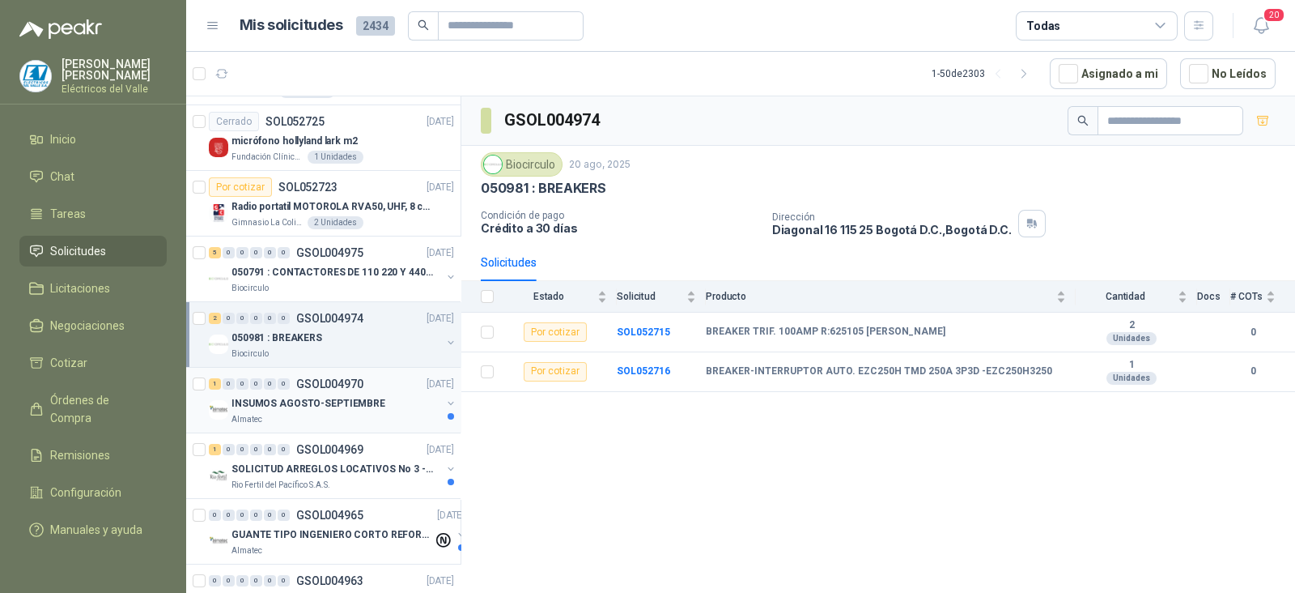
click at [376, 394] on div "INSUMOS AGOSTO-SEPTIEMBRE" at bounding box center [337, 402] width 210 height 19
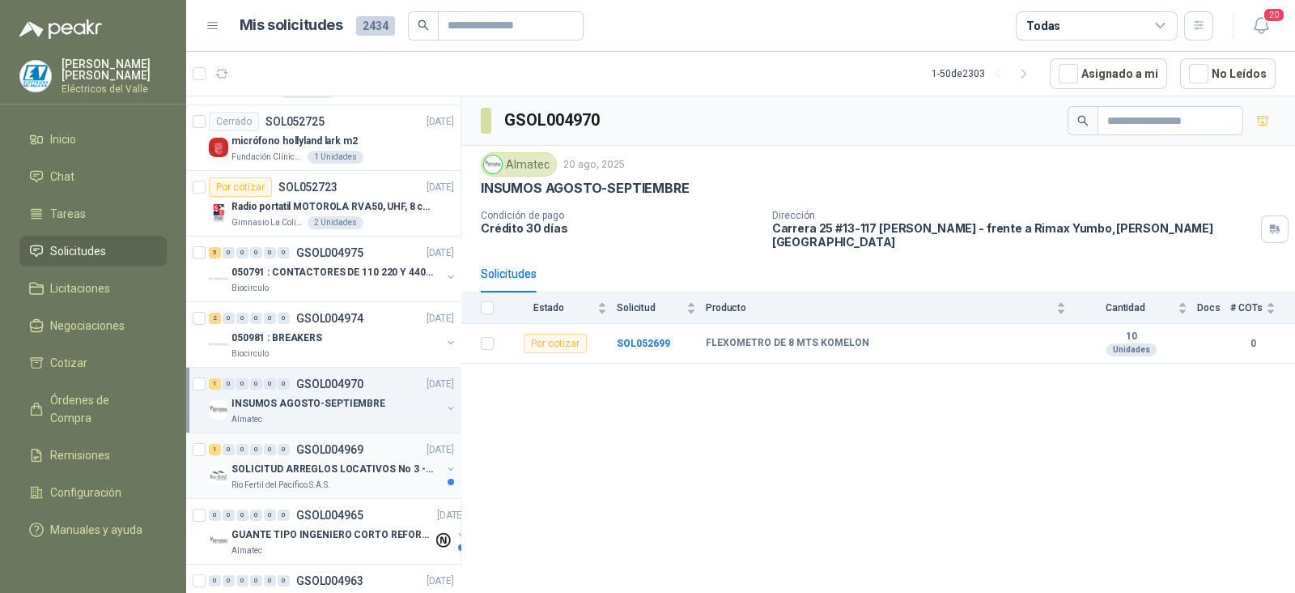
click at [380, 451] on div "1 0 0 0 0 0 GSOL004969 [DATE]" at bounding box center [333, 449] width 249 height 19
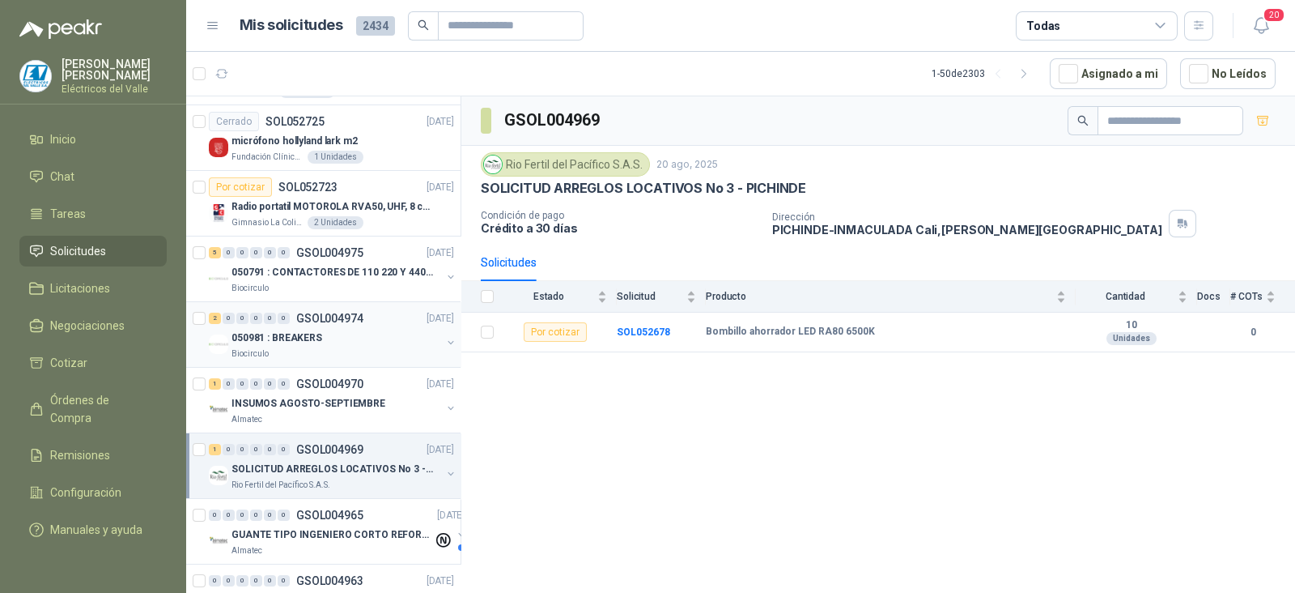
click at [360, 330] on div "050981 : BREAKERS" at bounding box center [337, 337] width 210 height 19
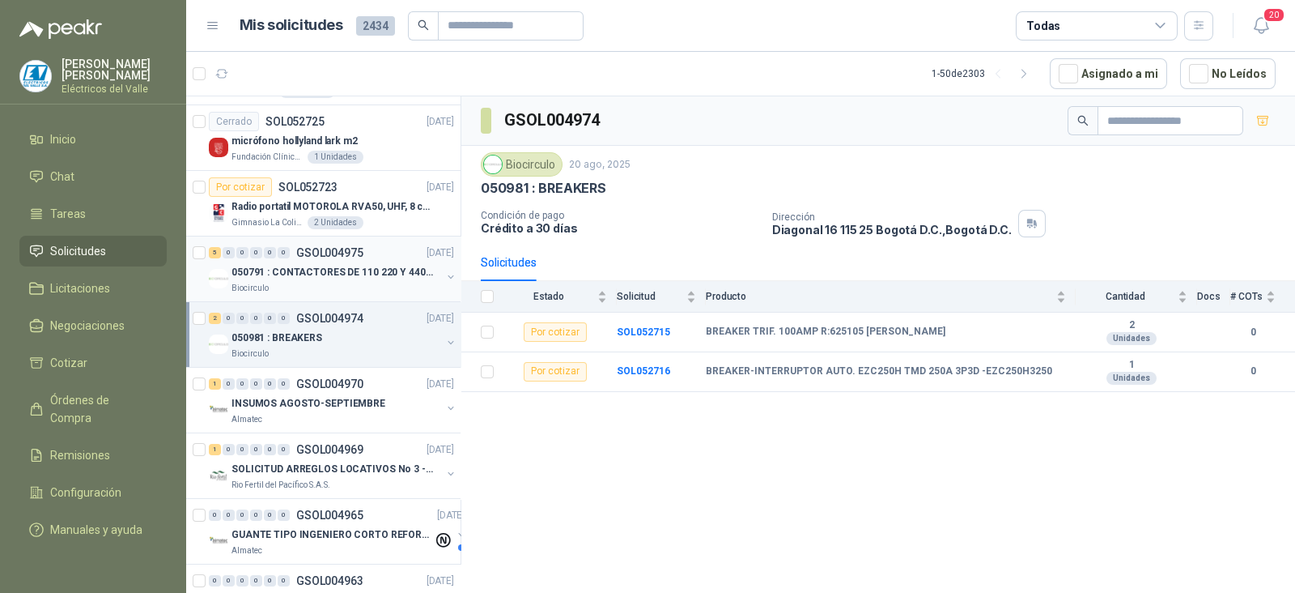
click at [367, 256] on link "5 0 0 0 0 0 GSOL004975 [DATE] 050791 : CONTACTORES DE 110 220 Y 440 V Biocirculo" at bounding box center [333, 269] width 249 height 52
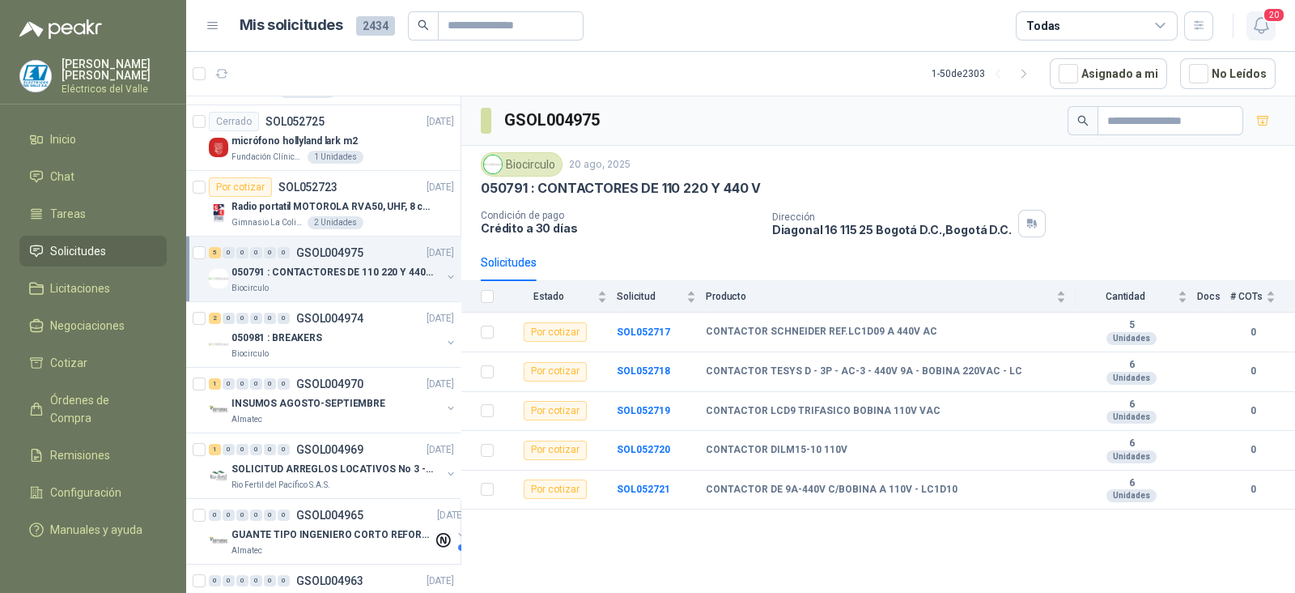
click at [1269, 20] on span "20" at bounding box center [1274, 14] width 23 height 15
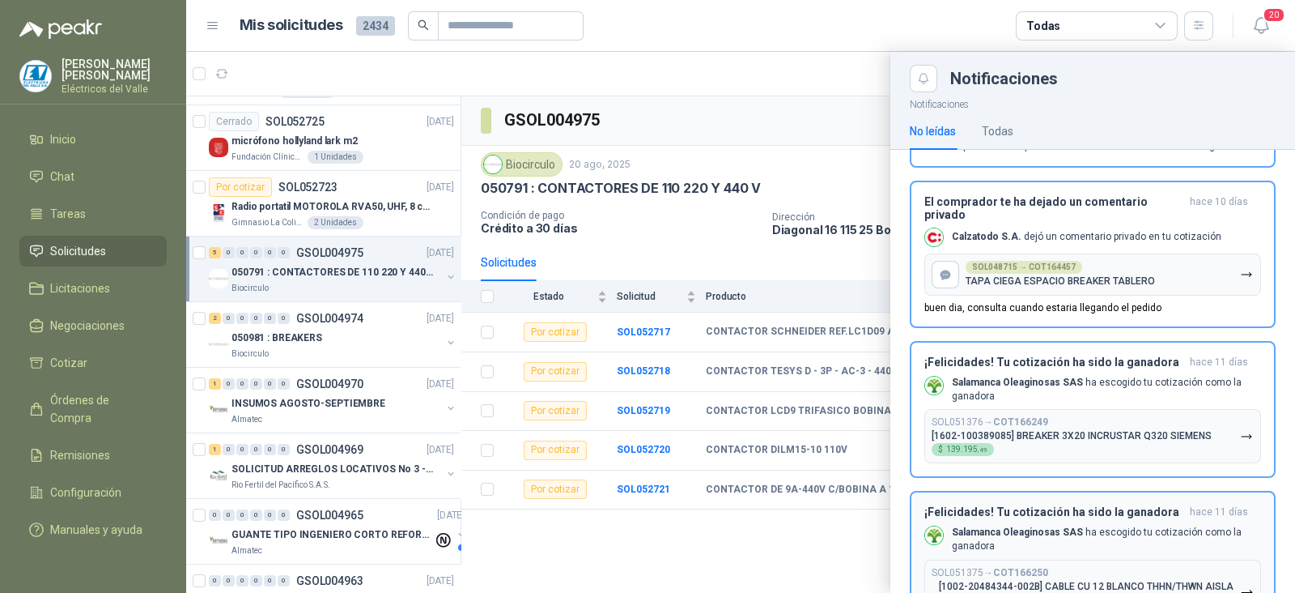
scroll to position [100, 0]
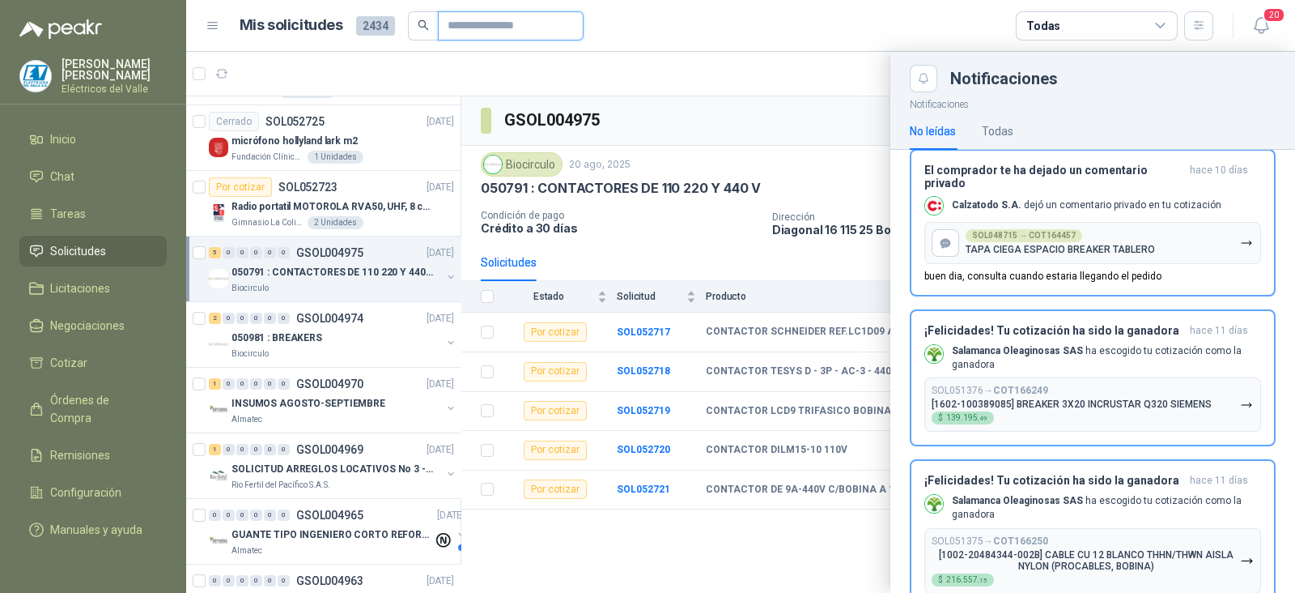
click at [486, 31] on input "text" at bounding box center [504, 26] width 113 height 28
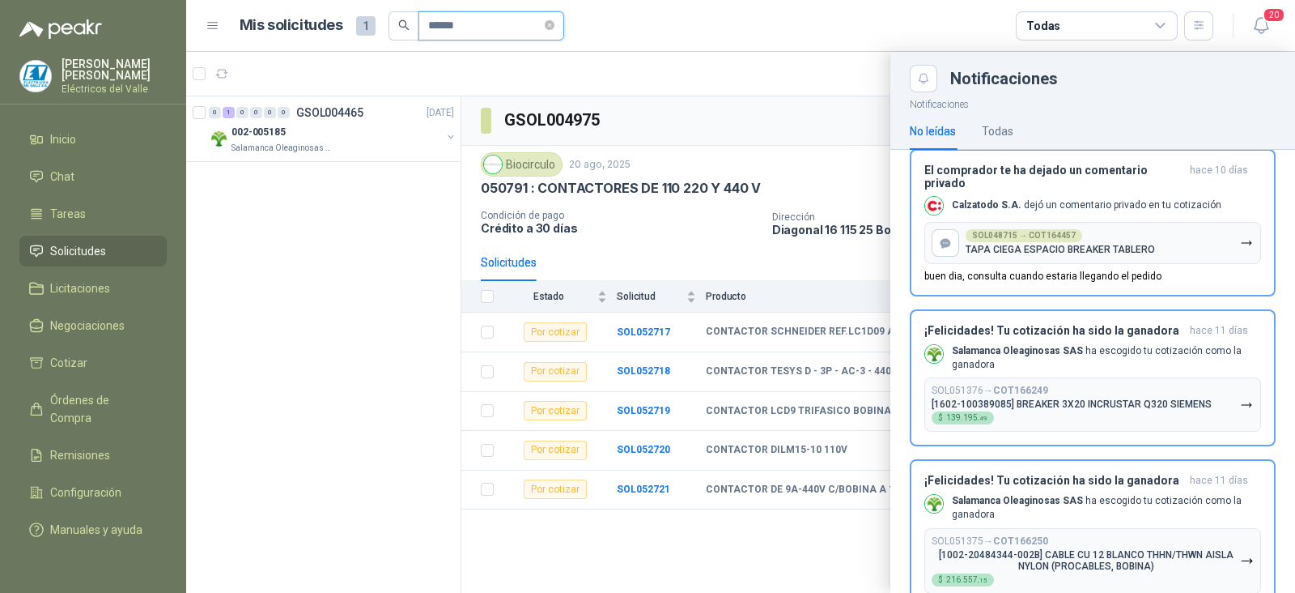
type input "******"
click at [356, 134] on div at bounding box center [740, 322] width 1109 height 541
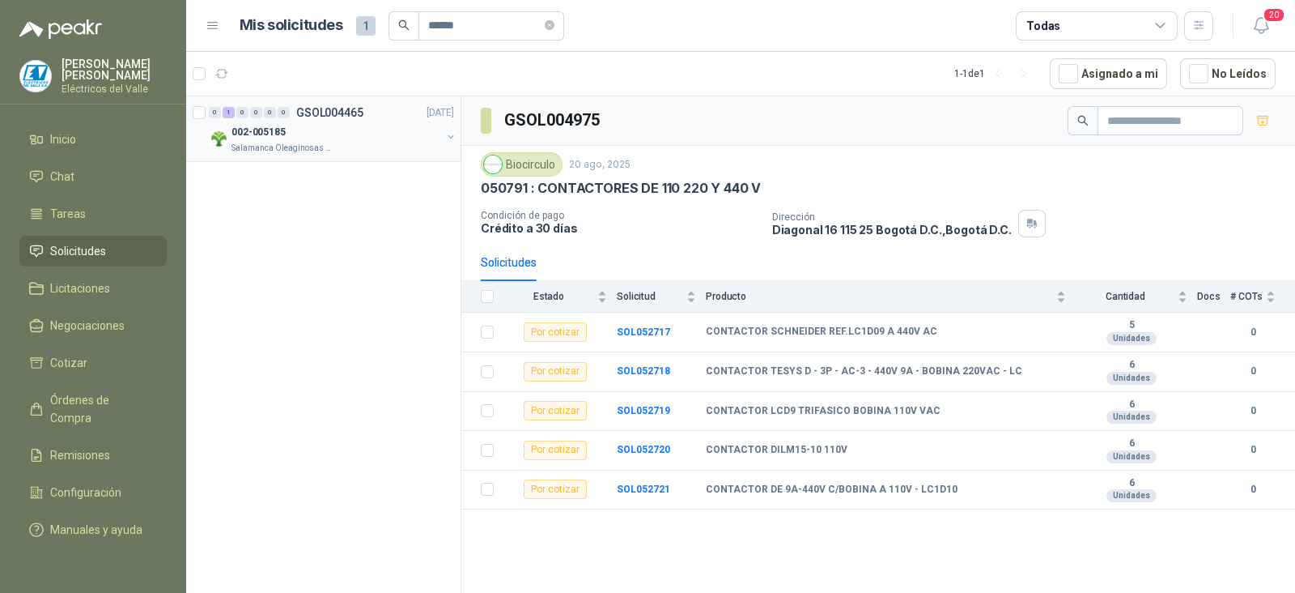
click at [336, 142] on div "Salamanca Oleaginosas SAS" at bounding box center [337, 148] width 210 height 13
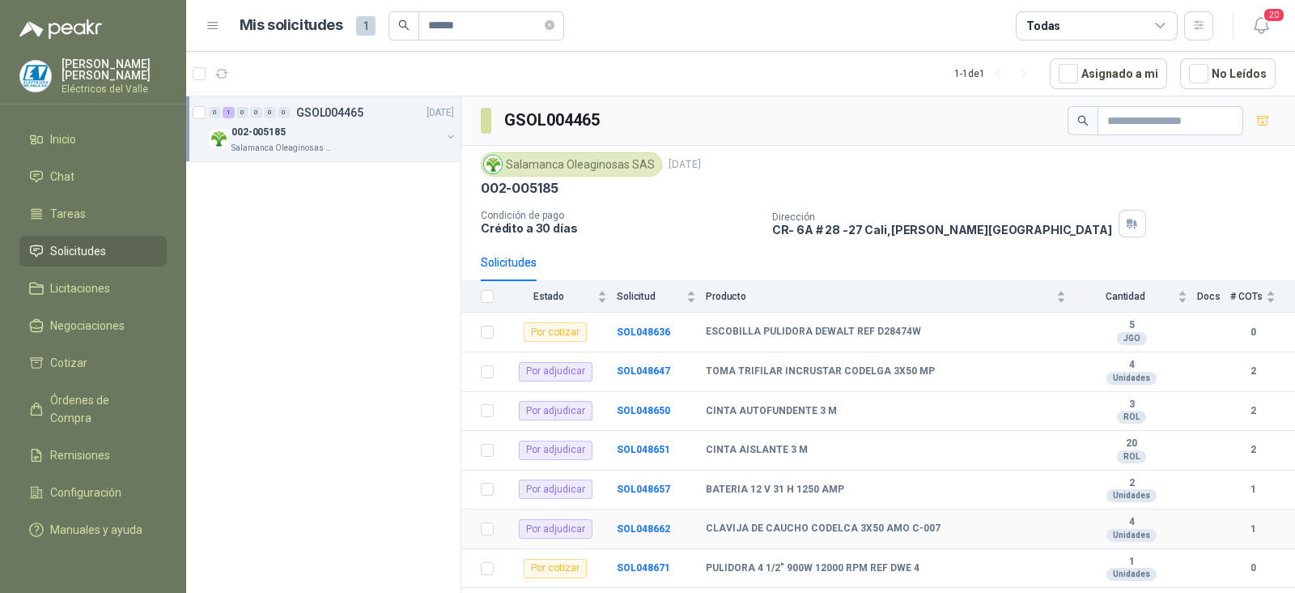
click at [777, 532] on b "CLAVIJA DE CAUCHO CODELCA 3X50 AMO C-007" at bounding box center [823, 528] width 235 height 13
click at [650, 525] on b "SOL048662" at bounding box center [643, 528] width 53 height 11
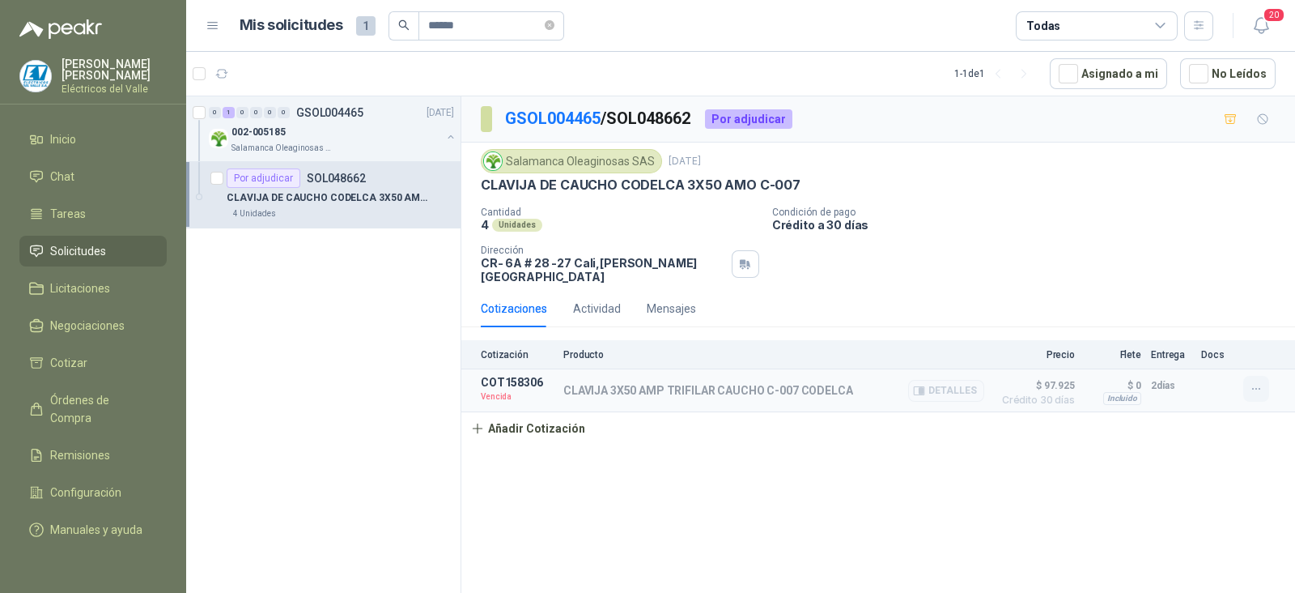
click at [1255, 382] on icon "button" at bounding box center [1257, 389] width 14 height 14
click at [1234, 338] on button "Re-cotizar" at bounding box center [1224, 342] width 130 height 26
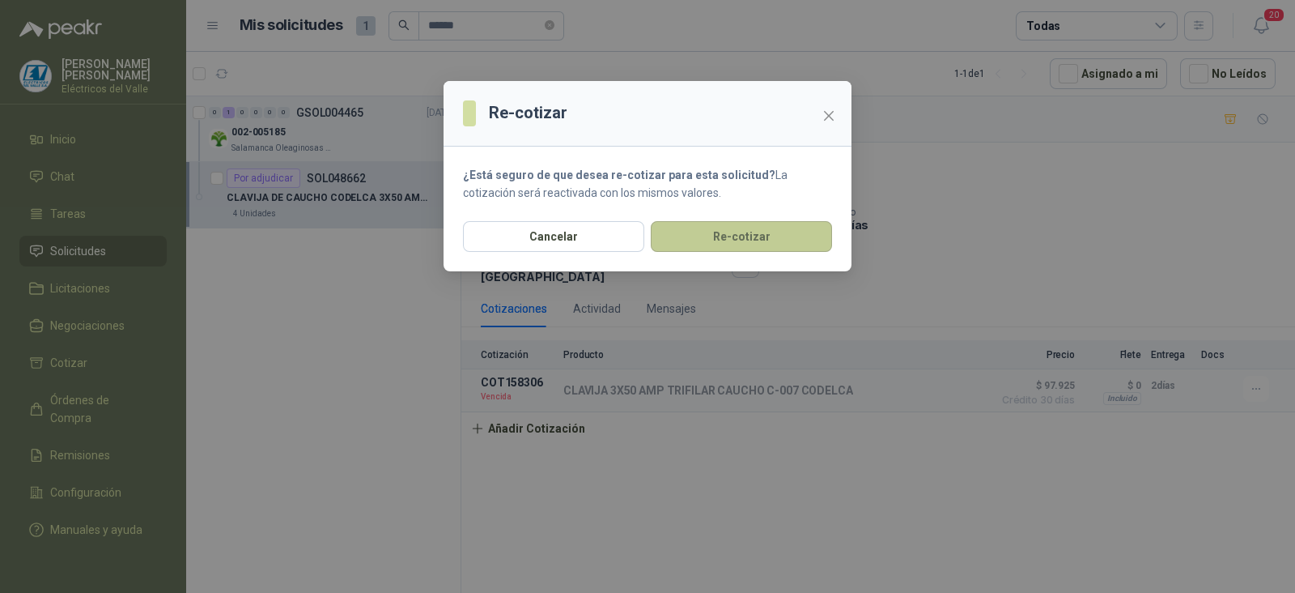
click at [767, 235] on button "Re-cotizar" at bounding box center [741, 236] width 181 height 31
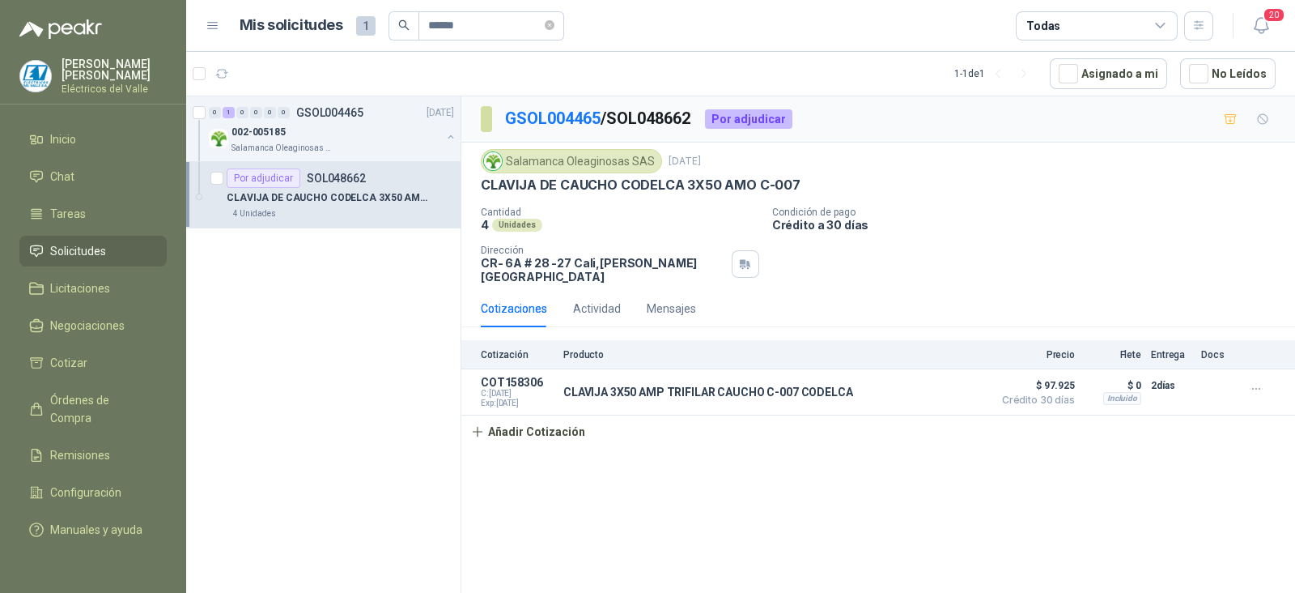
click at [971, 212] on p "Condición de pago" at bounding box center [1030, 211] width 516 height 11
click at [362, 124] on div "002-005185" at bounding box center [337, 131] width 210 height 19
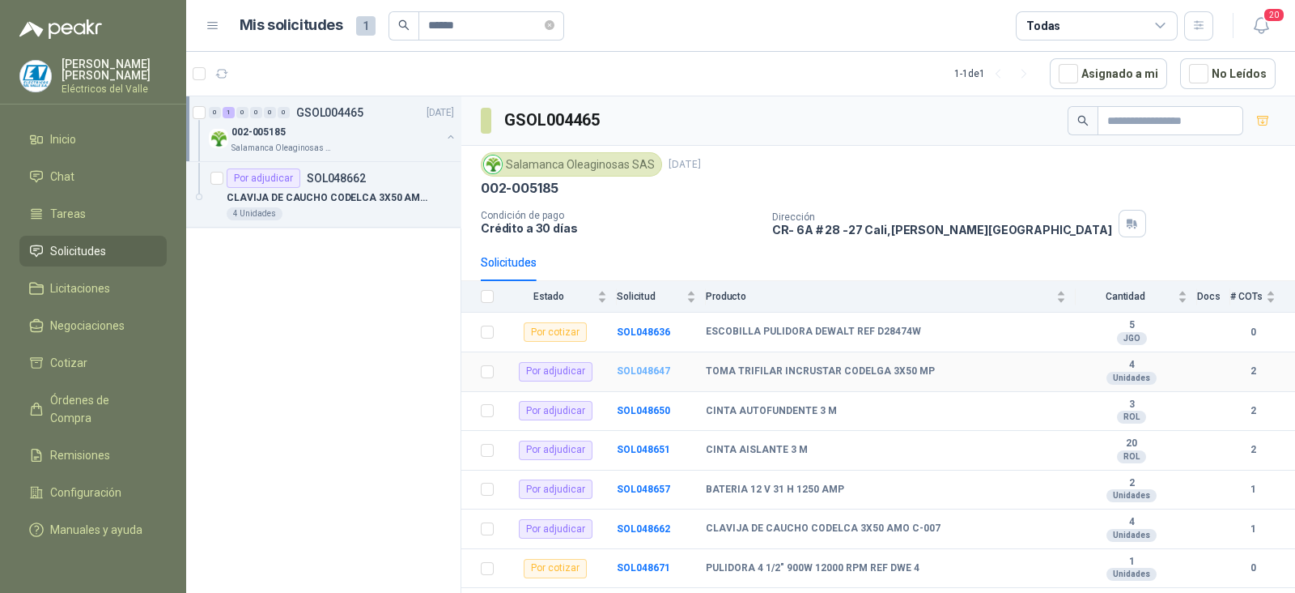
click at [652, 375] on b "SOL048647" at bounding box center [643, 370] width 53 height 11
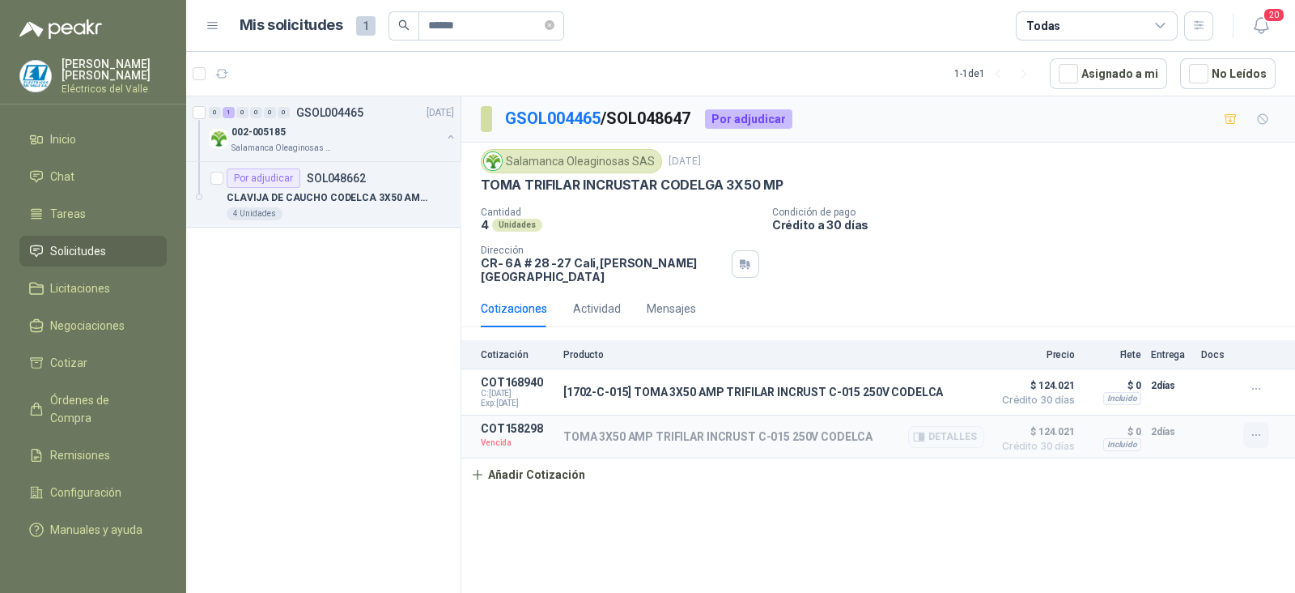
click at [1256, 435] on icon "button" at bounding box center [1255, 435] width 7 height 1
click at [1219, 389] on button "Re-cotizar" at bounding box center [1224, 388] width 130 height 26
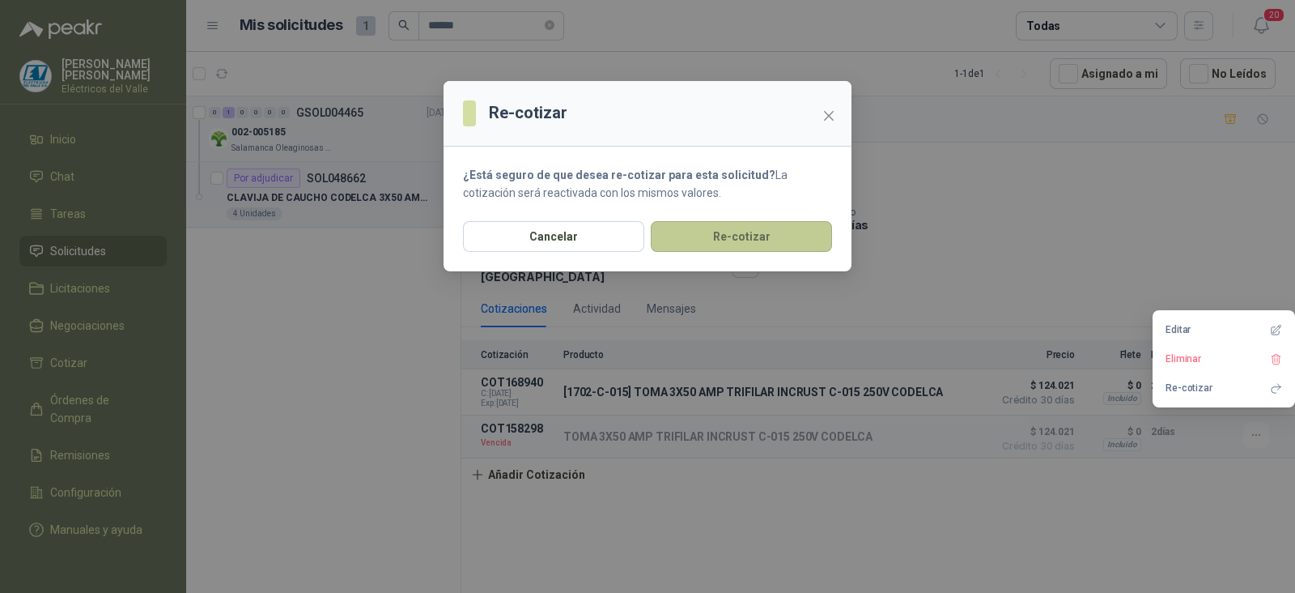
click at [773, 230] on button "Re-cotizar" at bounding box center [741, 236] width 181 height 31
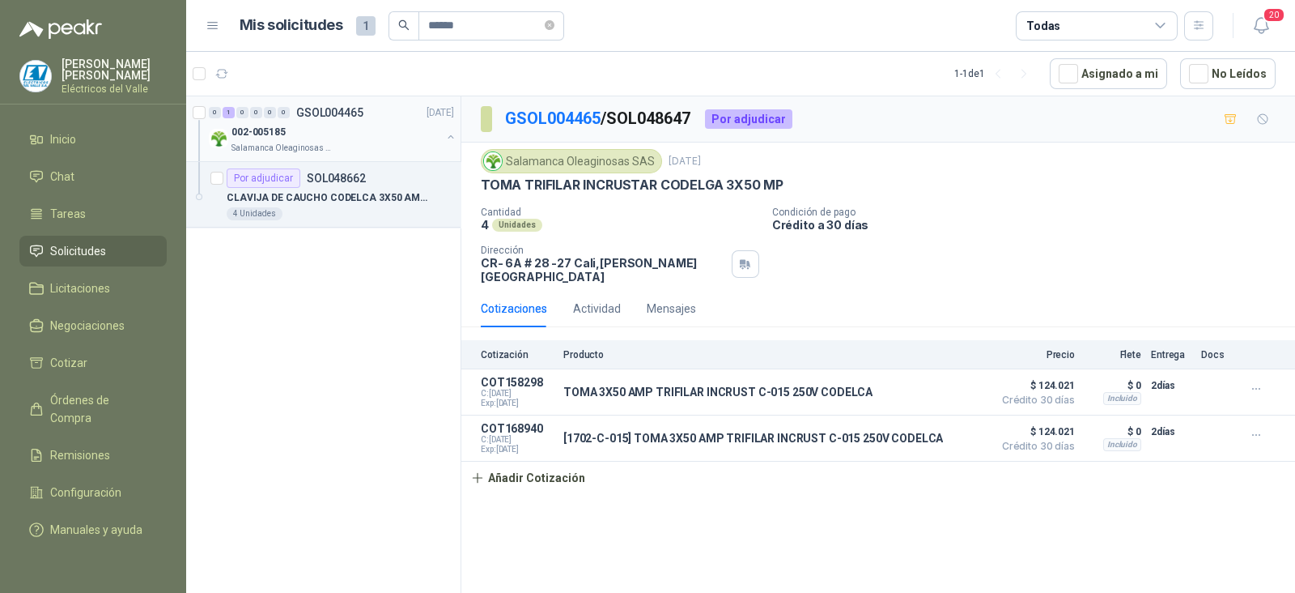
click at [287, 133] on div "002-005185" at bounding box center [337, 131] width 210 height 19
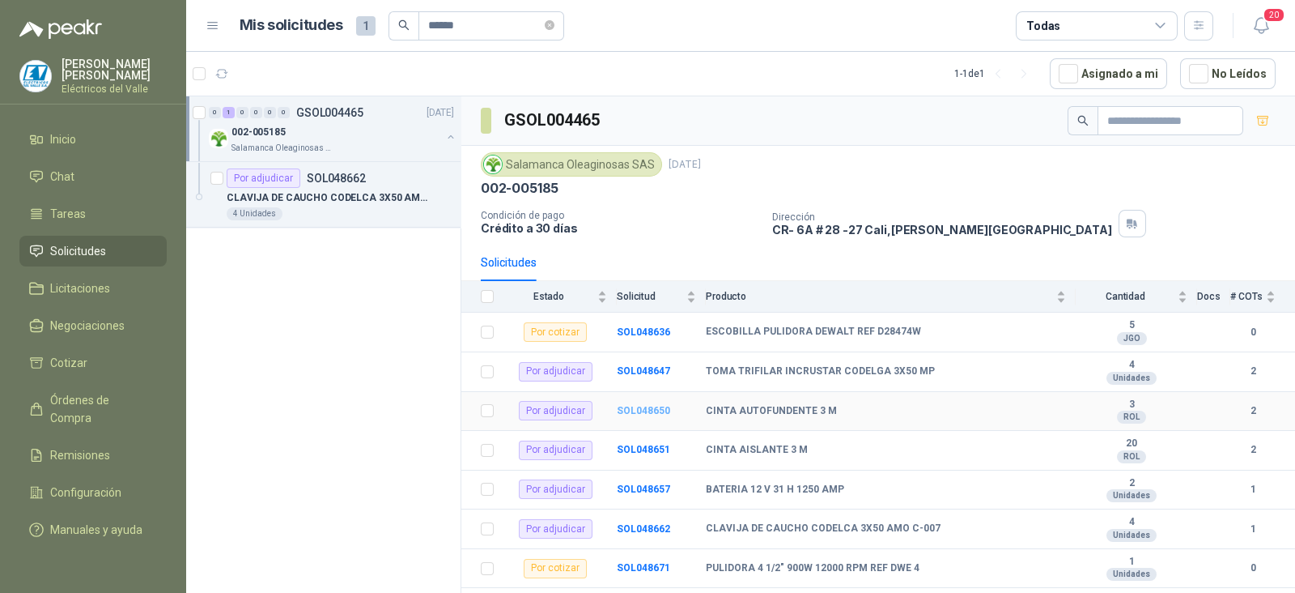
click at [643, 412] on b "SOL048650" at bounding box center [643, 410] width 53 height 11
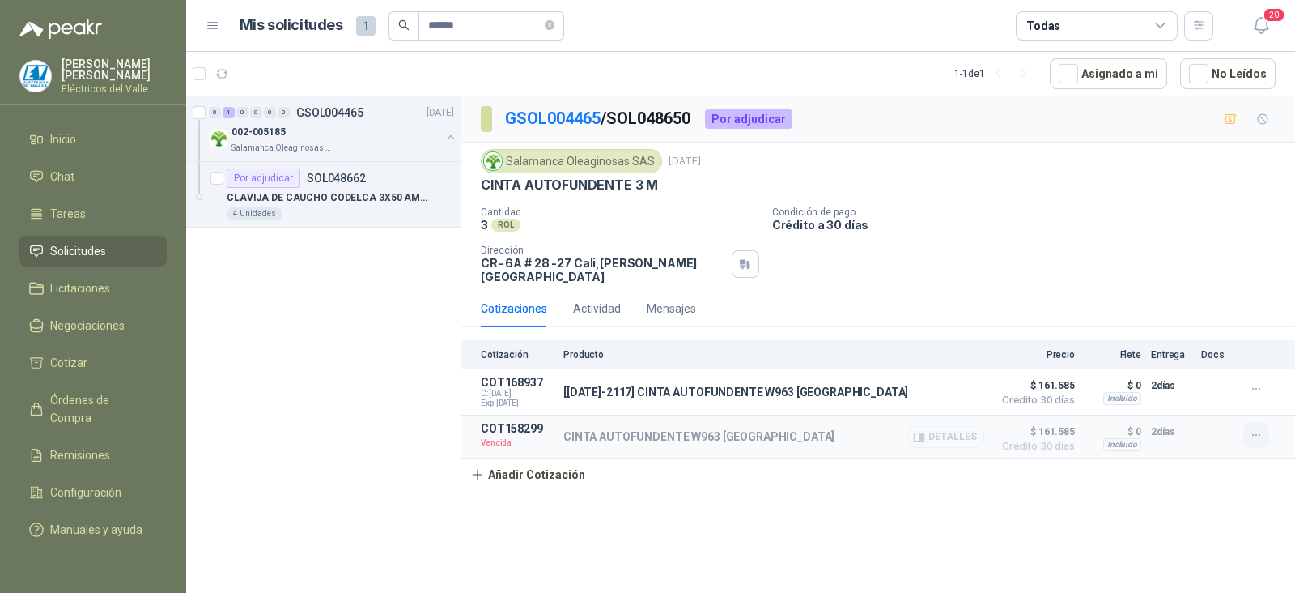
click at [1257, 428] on icon "button" at bounding box center [1257, 435] width 14 height 14
click at [1204, 385] on button "Re-cotizar" at bounding box center [1224, 388] width 130 height 26
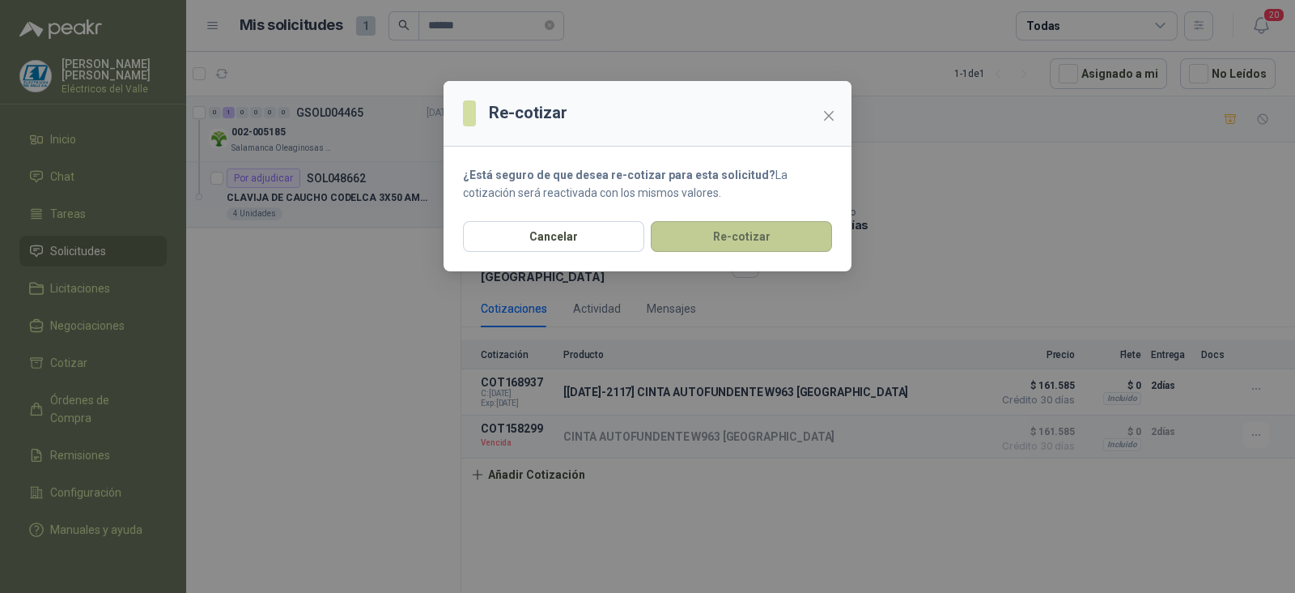
click at [789, 239] on button "Re-cotizar" at bounding box center [741, 236] width 181 height 31
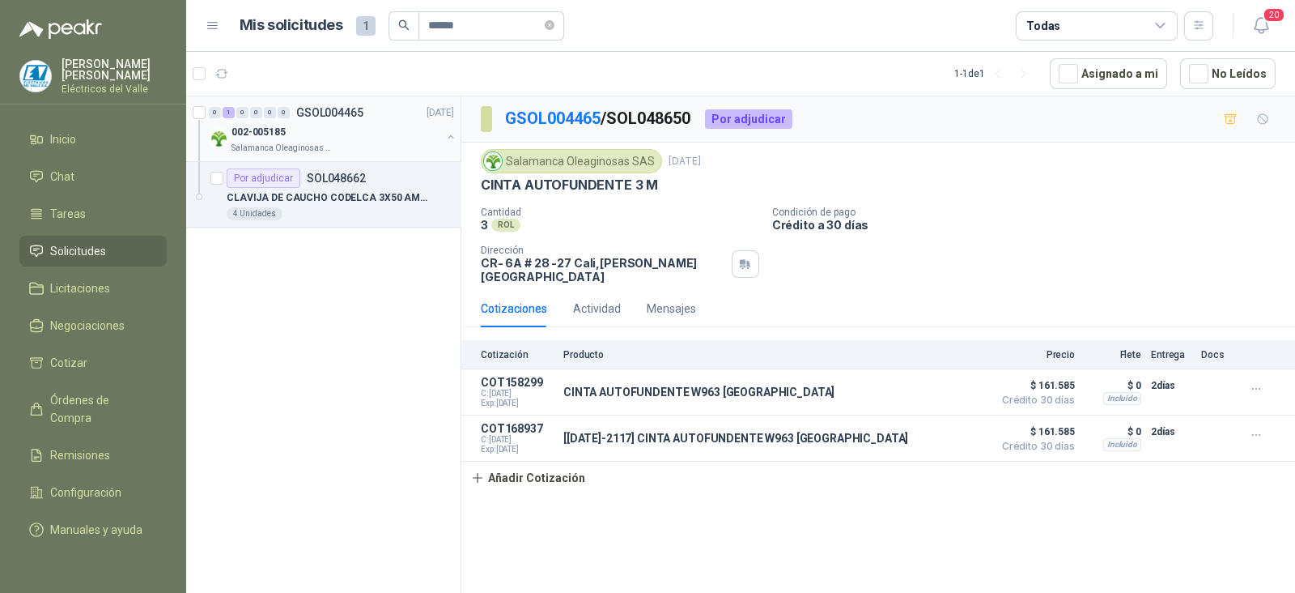
click at [318, 135] on div "002-005185" at bounding box center [337, 131] width 210 height 19
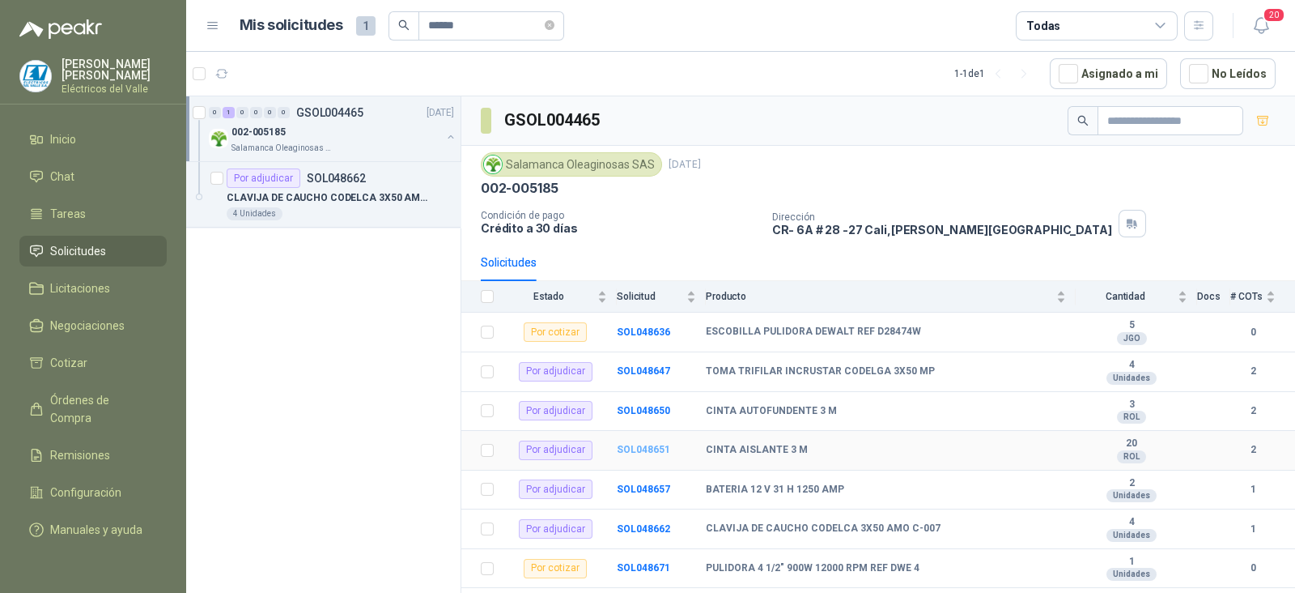
click at [631, 445] on b "SOL048651" at bounding box center [643, 449] width 53 height 11
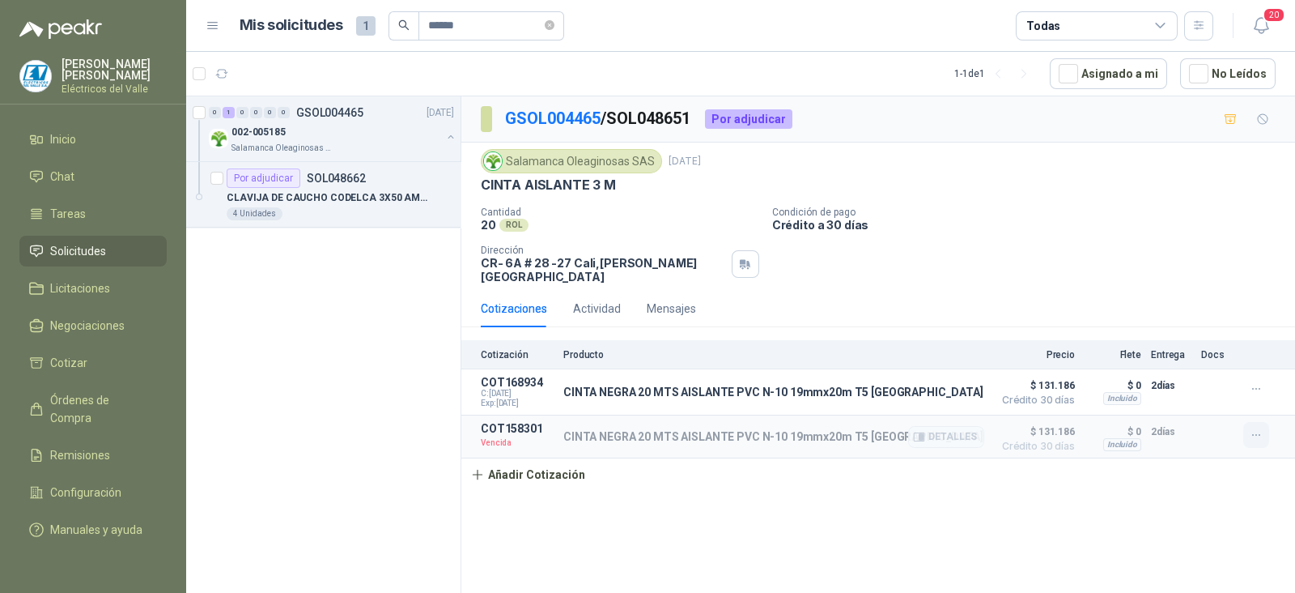
click at [1257, 428] on icon "button" at bounding box center [1257, 435] width 14 height 14
click at [1270, 388] on icon "button" at bounding box center [1276, 388] width 12 height 12
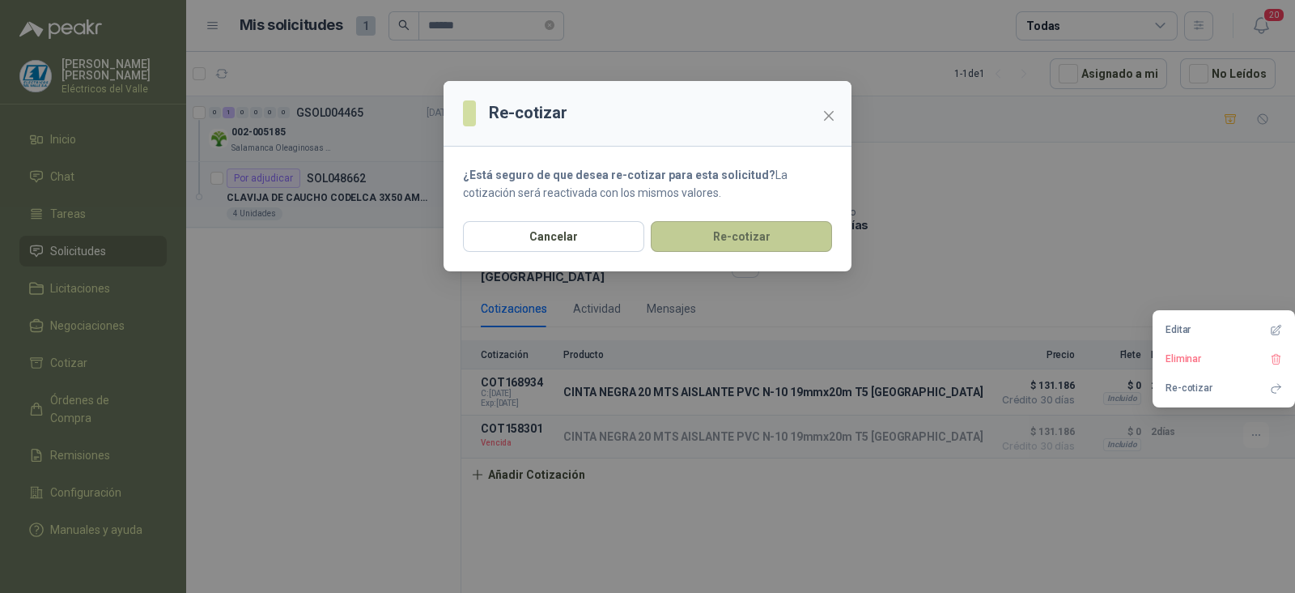
click at [765, 236] on button "Re-cotizar" at bounding box center [741, 236] width 181 height 31
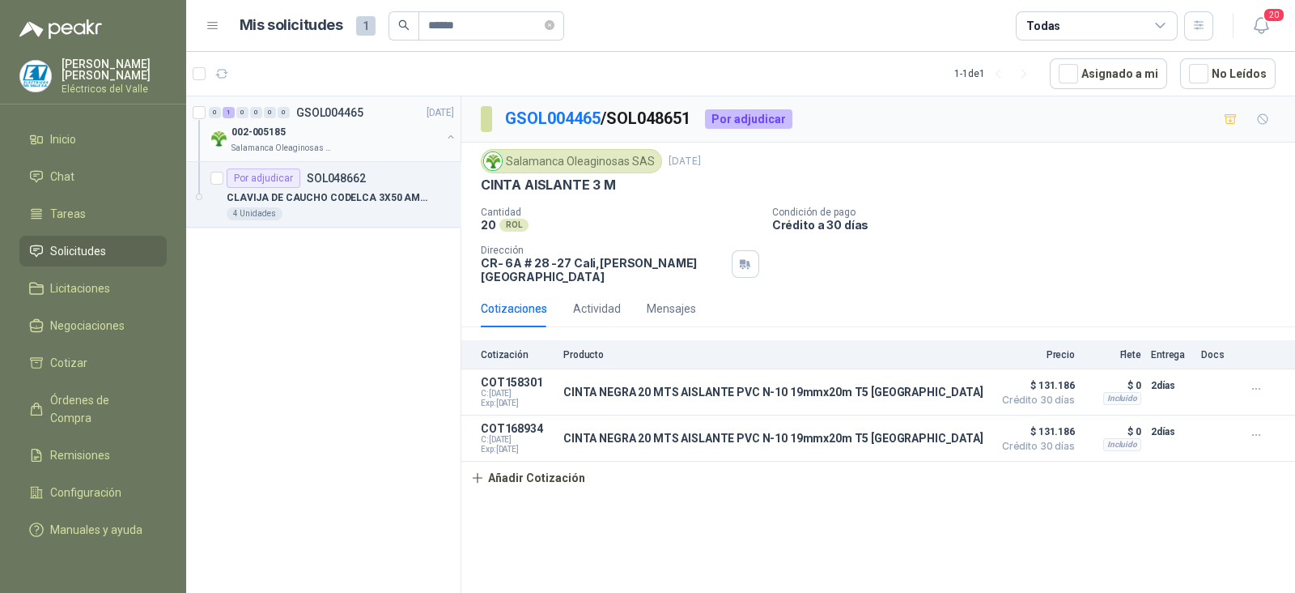
click at [336, 115] on p "GSOL004465" at bounding box center [329, 112] width 67 height 11
